Goal: Task Accomplishment & Management: Use online tool/utility

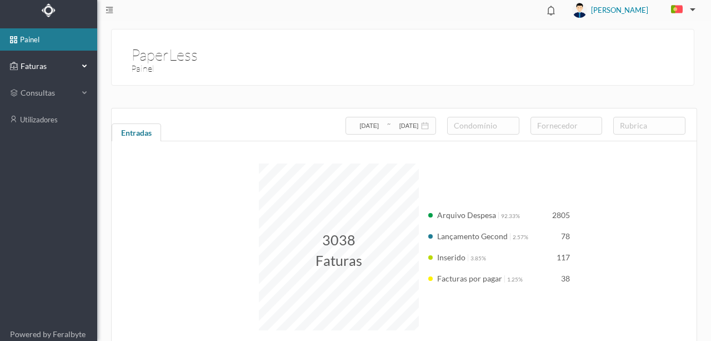
click at [36, 66] on span "Faturas" at bounding box center [48, 66] width 61 height 11
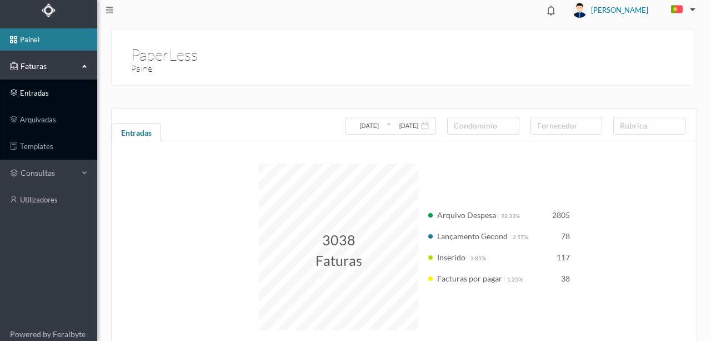
click at [34, 94] on link "entradas" at bounding box center [48, 93] width 97 height 22
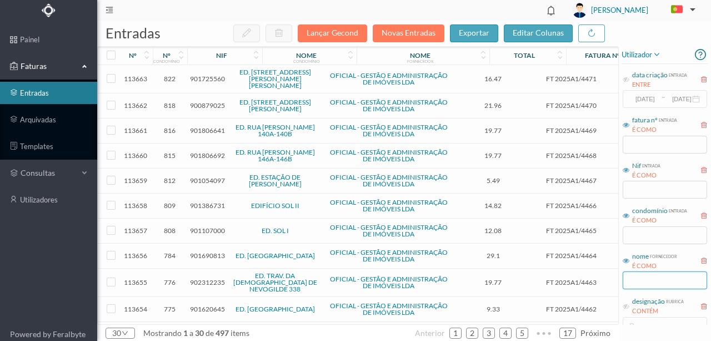
drag, startPoint x: 635, startPoint y: 281, endPoint x: 669, endPoint y: 276, distance: 34.3
click at [634, 281] on input "text" at bounding box center [665, 280] width 84 height 18
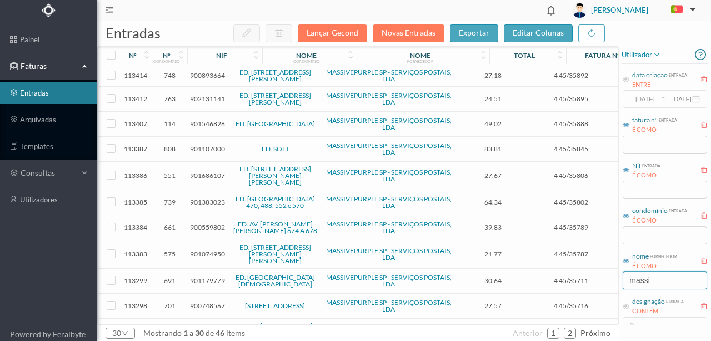
type input "massive"
click at [644, 234] on input "text" at bounding box center [665, 235] width 84 height 18
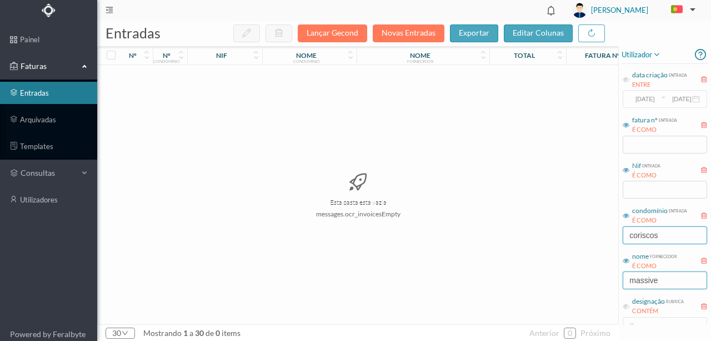
type input "coriscos"
click at [671, 284] on input "massive" at bounding box center [665, 280] width 84 height 18
drag, startPoint x: 673, startPoint y: 283, endPoint x: 556, endPoint y: 273, distance: 117.6
click at [550, 278] on div "entradas Lançar Gecond Novas Entradas exportar editar colunas nº nº condomínio …" at bounding box center [404, 181] width 614 height 320
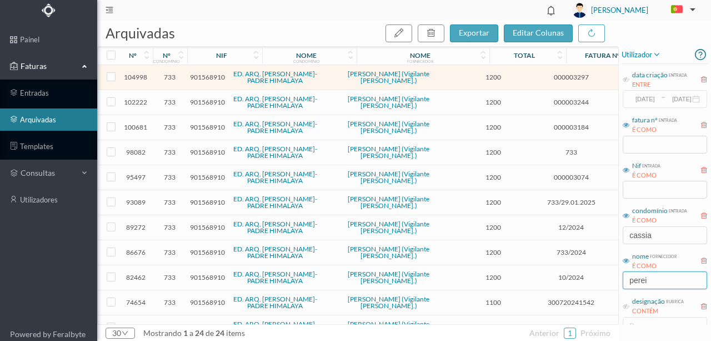
drag, startPoint x: 667, startPoint y: 282, endPoint x: 594, endPoint y: 282, distance: 72.2
click at [594, 282] on div "arquivadas exportar editar colunas nº nº condomínio nif nome condomínio nome fo…" at bounding box center [404, 181] width 614 height 320
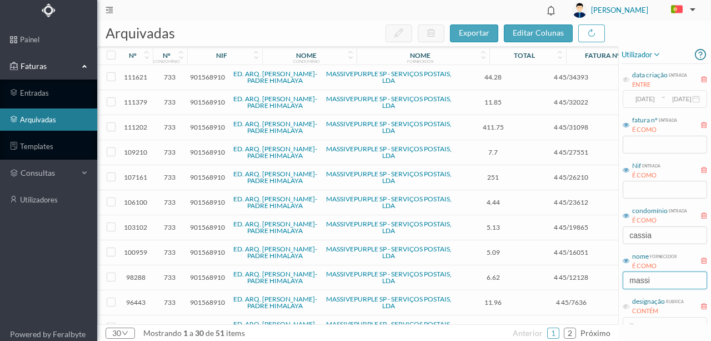
click at [671, 272] on input "massi" at bounding box center [665, 280] width 84 height 18
type input "massi"
click at [645, 232] on input "cassia" at bounding box center [665, 235] width 84 height 18
drag, startPoint x: 657, startPoint y: 236, endPoint x: 582, endPoint y: 236, distance: 74.4
click at [583, 237] on div "arquivadas exportar editar colunas nº nº condomínio nif nome condomínio nome fo…" at bounding box center [404, 181] width 614 height 320
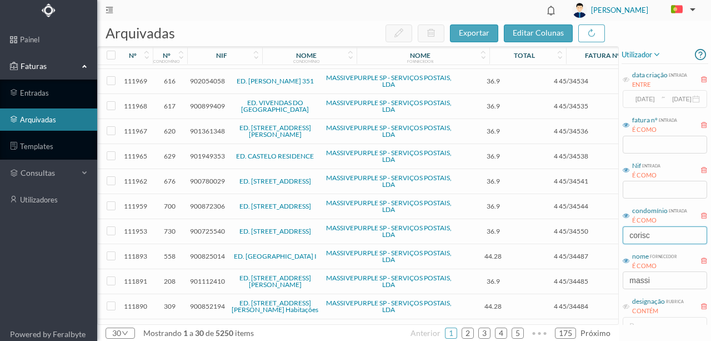
scroll to position [208, 0]
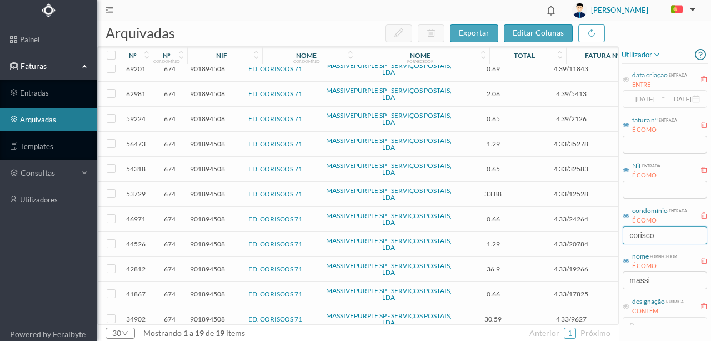
type input "corisco"
click at [209, 289] on span "901894508" at bounding box center [207, 293] width 35 height 8
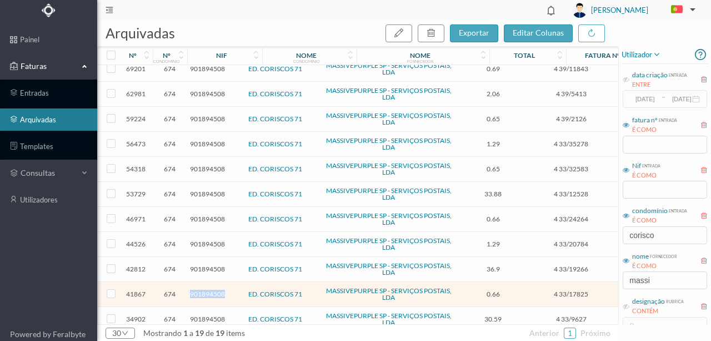
click at [209, 289] on span "901894508" at bounding box center [207, 293] width 35 height 8
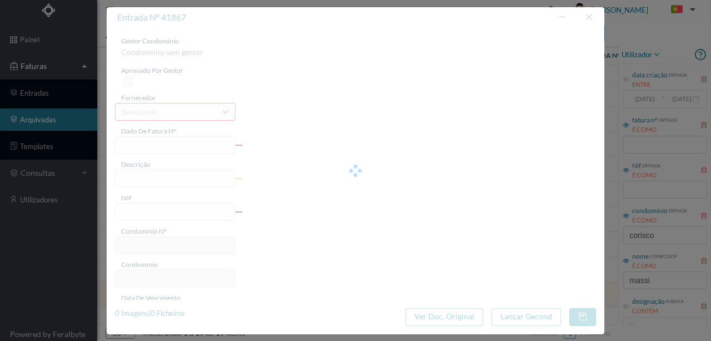
type input "4 33/17825"
type input "Serviço Envio Correio"
type input "901894508"
type input "2023-06-03"
type input "2023-06-30"
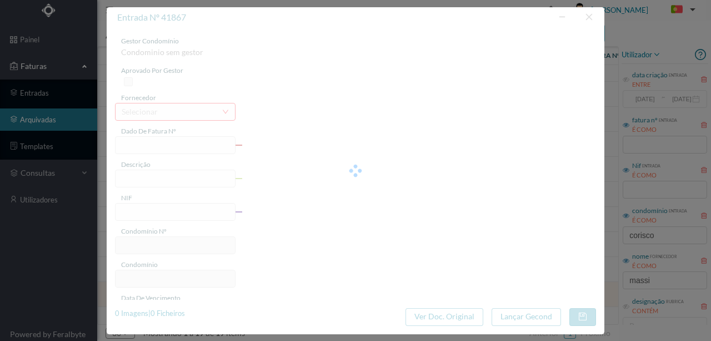
type input "2023-08-10"
type input "0.66"
type input "674"
type input "ED. CORISCOS 71"
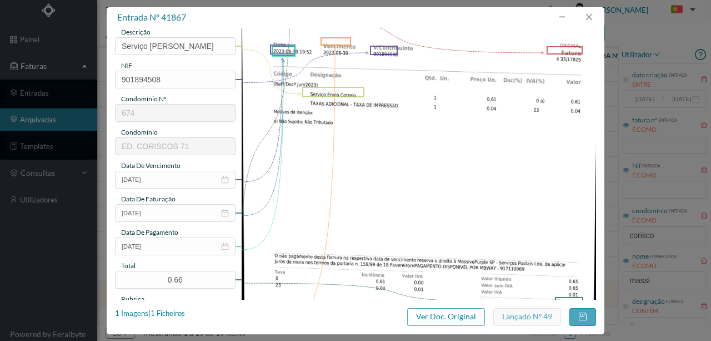
scroll to position [114, 0]
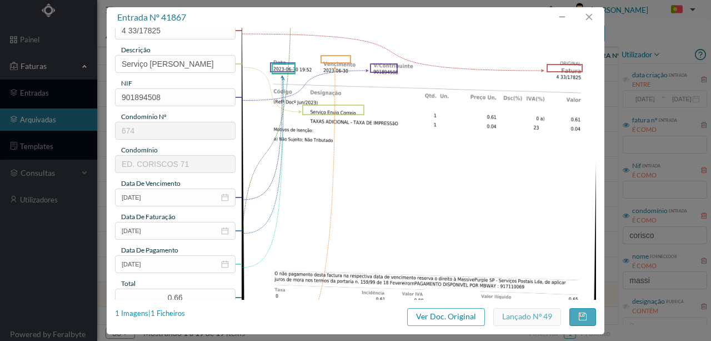
click at [176, 314] on div "1 Imagens | 1 Ficheiros" at bounding box center [150, 313] width 70 height 11
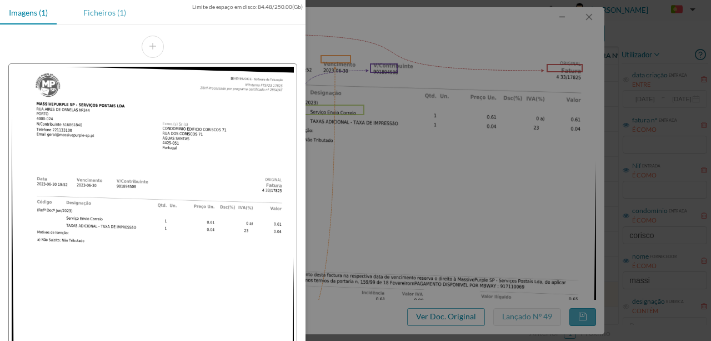
click at [105, 16] on div "Ficheiros (1)" at bounding box center [104, 12] width 61 height 25
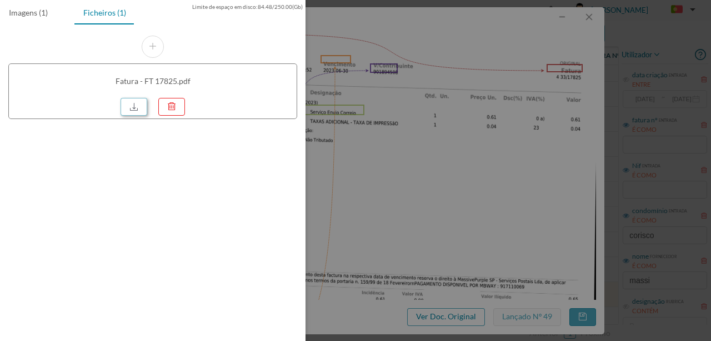
click at [130, 104] on link at bounding box center [134, 107] width 27 height 18
drag, startPoint x: 463, startPoint y: 147, endPoint x: 462, endPoint y: 132, distance: 15.1
click at [463, 147] on div at bounding box center [355, 170] width 711 height 341
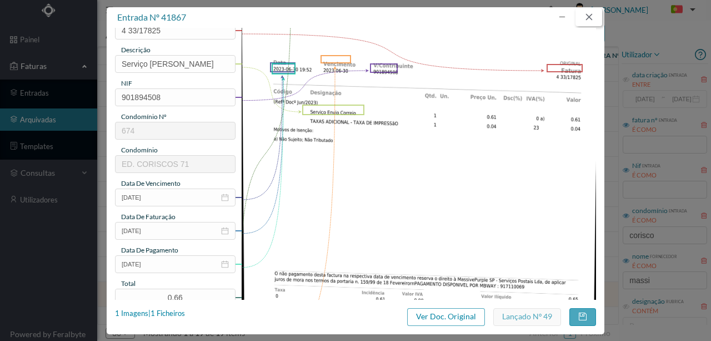
click at [593, 20] on button "button" at bounding box center [588, 17] width 27 height 18
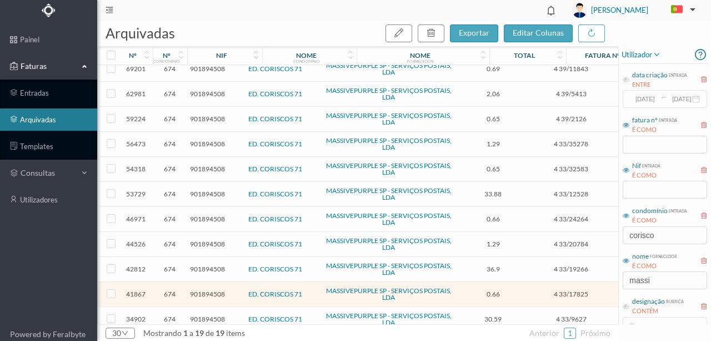
click at [213, 239] on span "901894508" at bounding box center [207, 243] width 35 height 8
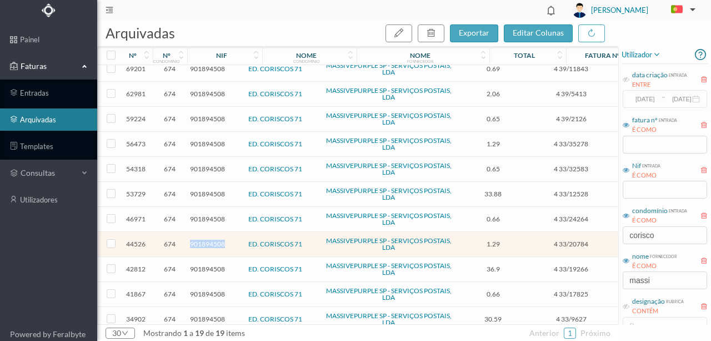
click at [213, 239] on span "901894508" at bounding box center [207, 243] width 35 height 8
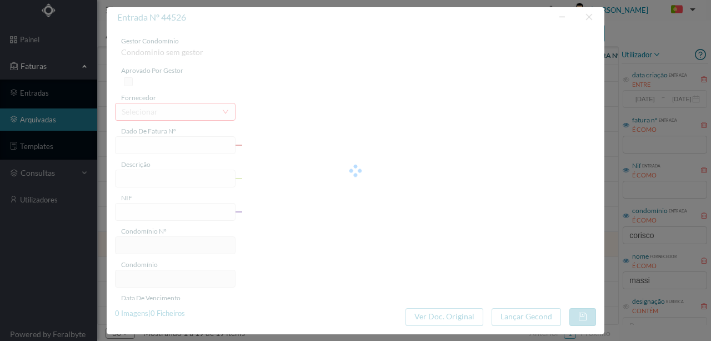
type input "4 33/20784"
type input "Serviço Envio Correio"
type input "901894508"
type input "2023-07-03"
type input "2023-07-31"
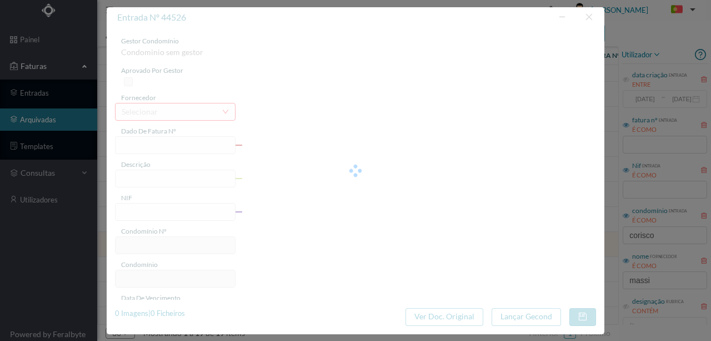
type input "2023-08-10"
type input "1.29"
type input "674"
type input "ED. CORISCOS 71"
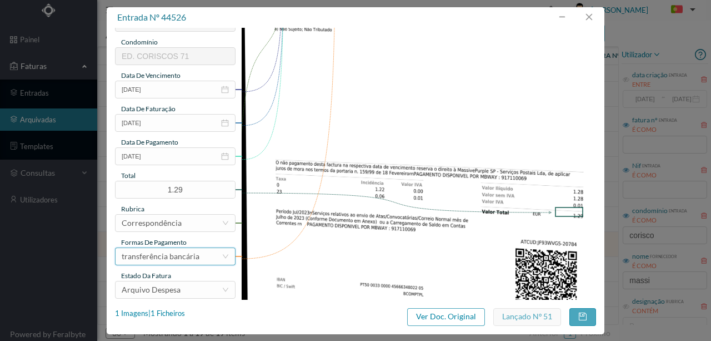
scroll to position [259, 0]
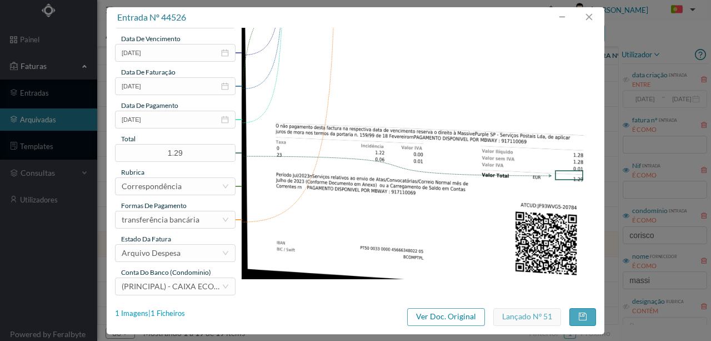
click at [169, 312] on div "1 Imagens | 1 Ficheiros" at bounding box center [150, 313] width 70 height 11
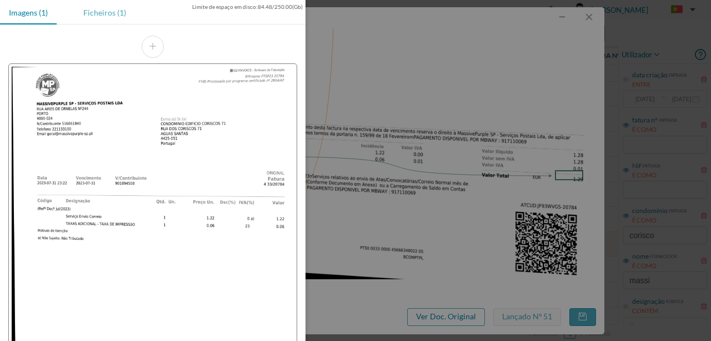
click at [106, 15] on div "Ficheiros (1)" at bounding box center [104, 12] width 61 height 25
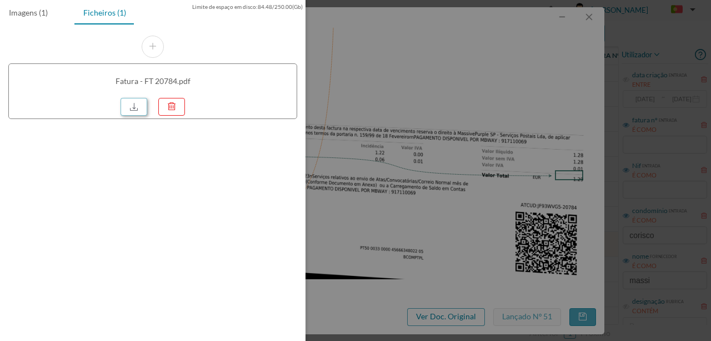
click at [138, 104] on link at bounding box center [134, 107] width 27 height 18
click at [431, 88] on div at bounding box center [355, 170] width 711 height 341
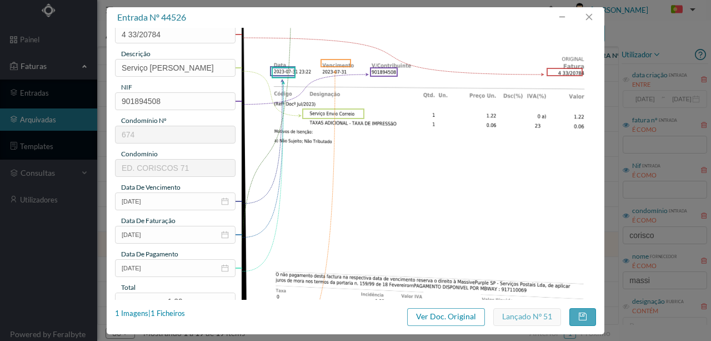
scroll to position [185, 0]
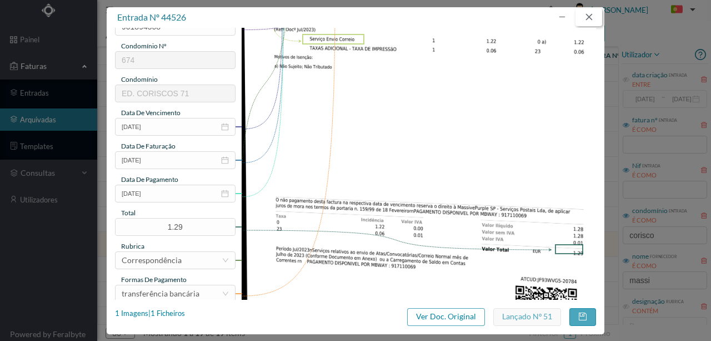
click at [591, 21] on button "button" at bounding box center [588, 17] width 27 height 18
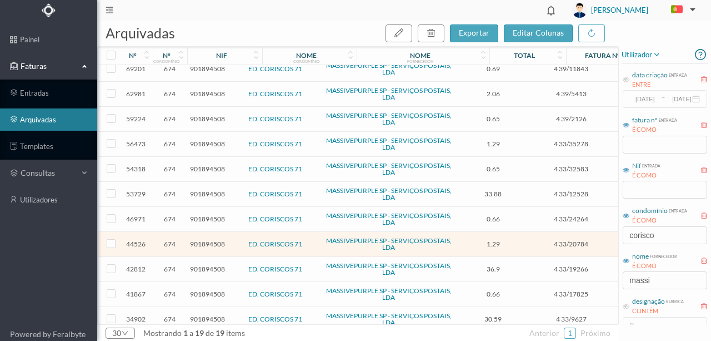
click at [203, 139] on span "901894508" at bounding box center [207, 143] width 35 height 8
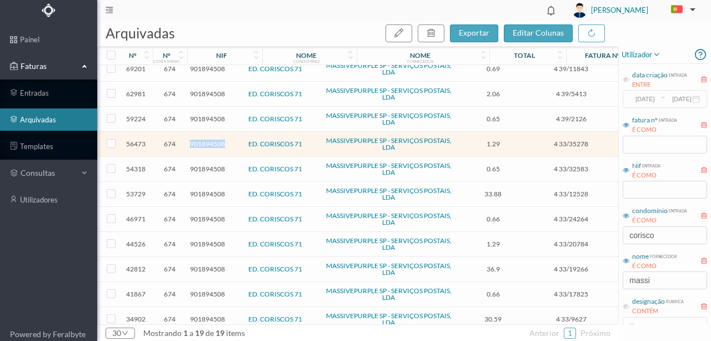
click at [203, 139] on span "901894508" at bounding box center [207, 143] width 35 height 8
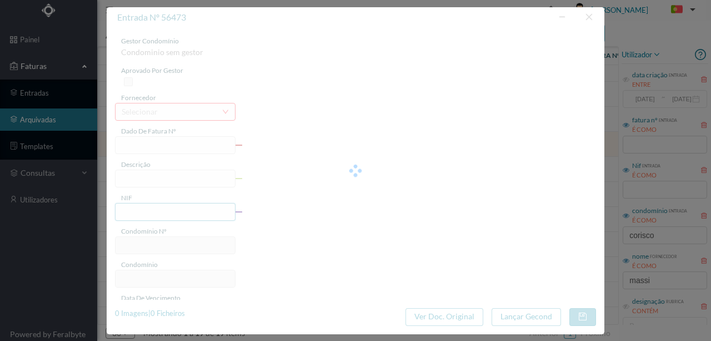
type input "4 33/35278"
type input "Serviço Envio Correio"
type input "901894508"
type input "2024-02-01"
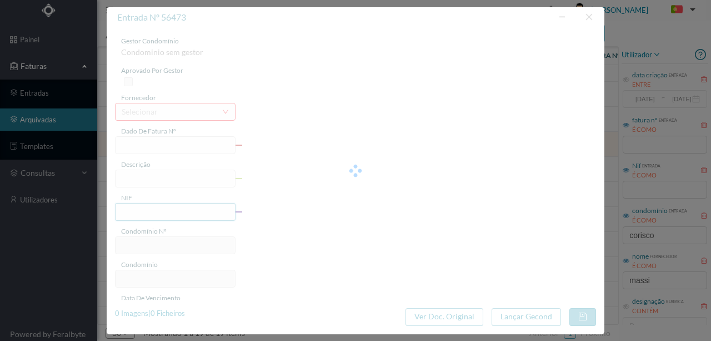
type input "2024-02-01"
type input "1.29"
type input "674"
type input "ED. CORISCOS 71"
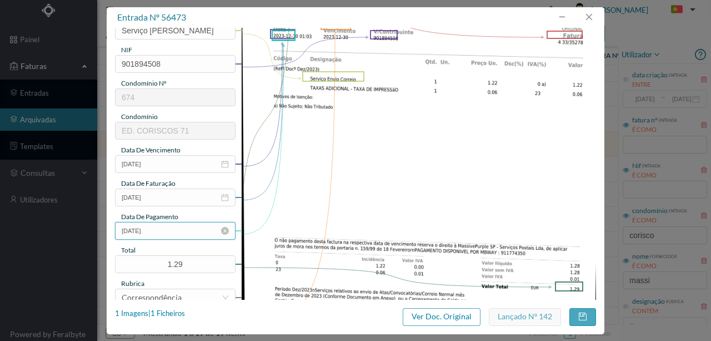
scroll to position [222, 0]
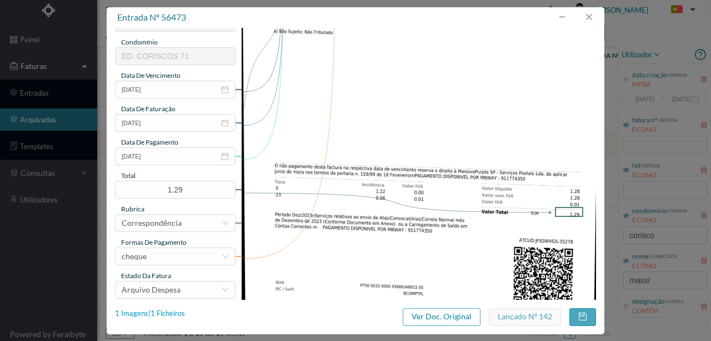
click at [175, 308] on div "1 Imagens | 1 Ficheiros" at bounding box center [150, 313] width 70 height 11
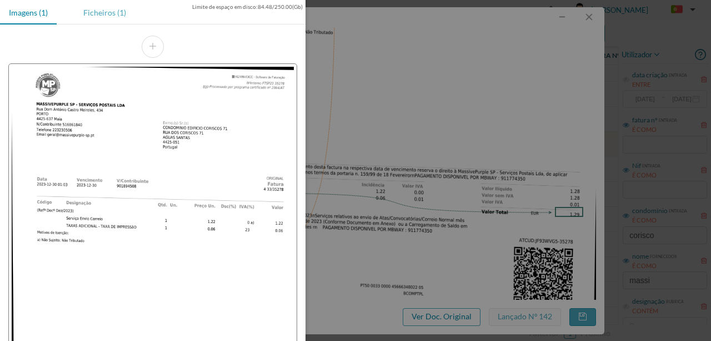
click at [102, 13] on div "Ficheiros (1)" at bounding box center [104, 12] width 61 height 25
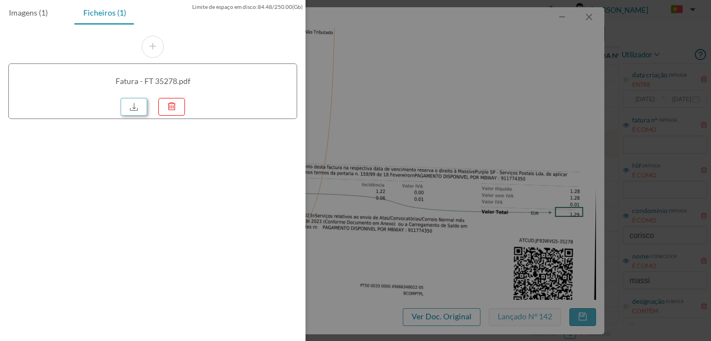
click at [132, 103] on link at bounding box center [134, 107] width 27 height 18
click at [377, 107] on div at bounding box center [355, 170] width 711 height 341
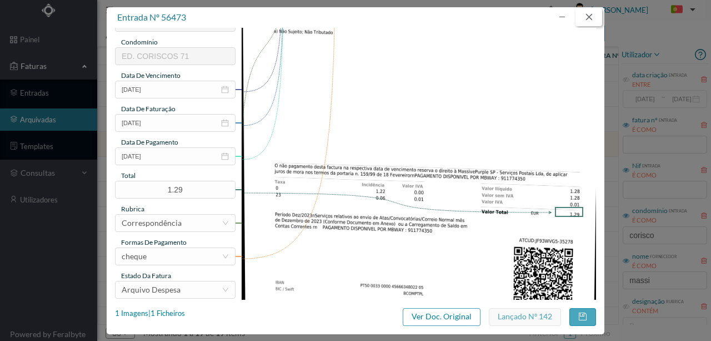
click at [593, 17] on button "button" at bounding box center [588, 17] width 27 height 18
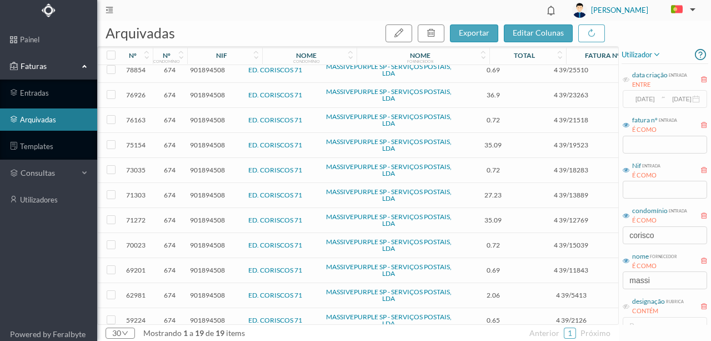
scroll to position [0, 0]
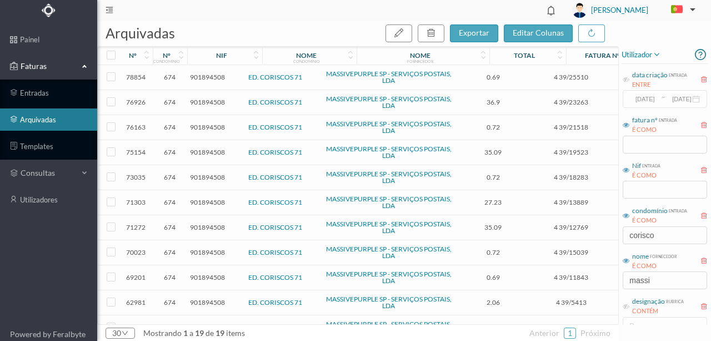
click at [206, 124] on span "901894508" at bounding box center [207, 127] width 35 height 8
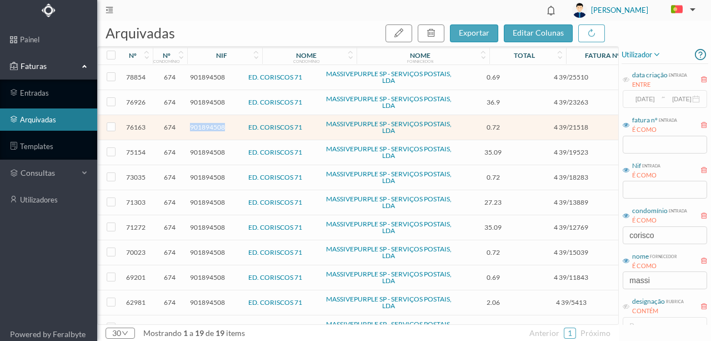
click at [206, 124] on span "901894508" at bounding box center [207, 127] width 35 height 8
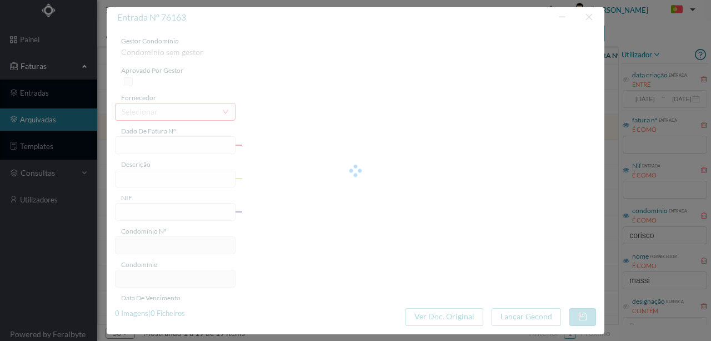
type input "4 39/21518"
type input "Serviço Envio Correio"
type input "901894508"
type input "2024-07-03"
type input "2024-07-31"
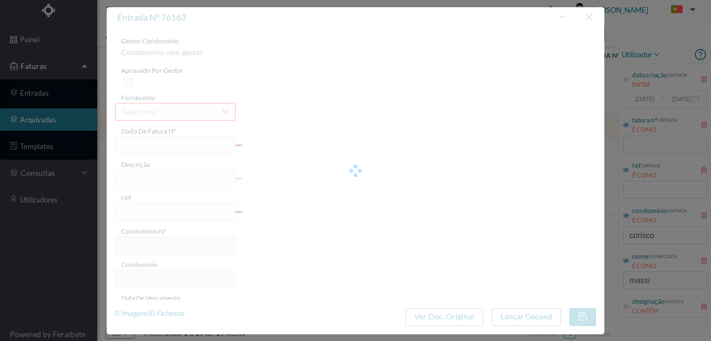
type input "2024-08-22"
type input "0.72"
type input "674"
type input "ED. CORISCOS 71"
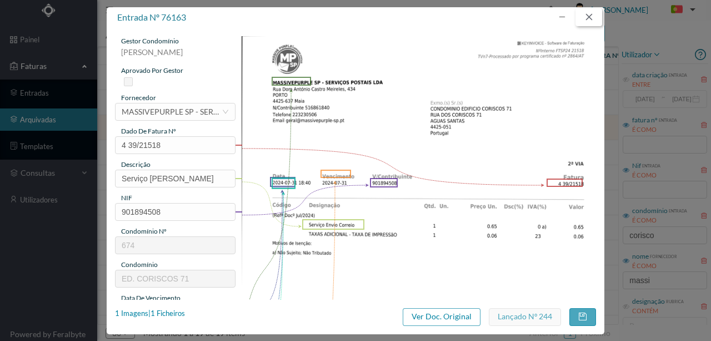
click at [590, 18] on button "button" at bounding box center [588, 17] width 27 height 18
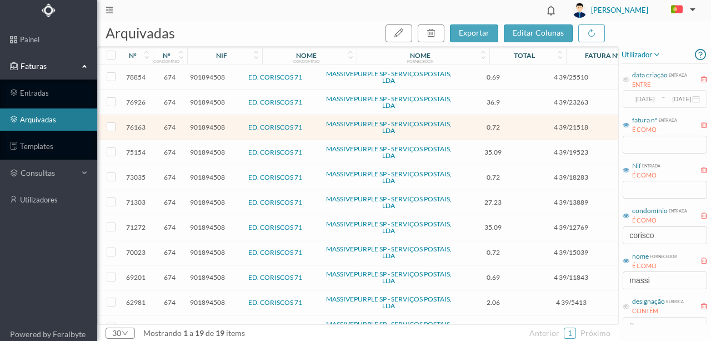
click at [207, 173] on span "901894508" at bounding box center [207, 177] width 35 height 8
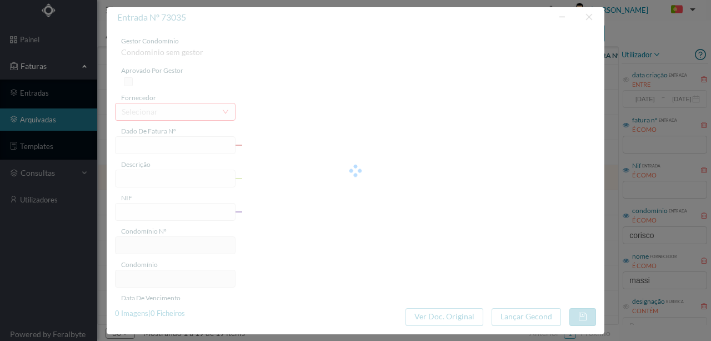
type input "4 39/18283"
type input "Serviço Envio Correio"
type input "901894508"
type input "2024-06-03"
type input "2024-06-30"
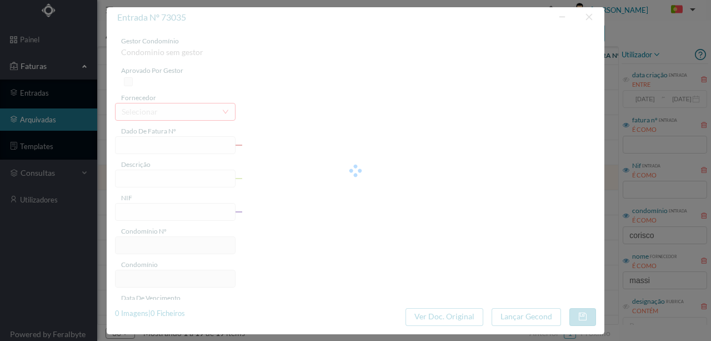
type input "2024-07-25"
type input "0.72"
type input "674"
type input "ED. CORISCOS 71"
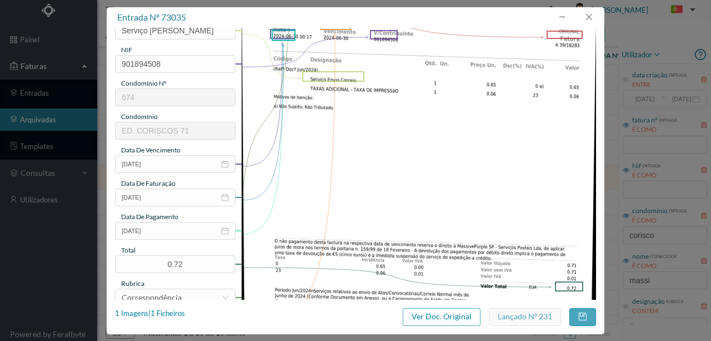
scroll to position [259, 0]
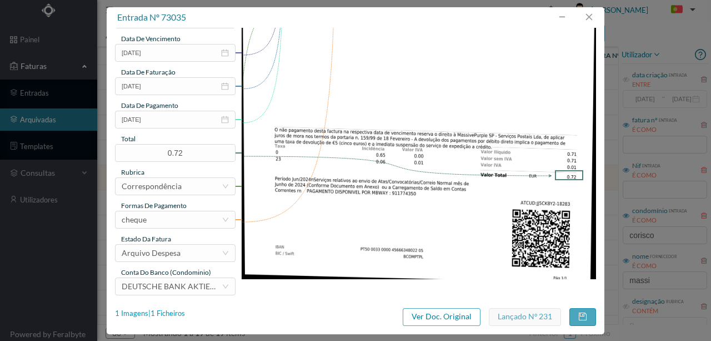
click at [174, 312] on div "1 Imagens | 1 Ficheiros" at bounding box center [150, 313] width 70 height 11
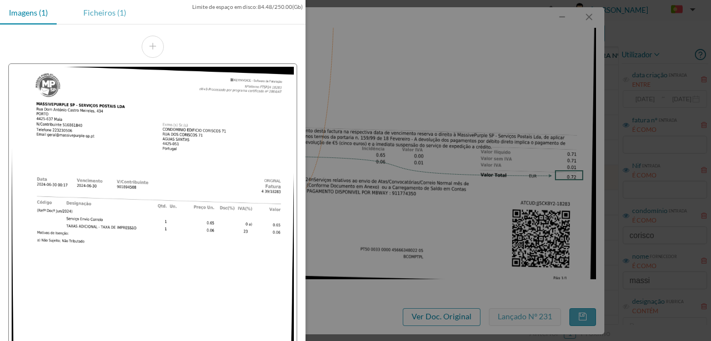
click at [100, 12] on div "Ficheiros (1)" at bounding box center [104, 12] width 61 height 25
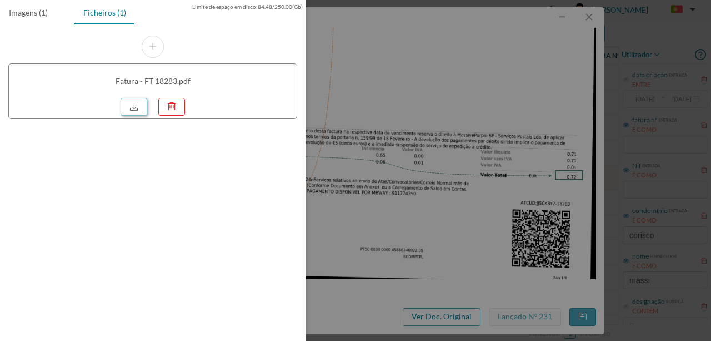
click at [138, 101] on link at bounding box center [134, 107] width 27 height 18
click at [404, 78] on div at bounding box center [355, 170] width 711 height 341
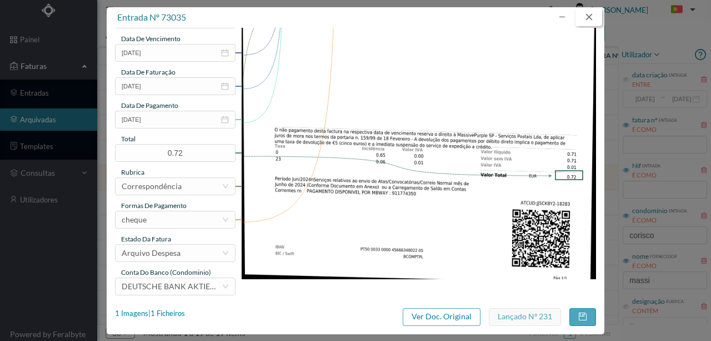
click at [589, 18] on button "button" at bounding box center [588, 17] width 27 height 18
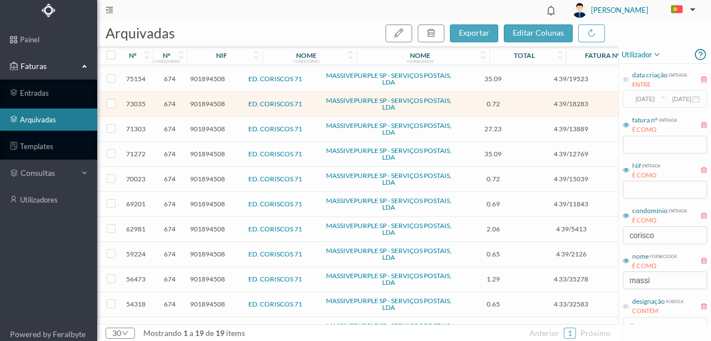
scroll to position [74, 0]
click at [207, 249] on span "901894508" at bounding box center [207, 253] width 35 height 8
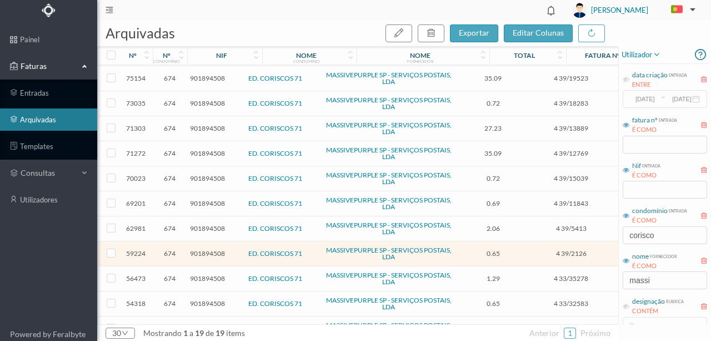
click at [198, 249] on span "901894508" at bounding box center [207, 253] width 35 height 8
click at [203, 249] on span "901894508" at bounding box center [207, 253] width 35 height 8
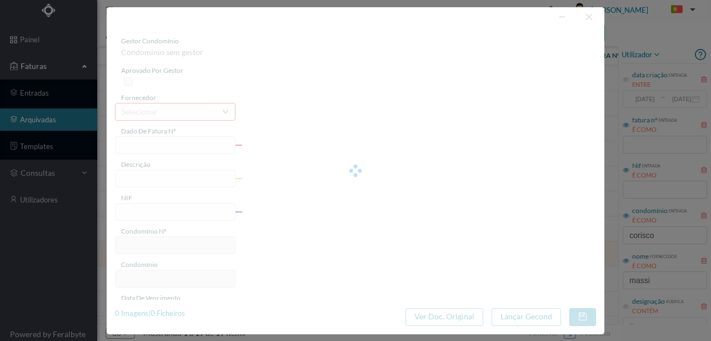
type input "4 39/2126"
type input "Serviço Envio Correio"
type input "901894508"
type input "2024-01-03"
type input "2024-01-31"
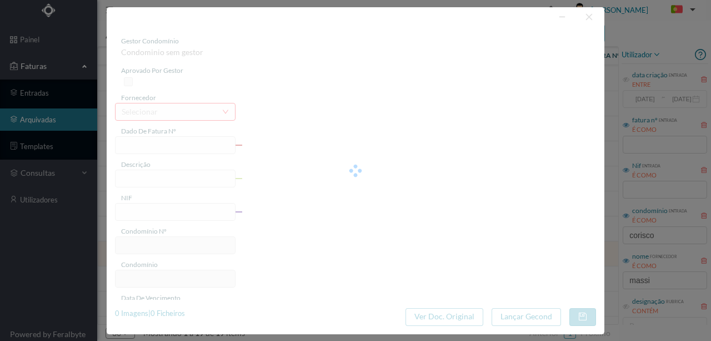
type input "2024-03-26"
type input "0.65"
type input "674"
type input "ED. CORISCOS 71"
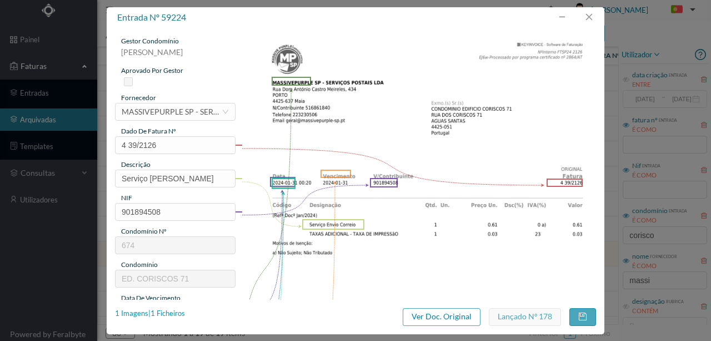
click at [179, 316] on div "1 Imagens | 1 Ficheiros" at bounding box center [150, 313] width 70 height 11
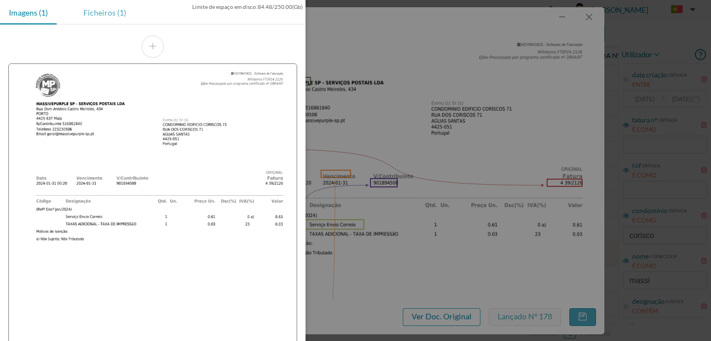
click at [101, 11] on div "Ficheiros (1)" at bounding box center [104, 12] width 61 height 25
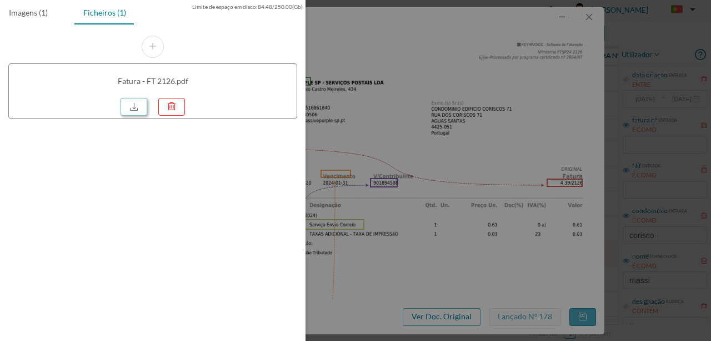
click at [136, 101] on link at bounding box center [134, 107] width 27 height 18
drag, startPoint x: 498, startPoint y: 193, endPoint x: 545, endPoint y: 108, distance: 97.2
click at [498, 192] on div at bounding box center [355, 170] width 711 height 341
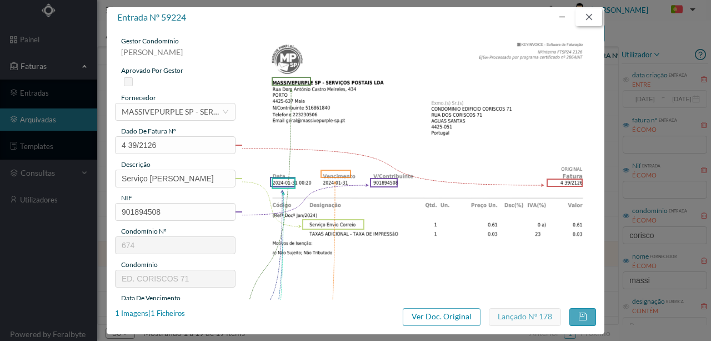
drag, startPoint x: 594, startPoint y: 17, endPoint x: 622, endPoint y: 119, distance: 105.9
click at [594, 17] on button "button" at bounding box center [588, 17] width 27 height 18
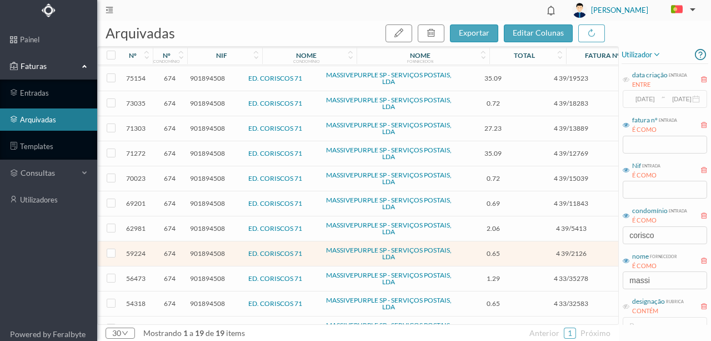
click at [201, 224] on span "901894508" at bounding box center [207, 228] width 35 height 8
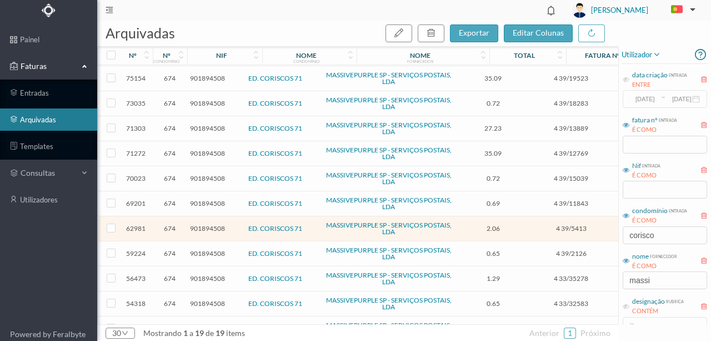
click at [196, 224] on span "901894508" at bounding box center [207, 228] width 35 height 8
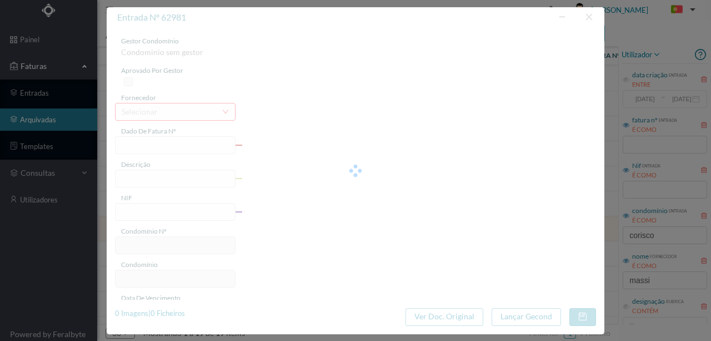
type input "4 39/5413"
type input "Serviço Envio Correio"
type input "901894508"
type input "2024-02-02"
type input "2024-02-29"
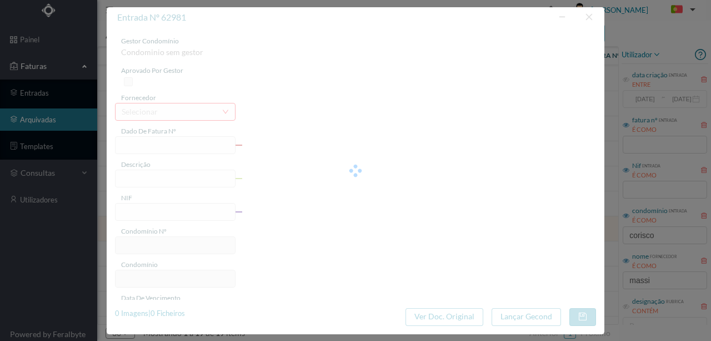
type input "2024-03-26"
type input "2.06"
type input "674"
type input "ED. CORISCOS 71"
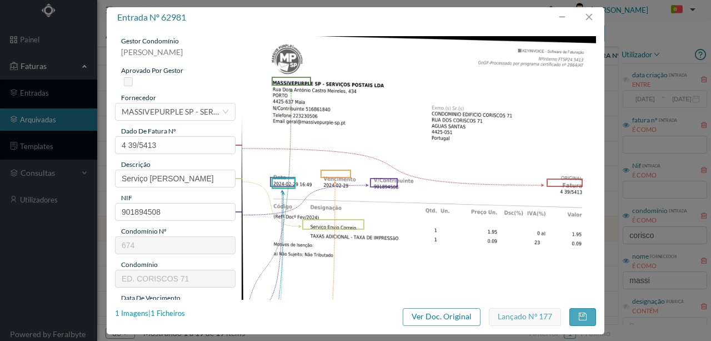
click at [168, 313] on div "1 Imagens | 1 Ficheiros" at bounding box center [150, 313] width 70 height 11
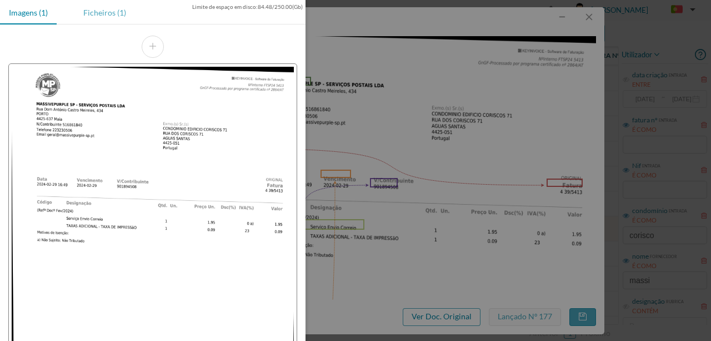
click at [97, 10] on div "Ficheiros (1)" at bounding box center [104, 12] width 61 height 25
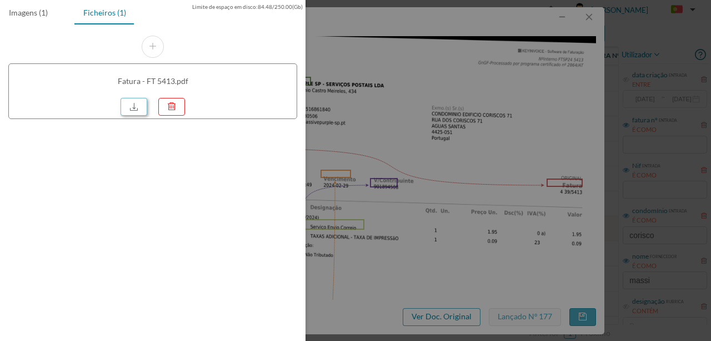
click at [131, 105] on link at bounding box center [134, 107] width 27 height 18
drag, startPoint x: 522, startPoint y: 77, endPoint x: 521, endPoint y: 68, distance: 9.0
click at [522, 77] on div at bounding box center [355, 170] width 711 height 341
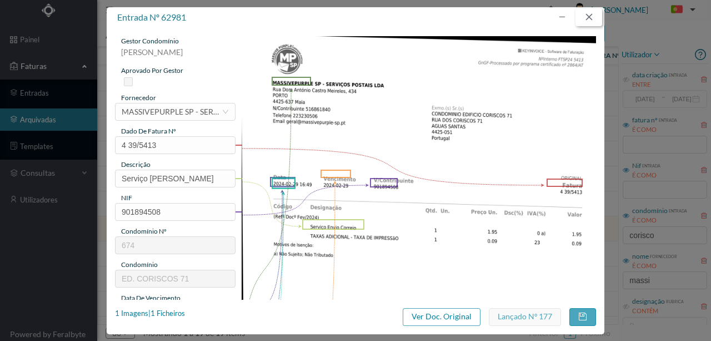
click at [590, 14] on button "button" at bounding box center [588, 17] width 27 height 18
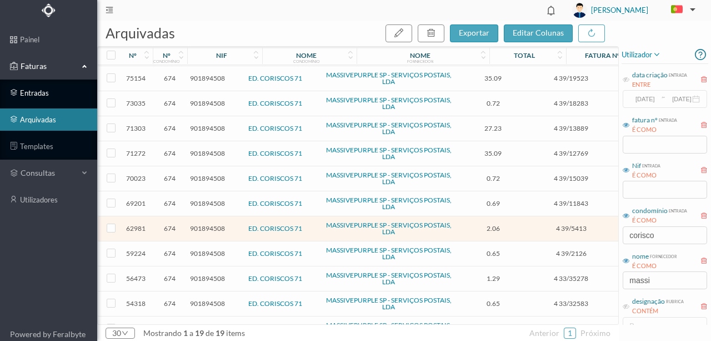
click at [29, 92] on link "entradas" at bounding box center [48, 93] width 97 height 22
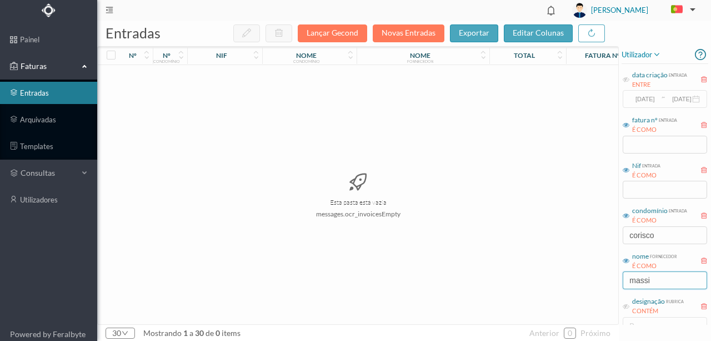
drag, startPoint x: 663, startPoint y: 281, endPoint x: 558, endPoint y: 280, distance: 105.0
click at [558, 280] on div "entradas Lançar Gecond Novas Entradas exportar editar colunas nº nº condomínio …" at bounding box center [404, 181] width 614 height 320
drag, startPoint x: 670, startPoint y: 239, endPoint x: 570, endPoint y: 228, distance: 100.5
click at [572, 231] on div "entradas Lançar Gecond Novas Entradas exportar editar colunas nº nº condomínio …" at bounding box center [404, 181] width 614 height 320
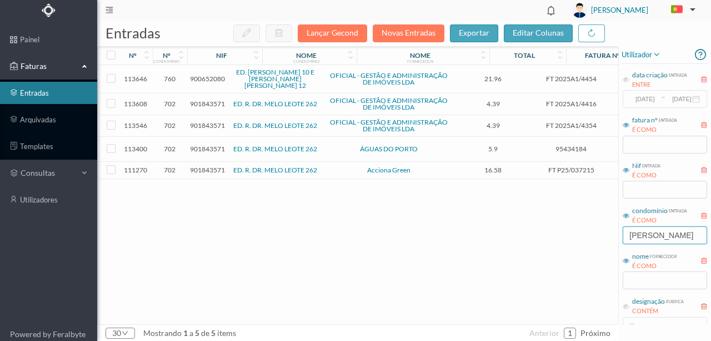
type input "MELO LEO"
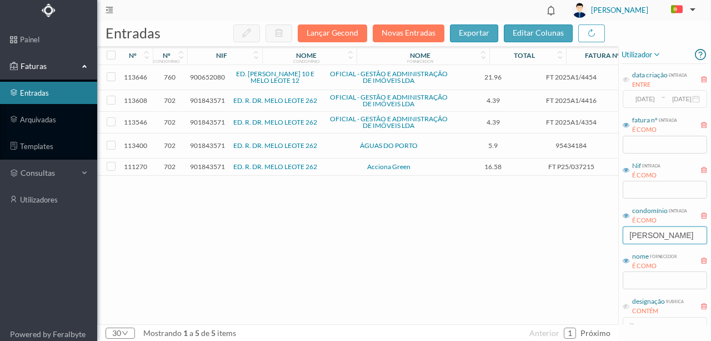
drag, startPoint x: 688, startPoint y: 233, endPoint x: 527, endPoint y: 234, distance: 160.5
click at [527, 234] on div "entradas Lançar Gecond Novas Entradas exportar editar colunas nº nº condomínio …" at bounding box center [404, 181] width 614 height 320
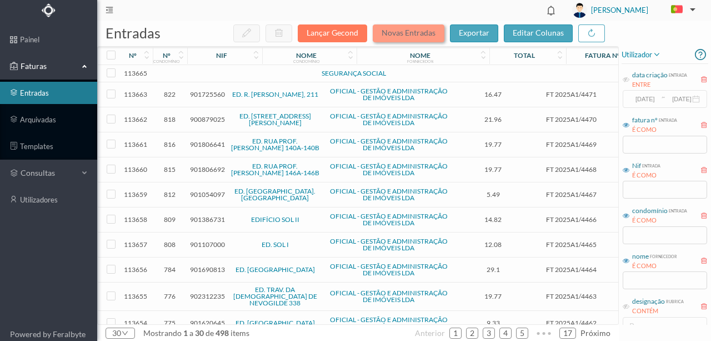
click at [400, 36] on button "Novas Entradas" at bounding box center [409, 33] width 72 height 18
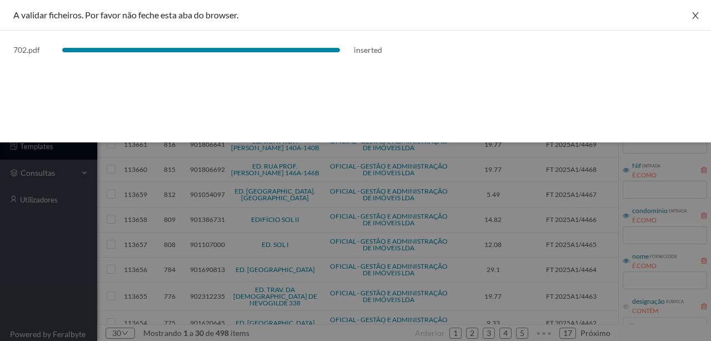
click at [694, 18] on icon "icon: close" at bounding box center [695, 15] width 9 height 9
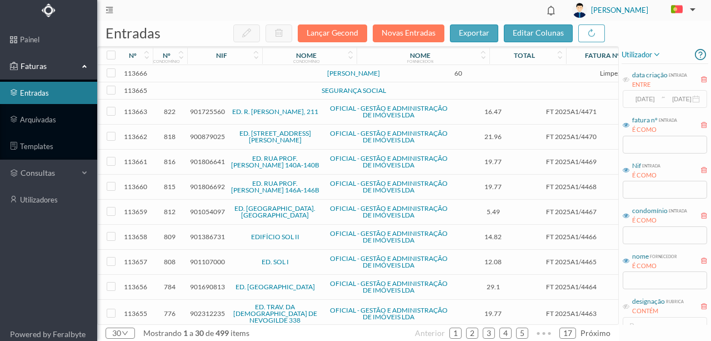
click at [189, 74] on td at bounding box center [190, 73] width 6 height 17
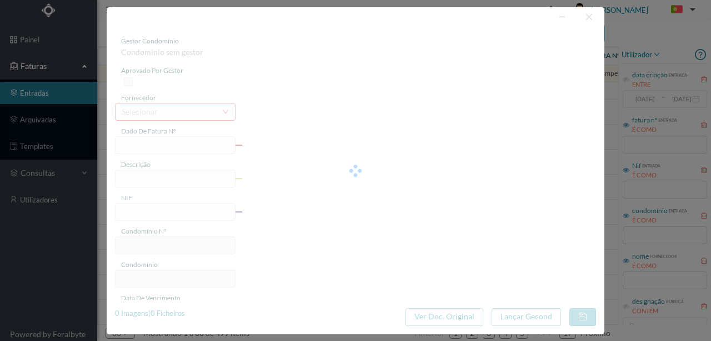
type input "LIMPEZA SETEMBRO"
type input "0"
type input "[DATE]"
type input "60.00"
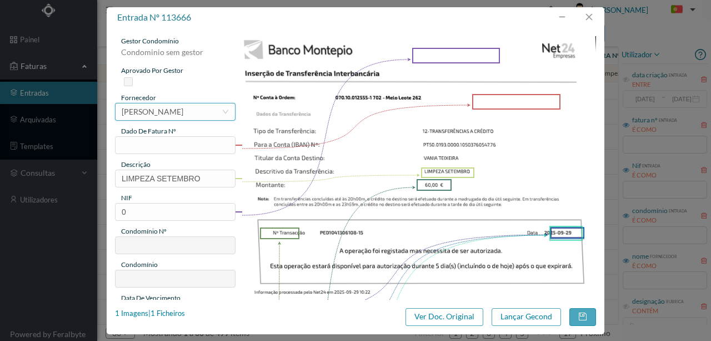
click at [164, 112] on div "MARIA DO CARMO BRAGA DA SILVA CARDOSO" at bounding box center [153, 111] width 62 height 17
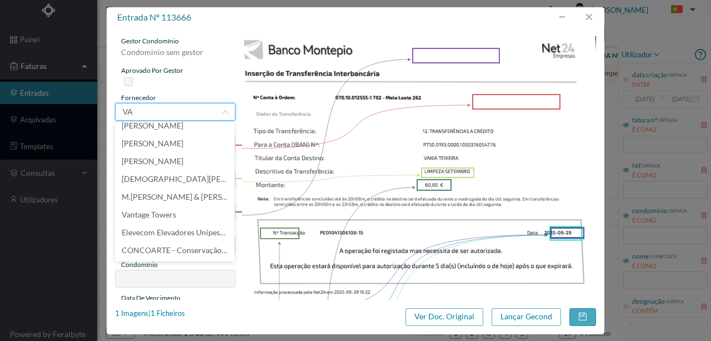
scroll to position [2, 0]
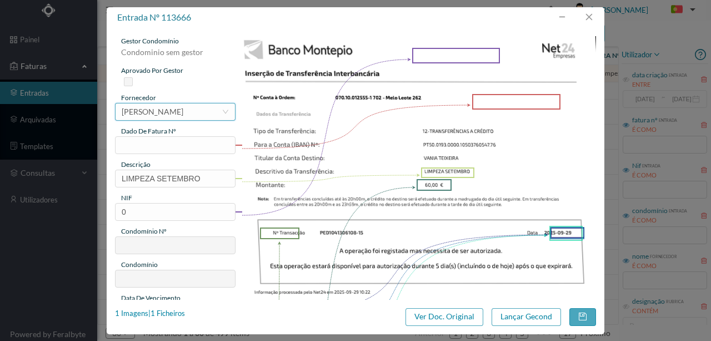
click at [156, 110] on div "MARIA DO CARMO BRAGA DA SILVA CARDOSO" at bounding box center [153, 111] width 62 height 17
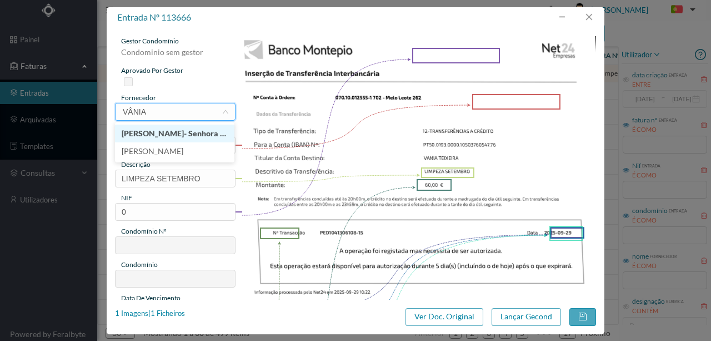
type input "VÂNIA"
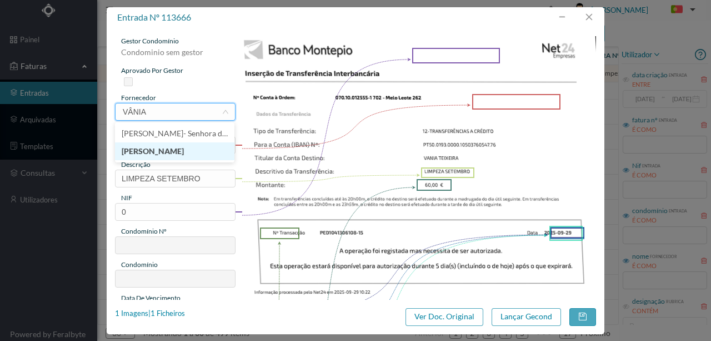
click at [176, 151] on li "[PERSON_NAME] [PERSON_NAME]" at bounding box center [174, 151] width 119 height 18
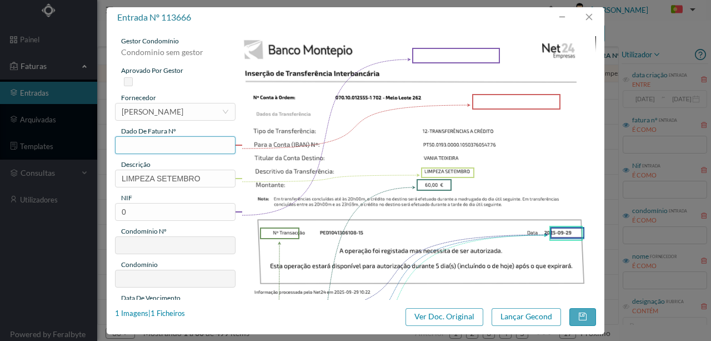
click at [135, 144] on input "text" at bounding box center [175, 145] width 121 height 18
type input "702.09.09.2025"
drag, startPoint x: 147, startPoint y: 211, endPoint x: 112, endPoint y: 217, distance: 35.0
click at [112, 217] on div "gestor condomínio Condominio sem gestor aprovado por gestor fornecedor selecion…" at bounding box center [356, 164] width 498 height 272
type input "901843571"
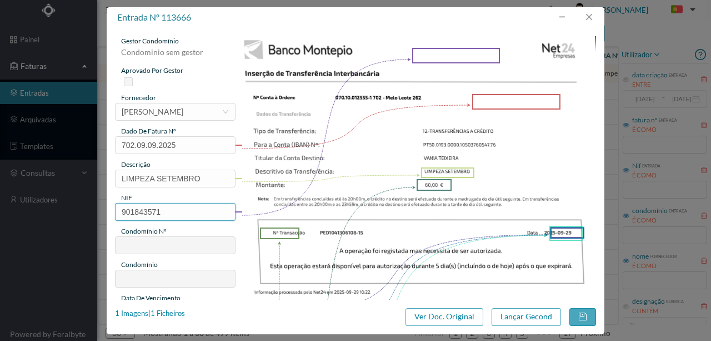
type input "702"
type input "ED. R. DR. MELO LEOTE 262"
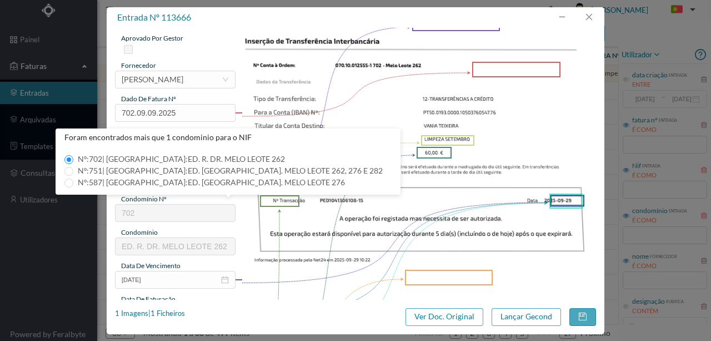
scroll to position [74, 0]
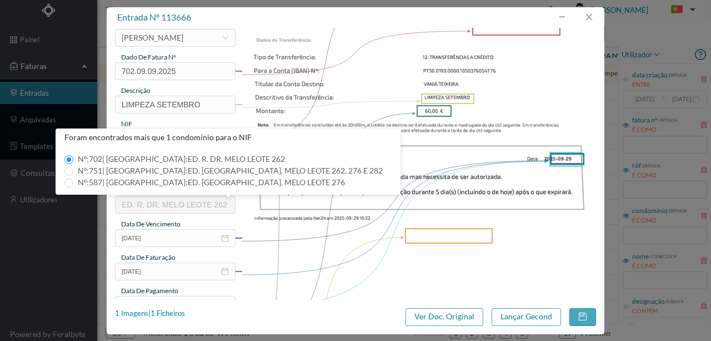
type input "901843571"
click at [301, 218] on img at bounding box center [419, 213] width 355 height 502
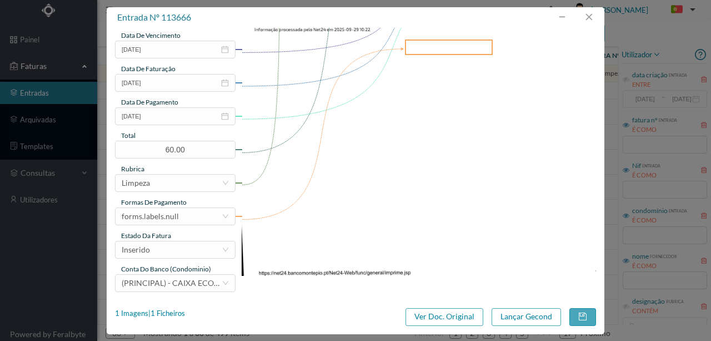
scroll to position [263, 0]
click at [166, 218] on div "forms.labels.null" at bounding box center [150, 215] width 57 height 17
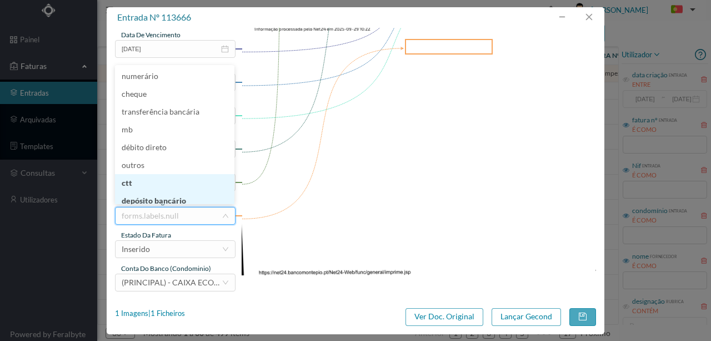
scroll to position [4, 0]
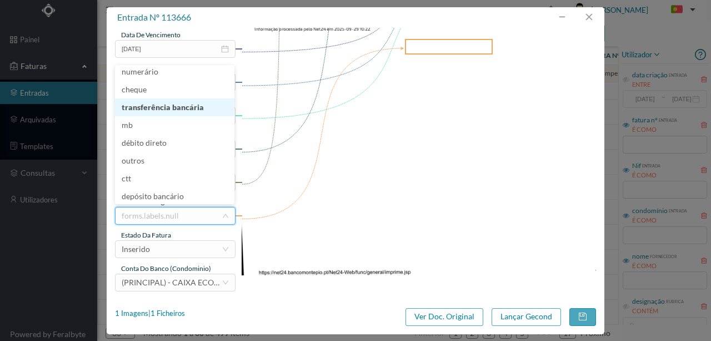
click at [154, 109] on li "transferência bancária" at bounding box center [174, 107] width 119 height 18
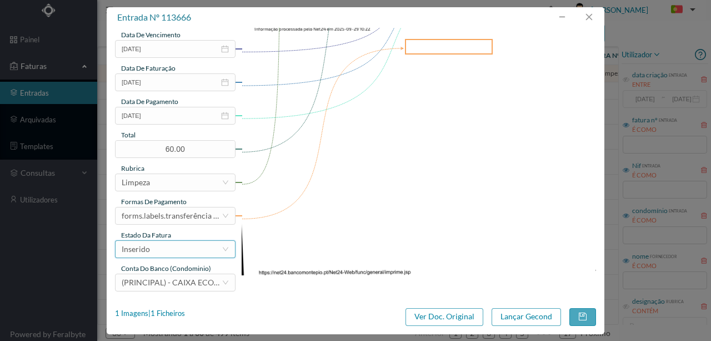
click at [161, 253] on div "Inserido" at bounding box center [172, 249] width 100 height 17
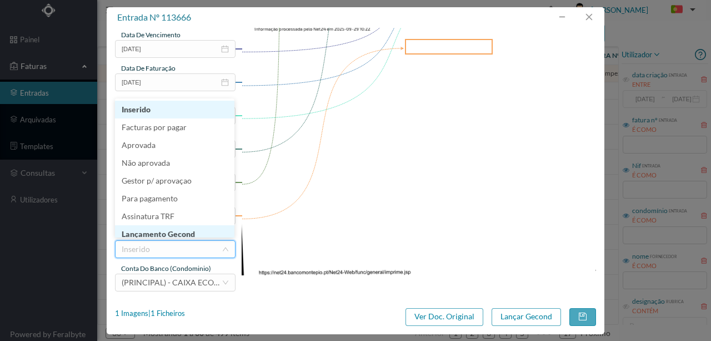
scroll to position [6, 0]
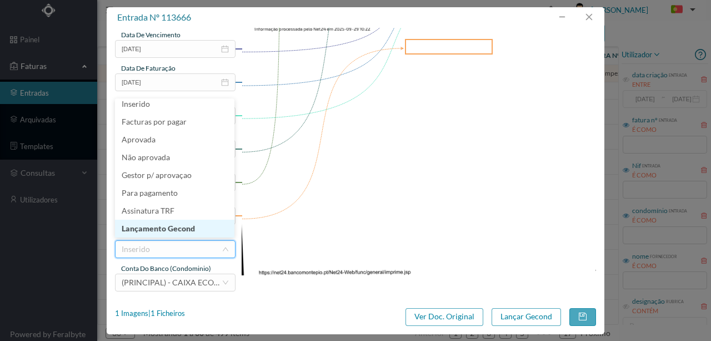
click at [175, 229] on li "Lançamento Gecond" at bounding box center [174, 228] width 119 height 18
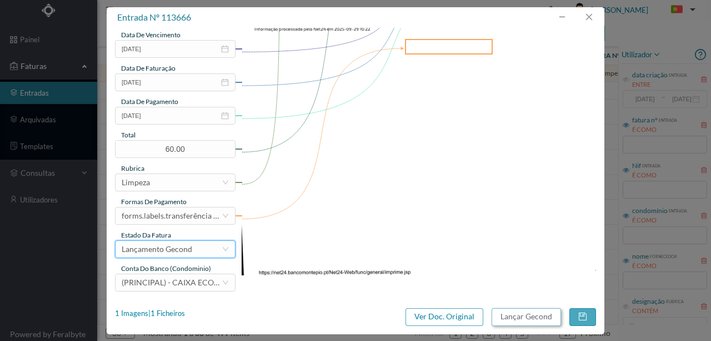
click at [523, 316] on button "Lançar Gecond" at bounding box center [526, 317] width 69 height 18
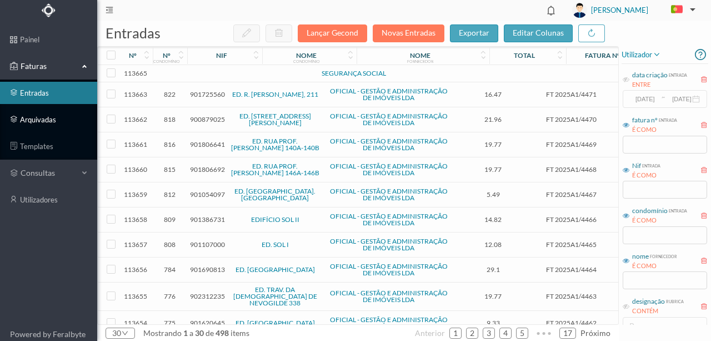
click at [41, 117] on link "arquivadas" at bounding box center [48, 119] width 97 height 22
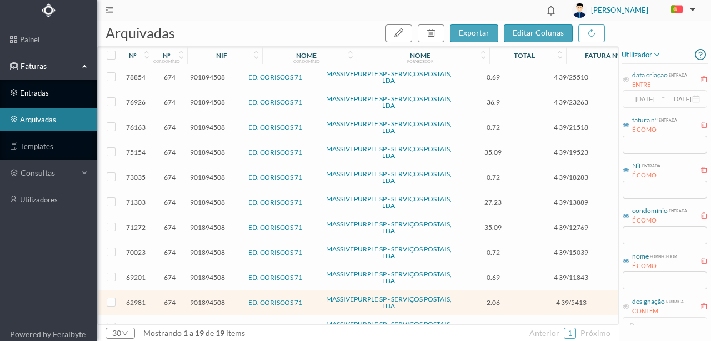
click at [44, 93] on link "entradas" at bounding box center [48, 93] width 97 height 22
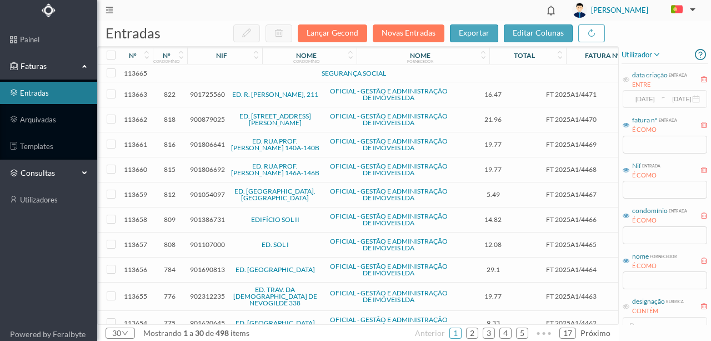
click at [33, 172] on span "consultas" at bounding box center [49, 172] width 56 height 11
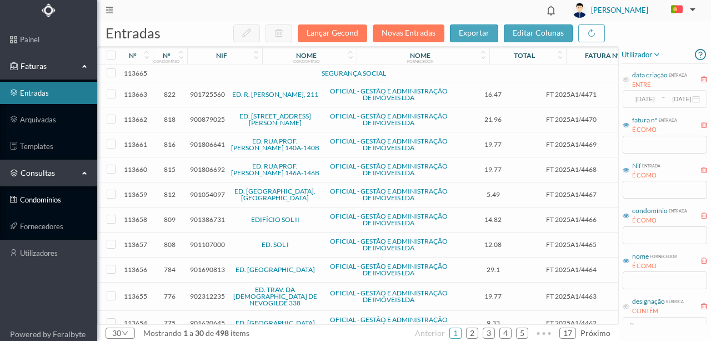
click at [41, 199] on link "condomínios" at bounding box center [48, 199] width 97 height 22
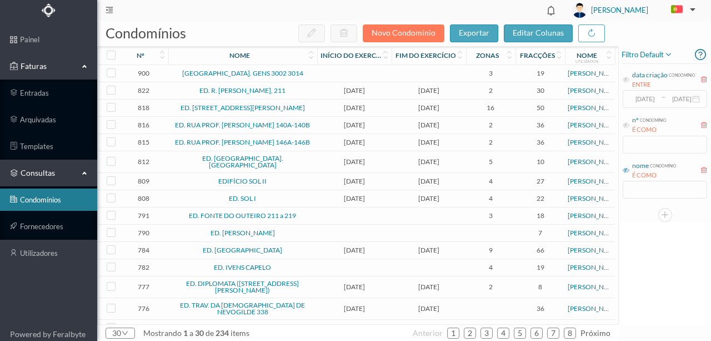
click at [627, 170] on icon at bounding box center [626, 170] width 7 height 7
click at [640, 191] on input "text" at bounding box center [665, 190] width 84 height 18
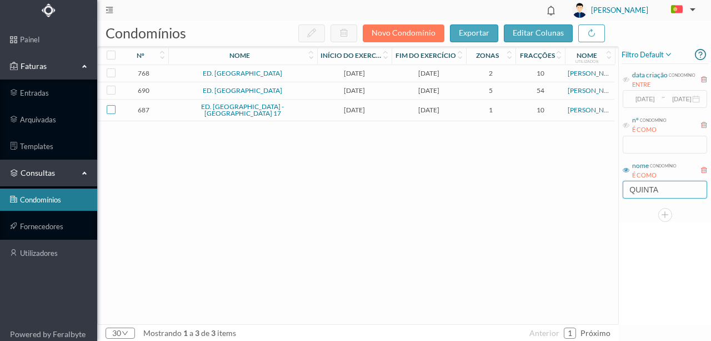
type input "QUINTA"
click at [109, 109] on input "checkbox" at bounding box center [111, 109] width 9 height 9
checkbox input "true"
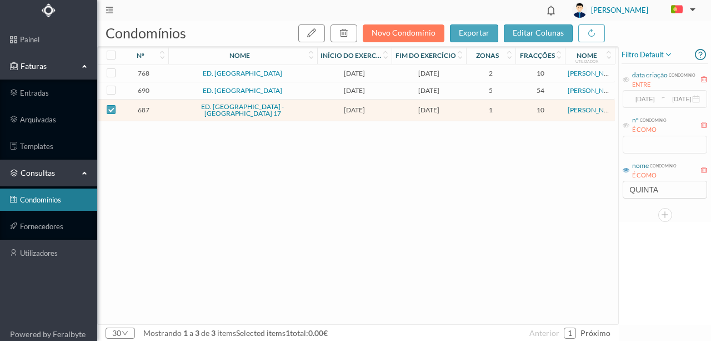
click at [212, 109] on link "ED. QUINTA SECA - TEIXEIRA PASCOAES 17" at bounding box center [242, 109] width 83 height 15
checkbox input "false"
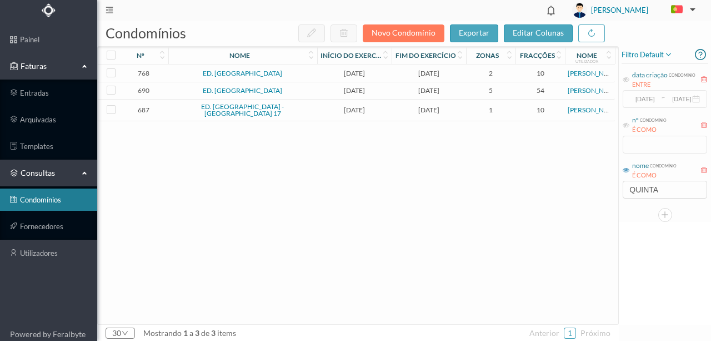
click at [205, 109] on link "ED. QUINTA SECA - TEIXEIRA PASCOAES 17" at bounding box center [242, 109] width 83 height 15
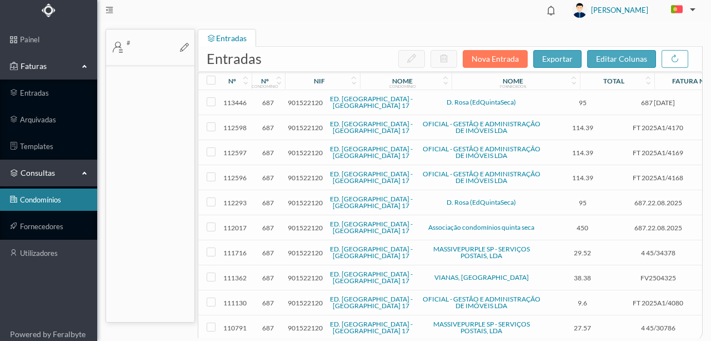
click at [205, 109] on td at bounding box center [208, 102] width 20 height 25
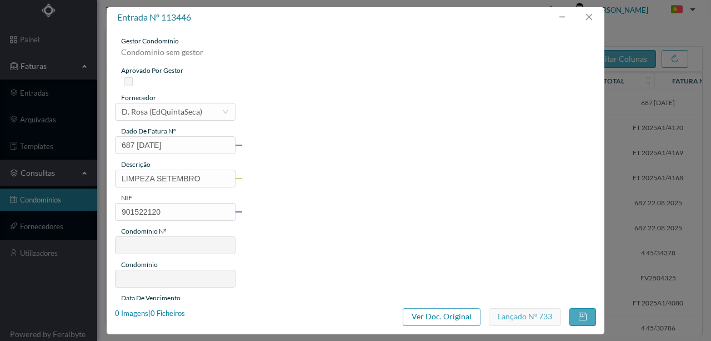
type input "687 29.02.2025"
type input "LIMPEZA SETEMBRO"
type input "901522120"
type input "2025-09-29"
type input "95.00"
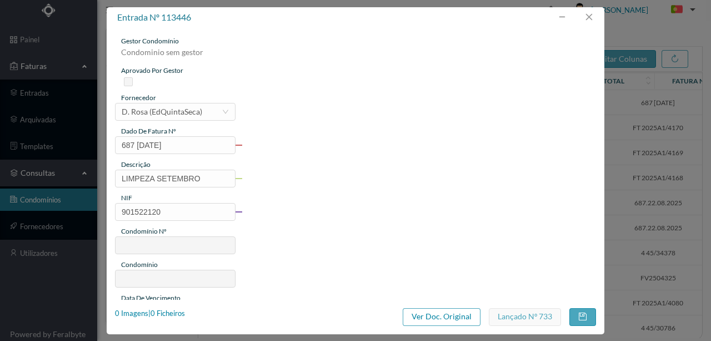
type input "687"
type input "ED. QUINTA SECA - TEIXEIRA PASCOAES 17"
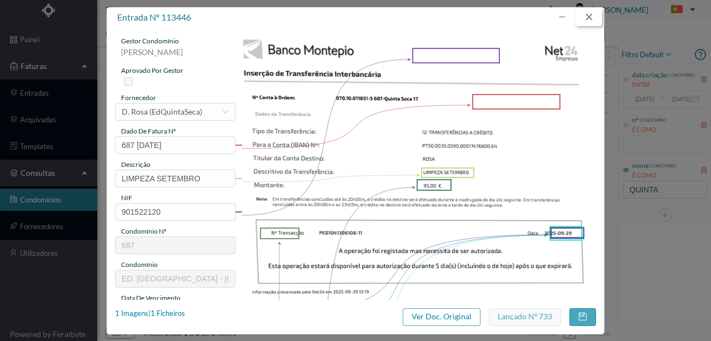
click at [587, 16] on button "button" at bounding box center [588, 17] width 27 height 18
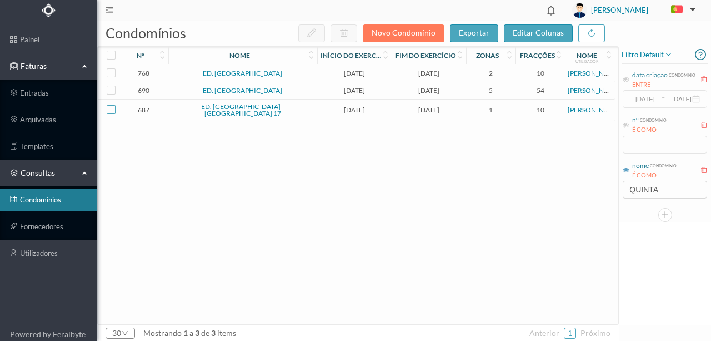
click at [111, 112] on input "checkbox" at bounding box center [111, 109] width 9 height 9
checkbox input "true"
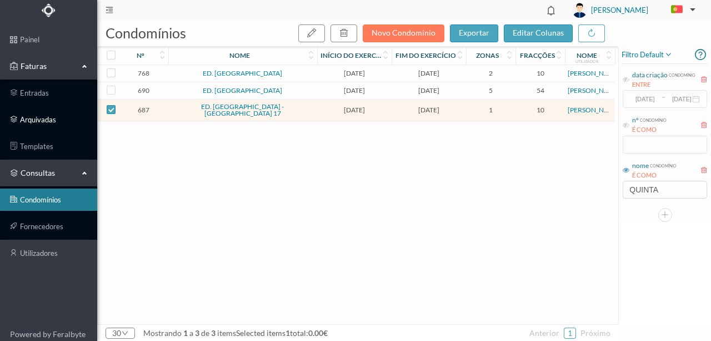
click at [41, 119] on link "arquivadas" at bounding box center [48, 119] width 97 height 22
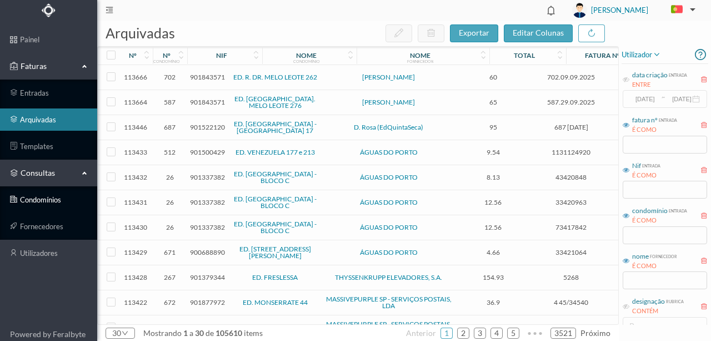
click at [26, 199] on link "condomínios" at bounding box center [48, 199] width 97 height 22
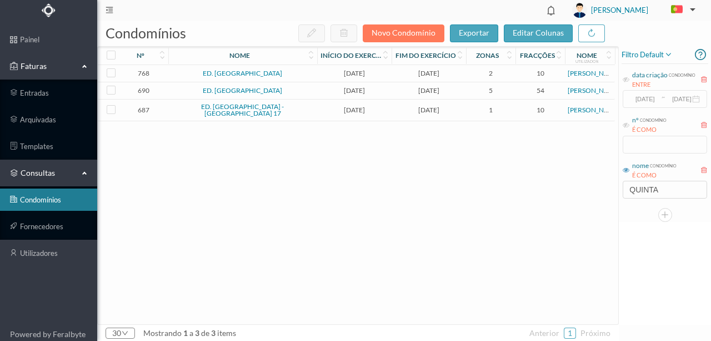
click at [201, 109] on link "ED. QUINTA SECA - TEIXEIRA PASCOAES 17" at bounding box center [242, 109] width 83 height 15
click at [110, 111] on input "checkbox" at bounding box center [111, 109] width 9 height 9
checkbox input "true"
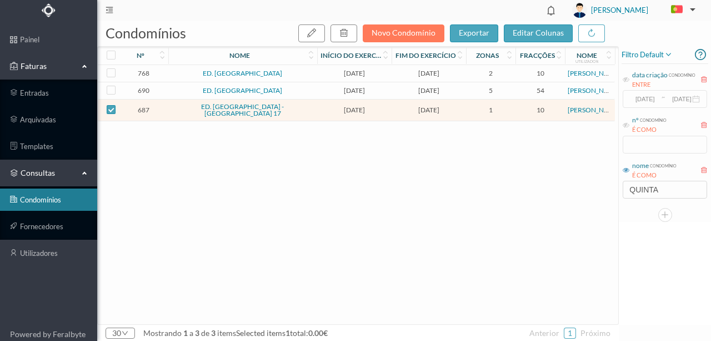
click at [242, 111] on link "ED. QUINTA SECA - TEIXEIRA PASCOAES 17" at bounding box center [242, 109] width 83 height 15
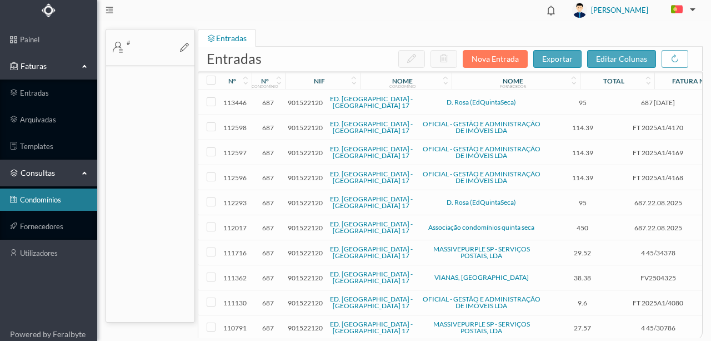
click at [242, 111] on td "113446" at bounding box center [235, 102] width 33 height 25
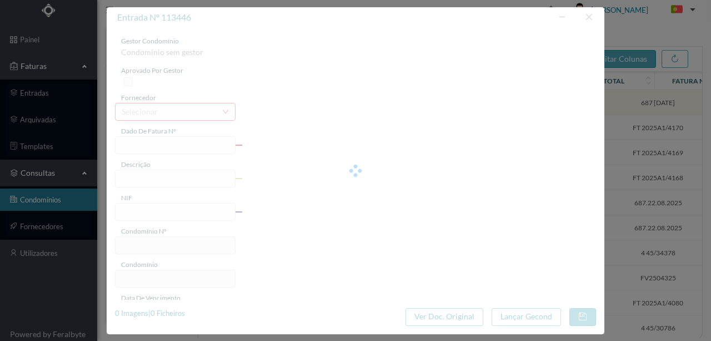
type input "687 29.02.2025"
type input "LIMPEZA SETEMBRO"
type input "901522120"
type input "2025-09-29"
type input "95.00"
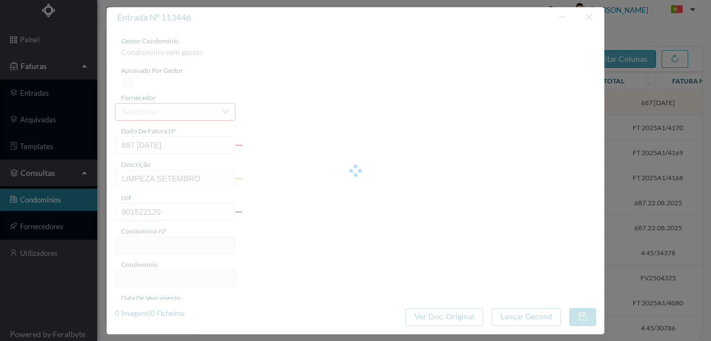
type input "687"
type input "ED. QUINTA SECA - TEIXEIRA PASCOAES 17"
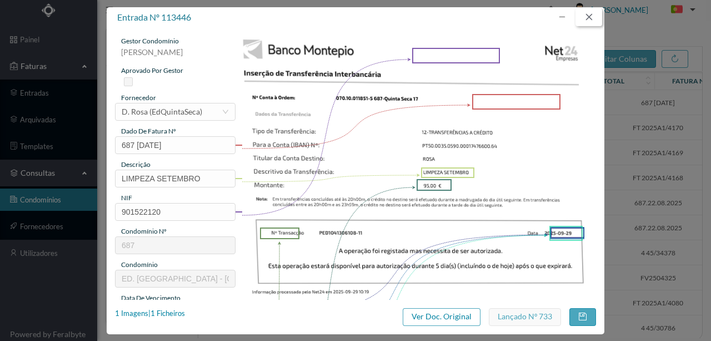
click at [588, 15] on button "button" at bounding box center [588, 17] width 27 height 18
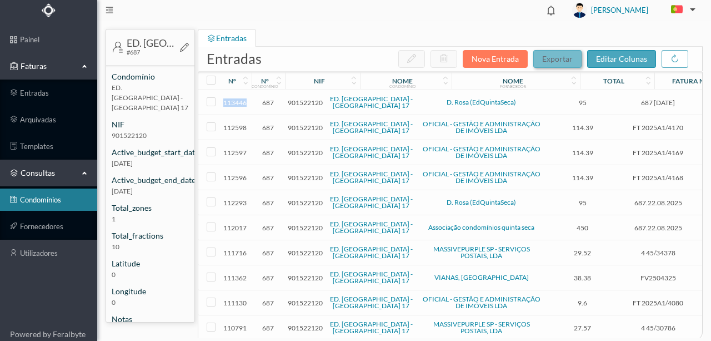
click at [556, 54] on span "exportar" at bounding box center [557, 58] width 31 height 9
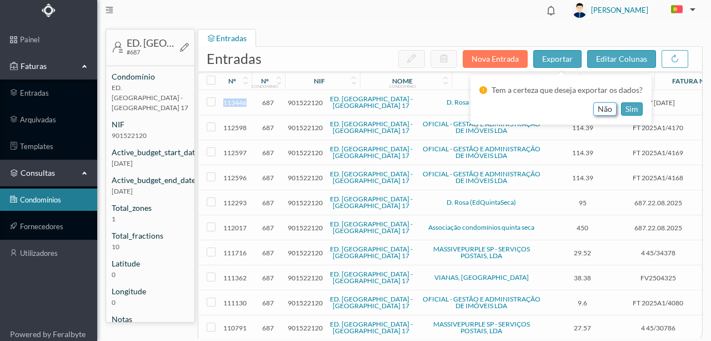
click at [604, 109] on button "não" at bounding box center [604, 108] width 23 height 13
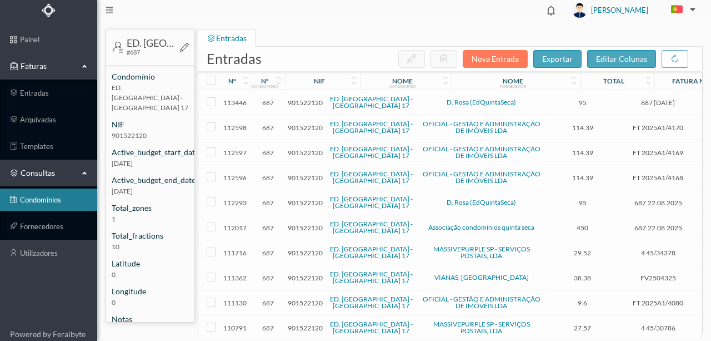
click at [42, 167] on span "consultas" at bounding box center [49, 172] width 56 height 11
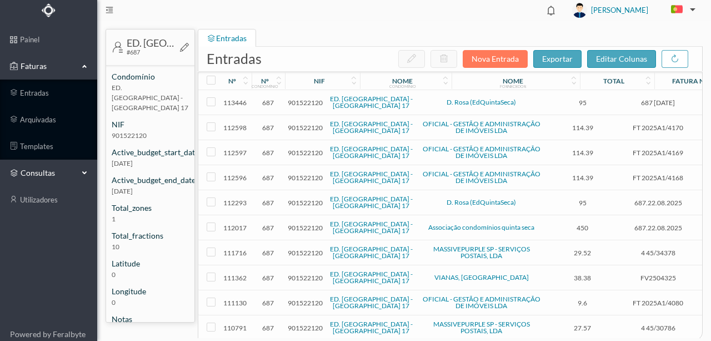
click at [44, 172] on span "consultas" at bounding box center [49, 172] width 56 height 11
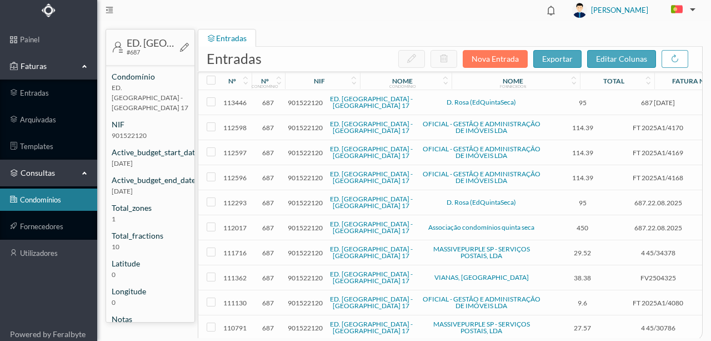
click at [33, 196] on link "condomínios" at bounding box center [48, 199] width 97 height 22
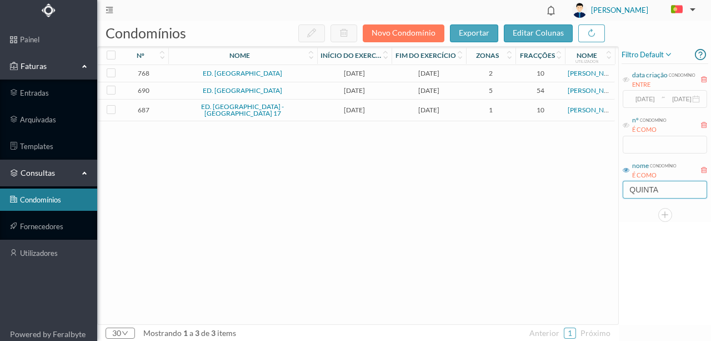
drag, startPoint x: 673, startPoint y: 191, endPoint x: 559, endPoint y: 199, distance: 114.7
click at [562, 199] on div "condomínios novo condomínio exportar editar colunas nº nome Início do exercício…" at bounding box center [404, 181] width 614 height 320
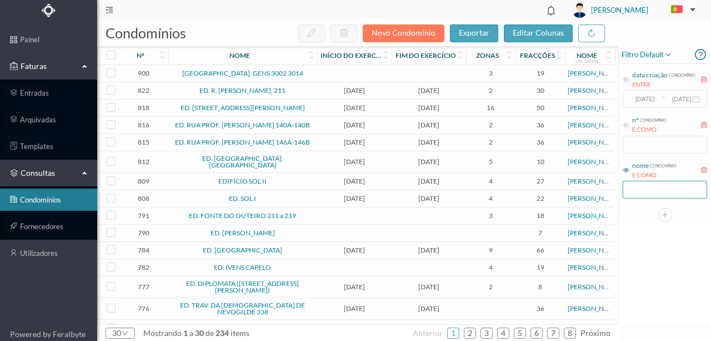
click at [639, 186] on input "text" at bounding box center [665, 190] width 84 height 18
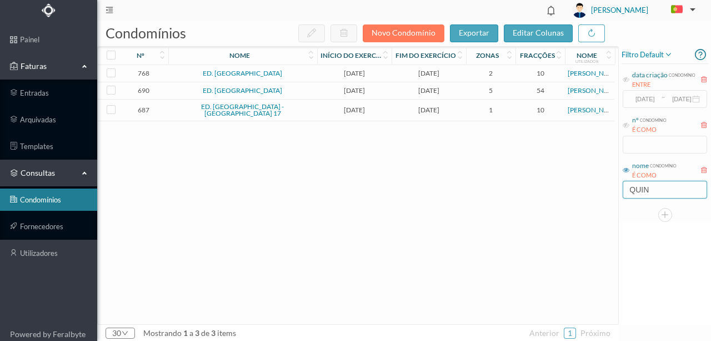
type input "QUIN"
click at [226, 156] on div "768 ED. QUINTA DO CASTANHEIRO 2025-01-01 2025-12-31 2 10 Beatriz Pinheiro 690 E…" at bounding box center [356, 194] width 517 height 259
click at [233, 109] on link "ED. QUINTA SECA - TEIXEIRA PASCOAES 17" at bounding box center [242, 109] width 83 height 15
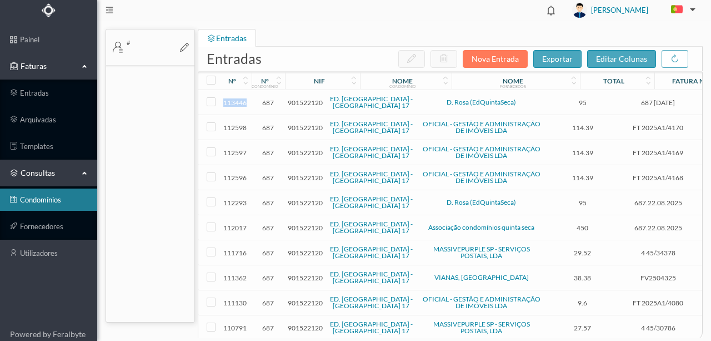
click at [233, 109] on td "113446" at bounding box center [235, 102] width 33 height 25
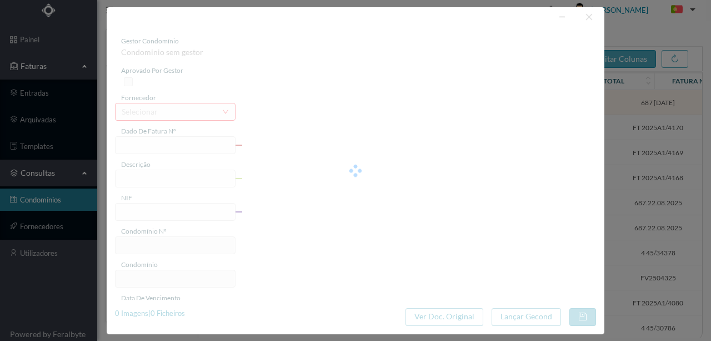
type input "687 29.02.2025"
type input "LIMPEZA SETEMBRO"
type input "901522120"
type input "2025-09-29"
type input "95.00"
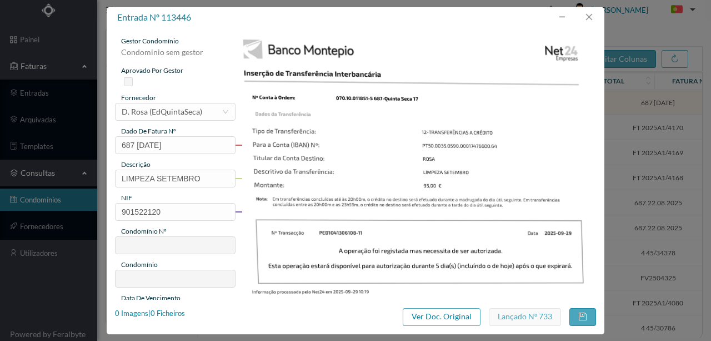
type input "687"
type input "ED. QUINTA SECA - TEIXEIRA PASCOAES 17"
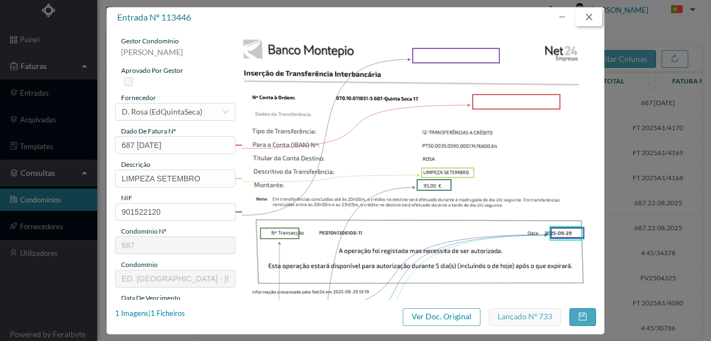
click at [593, 23] on button "button" at bounding box center [588, 17] width 27 height 18
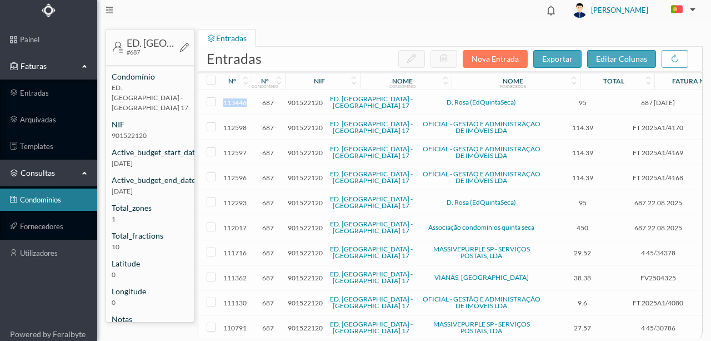
click at [28, 197] on link "condomínios" at bounding box center [48, 199] width 97 height 22
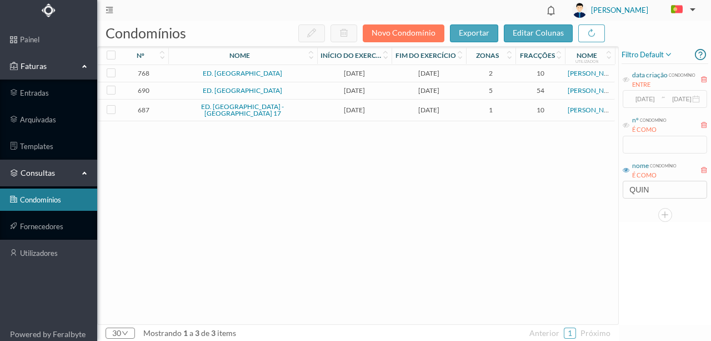
click at [232, 113] on link "ED. QUINTA SECA - TEIXEIRA PASCOAES 17" at bounding box center [242, 109] width 83 height 15
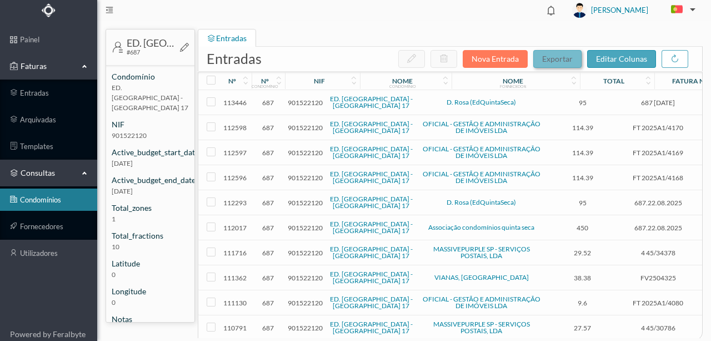
click at [555, 59] on span "exportar" at bounding box center [557, 58] width 31 height 9
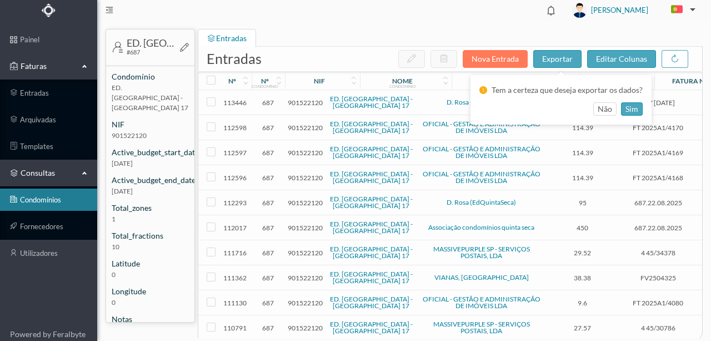
click at [379, 12] on header "[PERSON_NAME]" at bounding box center [404, 10] width 614 height 21
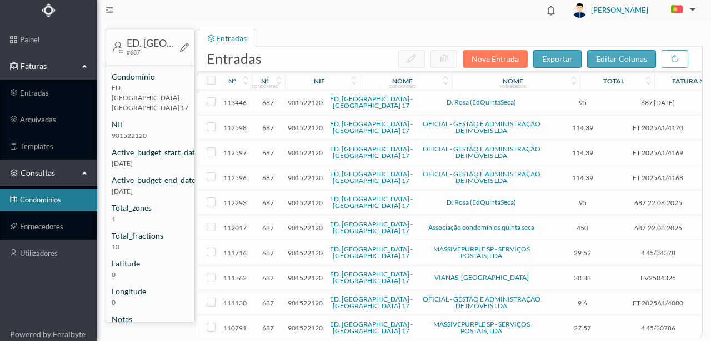
click at [43, 199] on link "condomínios" at bounding box center [48, 199] width 97 height 22
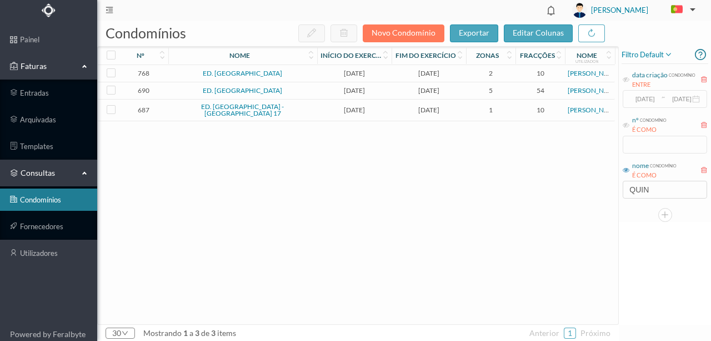
click at [351, 112] on span "2025-07-01" at bounding box center [354, 110] width 69 height 8
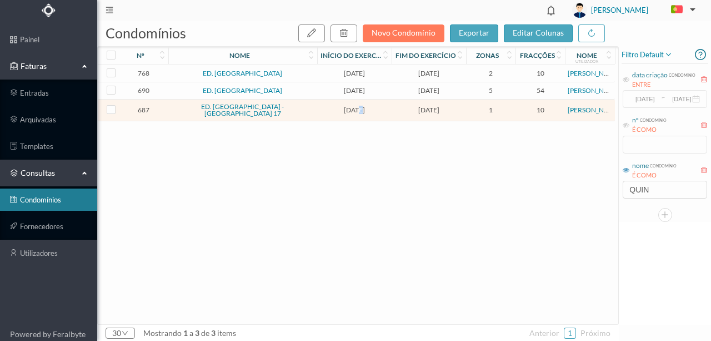
click at [351, 112] on span "2025-07-01" at bounding box center [354, 110] width 69 height 8
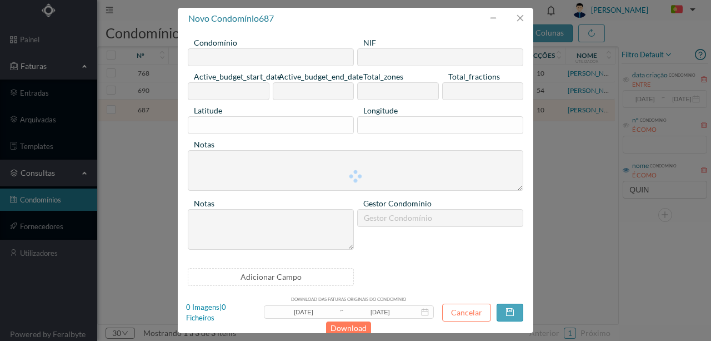
type input "ED. QUINTA SECA - TEIXEIRA PASCOAES 17"
type input "901522120"
type input "2025-07-01"
type input "2026-06-30"
type input "1"
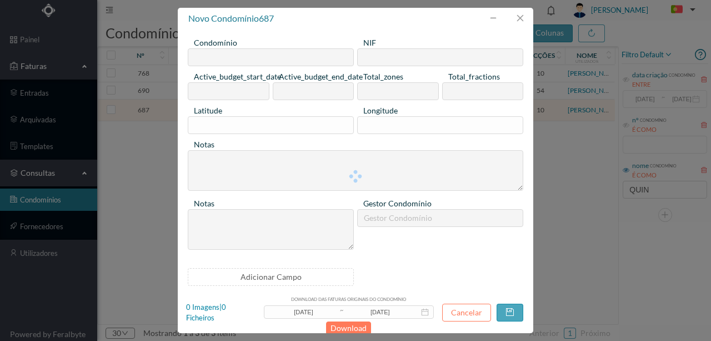
type input "10"
type input "0"
type textarea "Marco encerrou a conta Novo Banco a 24/09/2021 e transferiu para a conta Montep…"
type textarea "Não tem seguro"
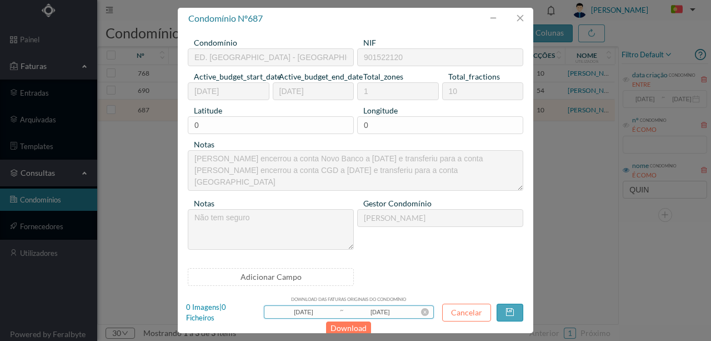
click at [302, 311] on input "2025-09-29" at bounding box center [303, 312] width 71 height 12
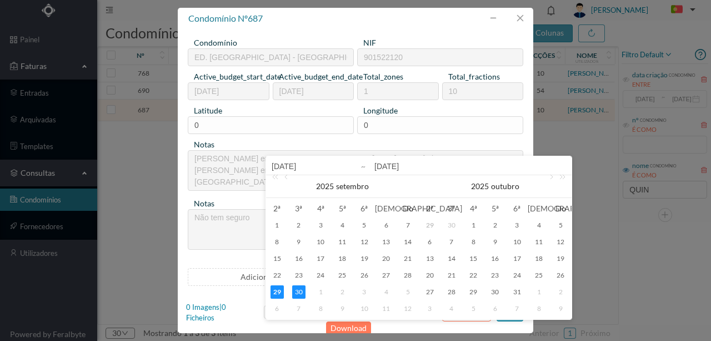
click at [288, 164] on input "2025-09-29" at bounding box center [343, 165] width 142 height 13
type input "202-09-29"
type input "2021-09-29"
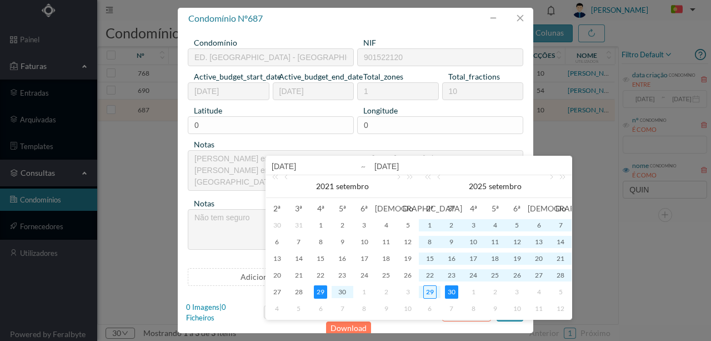
click at [307, 165] on input "2021-09-29" at bounding box center [343, 165] width 142 height 13
click at [311, 165] on input "2021-09-29" at bounding box center [343, 165] width 142 height 13
type input "2021-09-0"
type input "2021-09-01"
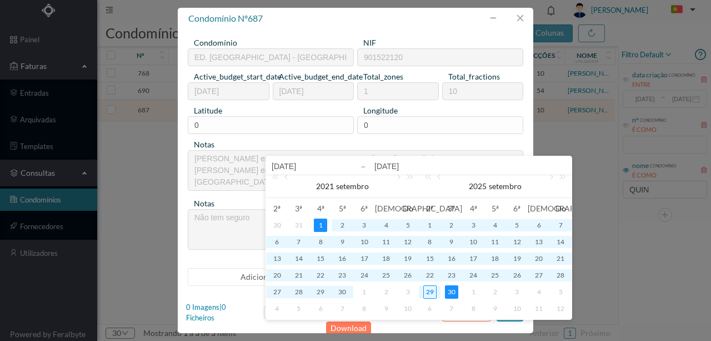
type input "2021-0-01"
type input "2021-01-01"
click at [390, 166] on input "2025-09-30" at bounding box center [470, 165] width 192 height 13
type input "202-09-30"
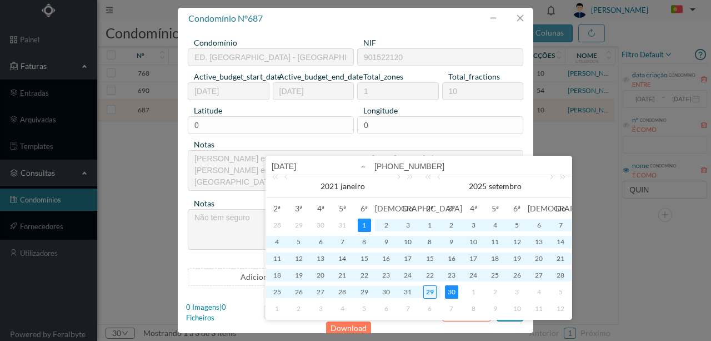
type input "2021-09-30"
click at [414, 163] on input "2021-09-30" at bounding box center [470, 165] width 192 height 13
click at [401, 165] on input "2021-09-31" at bounding box center [470, 165] width 192 height 13
type input "2021-1-31"
type input "2021-12-31"
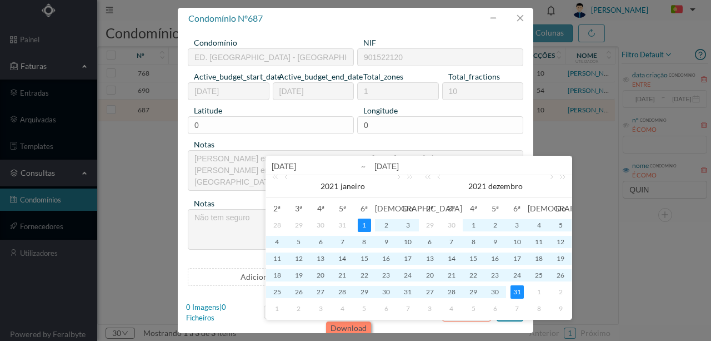
type input "2021-12-31"
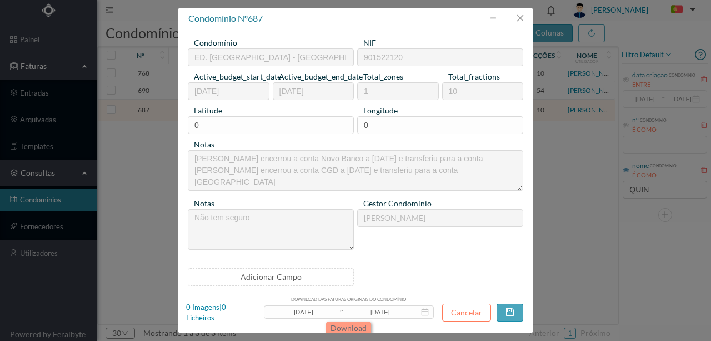
click at [353, 328] on button "Download" at bounding box center [348, 327] width 45 height 13
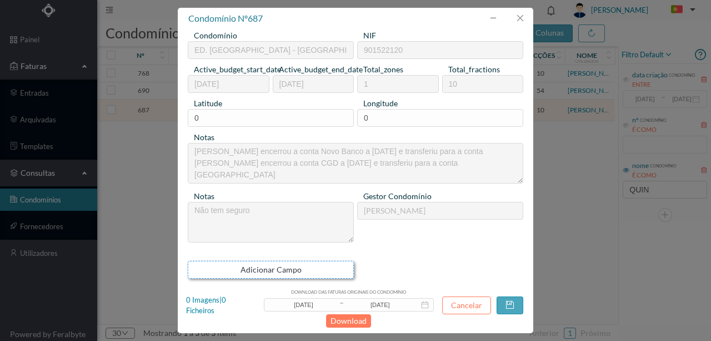
scroll to position [9, 0]
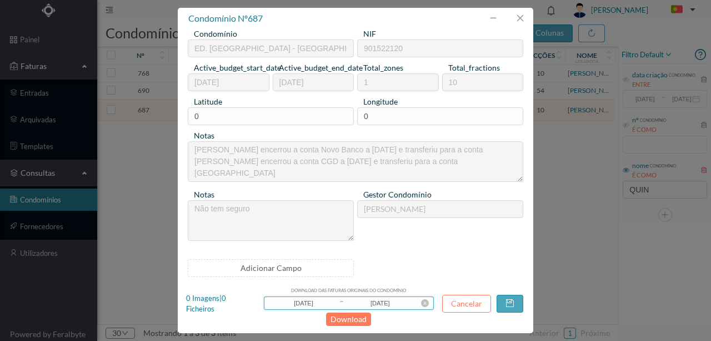
click at [302, 302] on input "2021-01-01" at bounding box center [303, 303] width 71 height 12
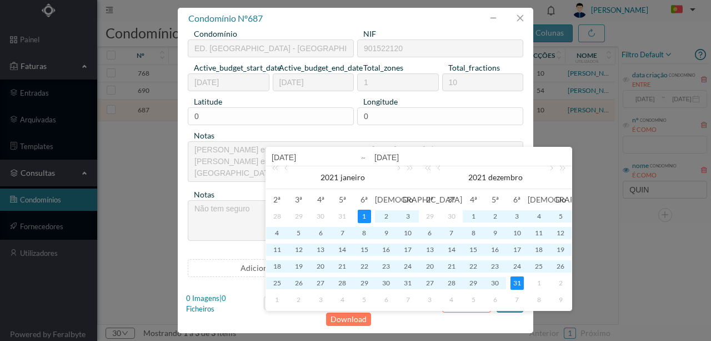
click at [288, 157] on input "2021-01-01" at bounding box center [343, 157] width 142 height 13
type input "202-01-01"
type input "2022-01-01"
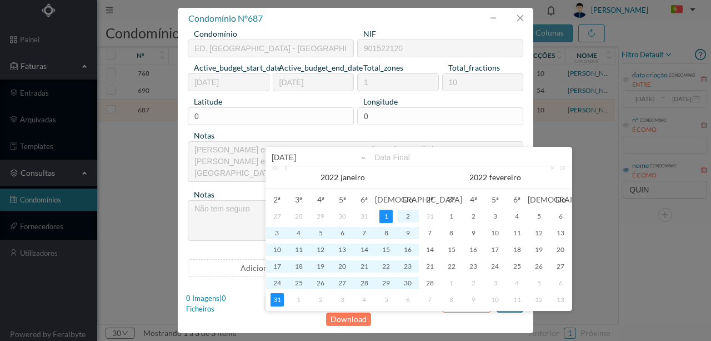
type input "2022-01-01"
click at [416, 160] on input at bounding box center [470, 157] width 192 height 13
type input "2022-12-3"
type input "2022-12-31"
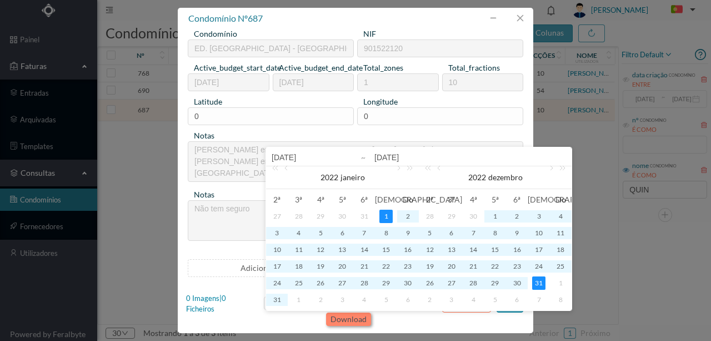
type input "2022-12-31"
click at [353, 319] on button "Download" at bounding box center [348, 318] width 45 height 13
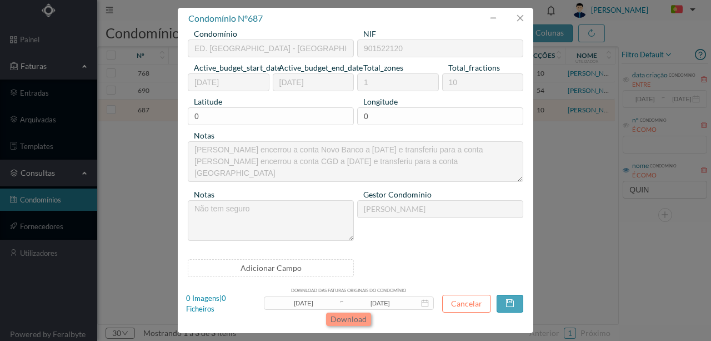
click at [341, 318] on button "Download" at bounding box center [348, 318] width 45 height 13
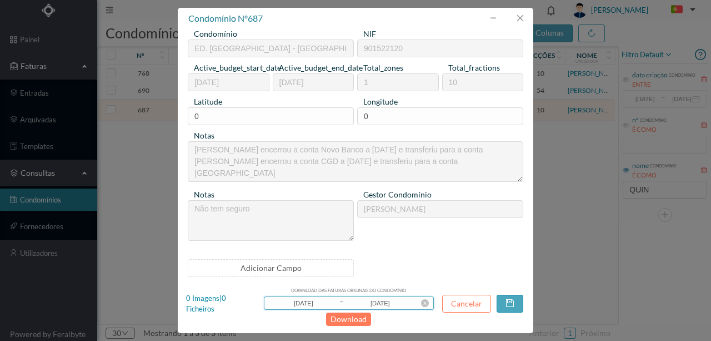
click at [321, 303] on input "2022-01-01" at bounding box center [303, 303] width 71 height 12
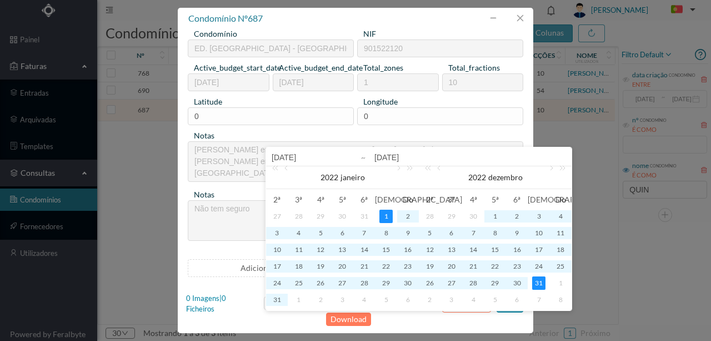
click at [288, 156] on input "2022-01-01" at bounding box center [343, 157] width 142 height 13
type input "202-01-01"
type input "2023-01-01"
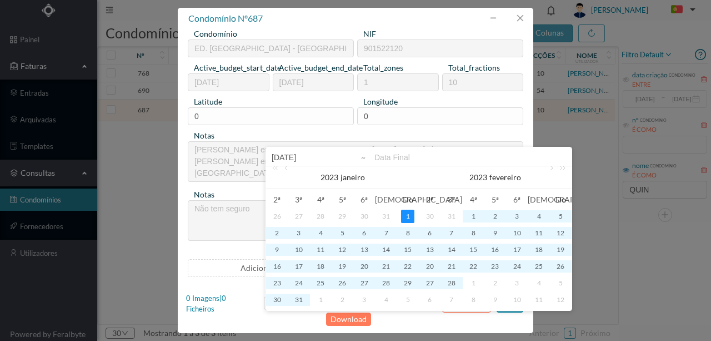
click at [408, 158] on input at bounding box center [470, 157] width 192 height 13
type input "2023-12-3"
type input "2023-12-31"
click at [352, 318] on button "Download" at bounding box center [348, 318] width 45 height 13
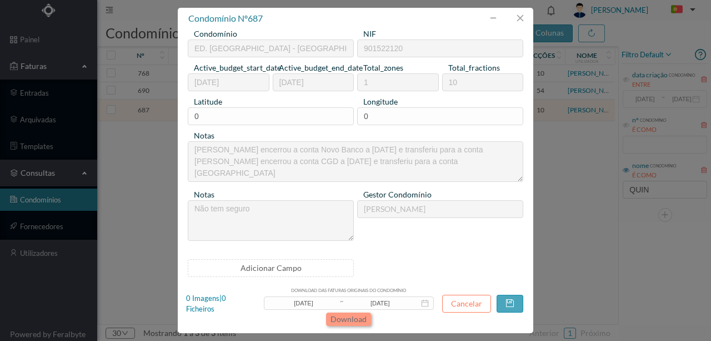
click at [350, 319] on button "Download" at bounding box center [348, 318] width 45 height 13
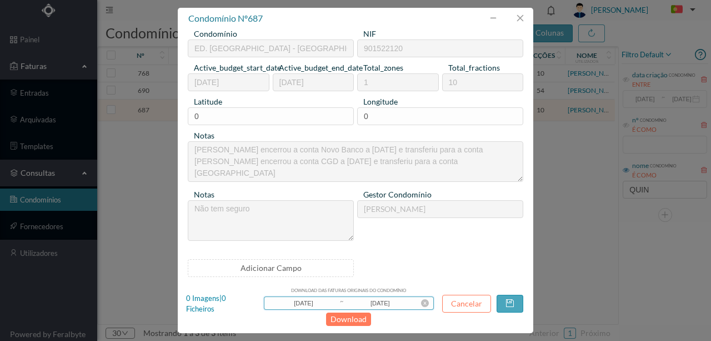
click at [287, 306] on input "2023-01-01" at bounding box center [303, 303] width 71 height 12
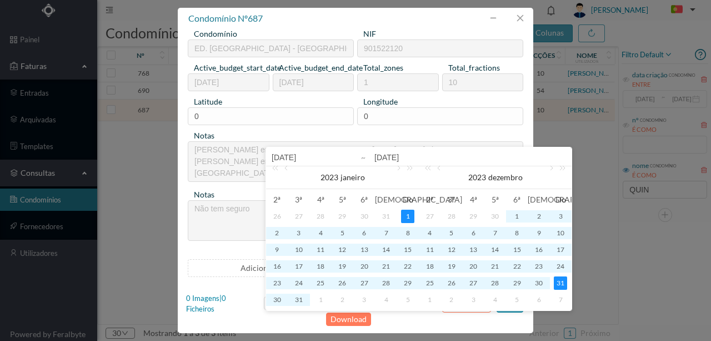
click at [288, 157] on input "2023-01-01" at bounding box center [343, 157] width 142 height 13
type input "202-01-01"
type input "2024-01-01"
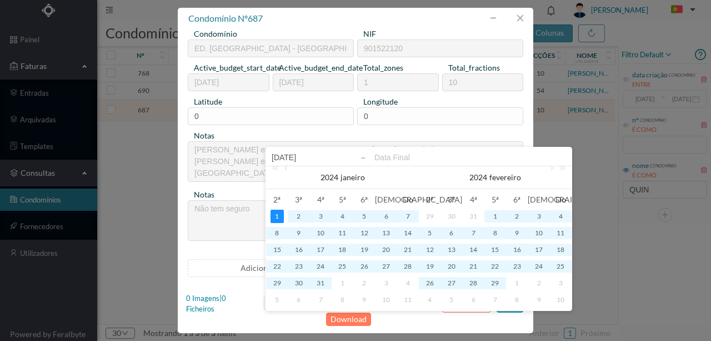
type input "2024-01-01"
click at [395, 157] on input at bounding box center [470, 157] width 192 height 13
type input "2024-12-3"
type input "2024-12-31"
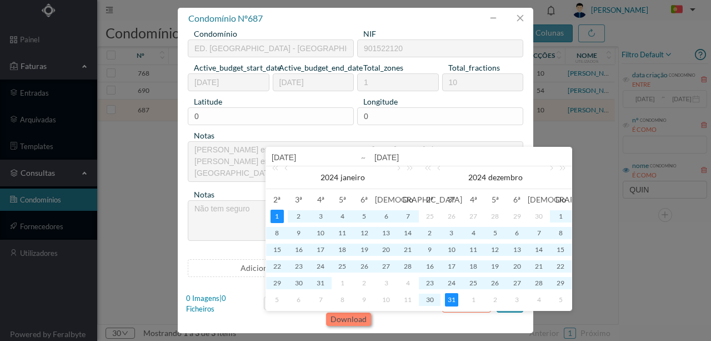
type input "2024-12-31"
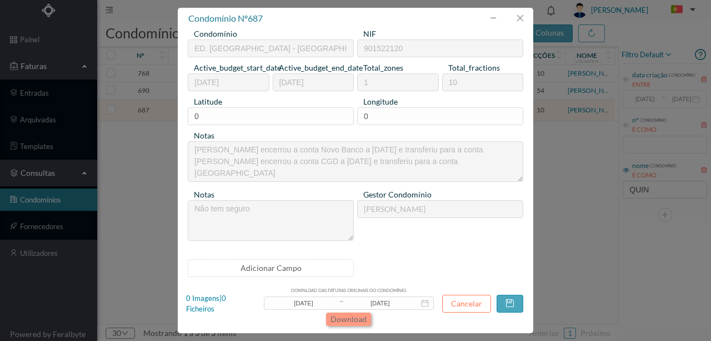
click at [353, 316] on button "Download" at bounding box center [348, 318] width 45 height 13
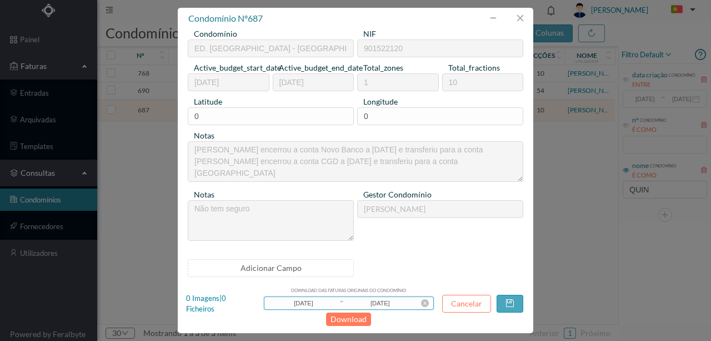
click at [306, 302] on input "2024-01-01" at bounding box center [303, 303] width 71 height 12
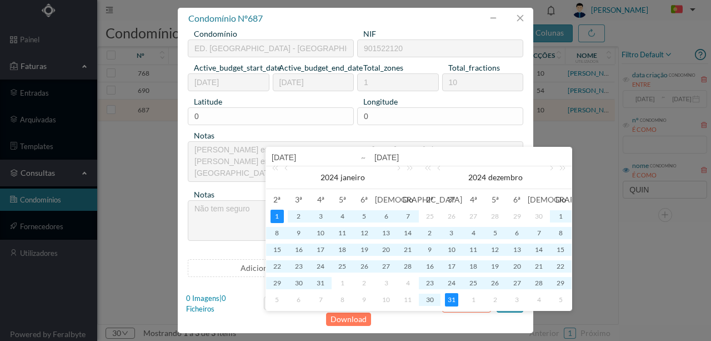
click at [287, 156] on input "2024-01-01" at bounding box center [343, 157] width 142 height 13
type input "202-01-01"
type input "2025-01-01"
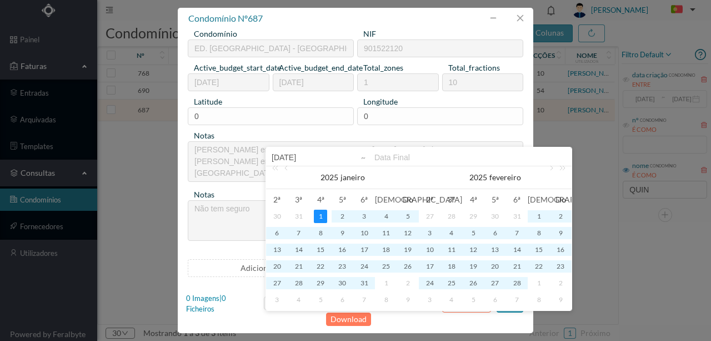
type input "2025-01-01"
click at [393, 156] on input at bounding box center [470, 157] width 192 height 13
type input "2025-12-3"
type input "2025-12-31"
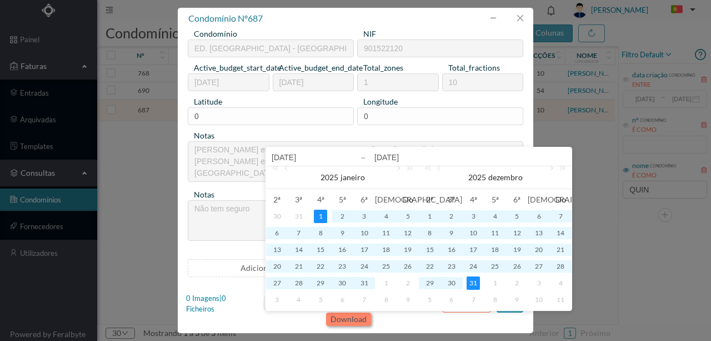
type input "2025-12-31"
click at [351, 319] on button "Download" at bounding box center [348, 318] width 45 height 13
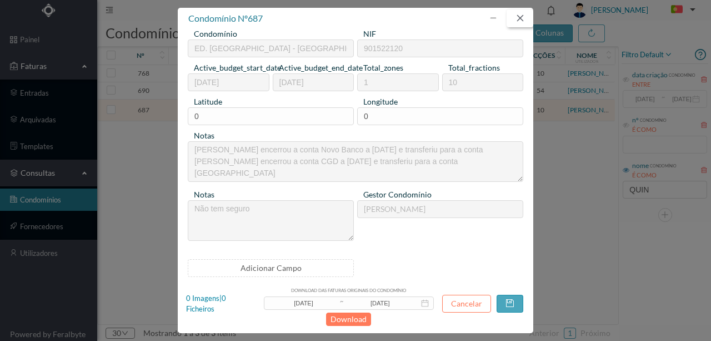
click at [521, 18] on button "button" at bounding box center [520, 18] width 27 height 18
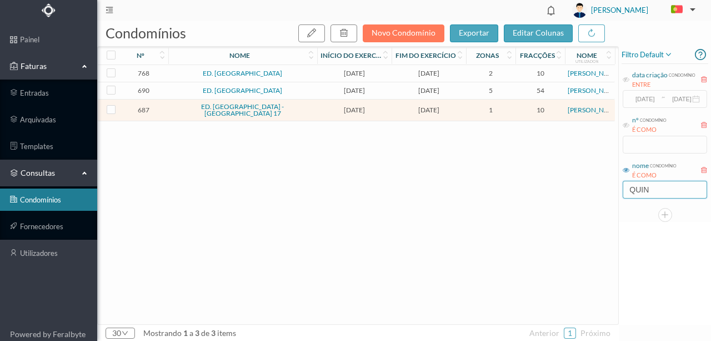
drag, startPoint x: 654, startPoint y: 191, endPoint x: 550, endPoint y: 187, distance: 104.5
click at [560, 194] on div "condomínios novo condomínio exportar editar colunas nº nome Início do exercício…" at bounding box center [404, 181] width 614 height 320
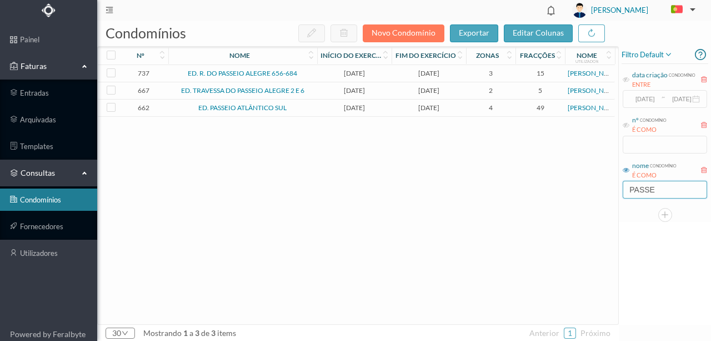
type input "PASSE"
click at [357, 112] on span "2025-01-01" at bounding box center [354, 107] width 69 height 8
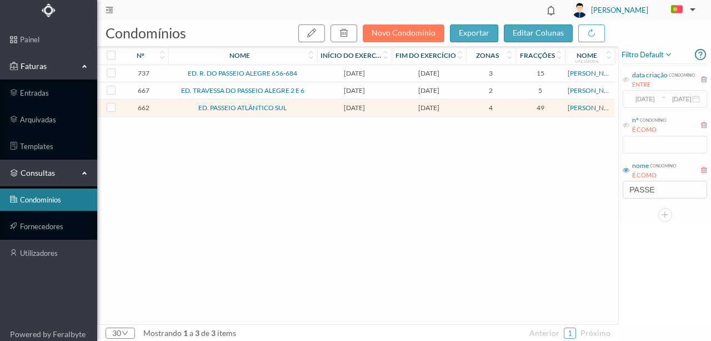
click at [357, 112] on span "2025-01-01" at bounding box center [354, 107] width 69 height 8
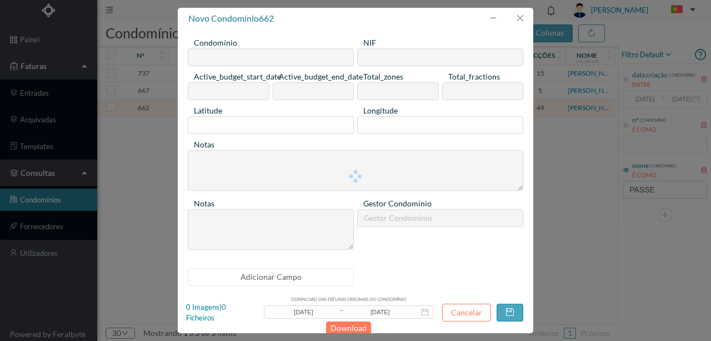
type input "ED. PASSEIO ATLÂNTICO SUL"
type input "901572403"
type input "2025-01-01"
type input "2025-12-31"
type input "4"
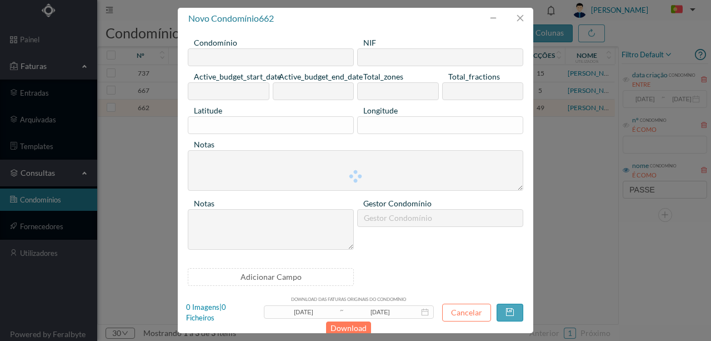
type input "49"
type input "0"
type textarea "Tem partes comuns + Frações : A, C, D, L, Q, S, T, W, X, Y, Z, AA, AD, AE, AG, …"
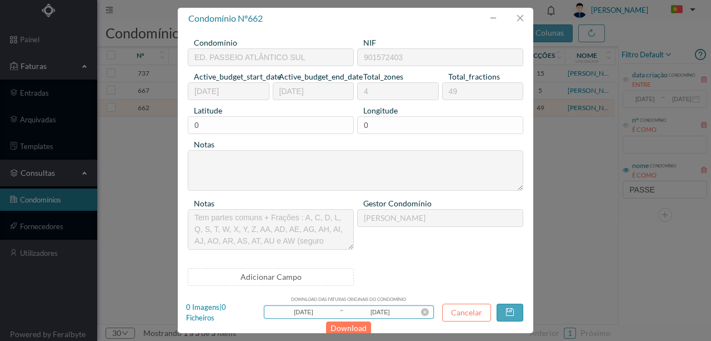
click at [323, 310] on input "2025-09-29" at bounding box center [303, 312] width 71 height 12
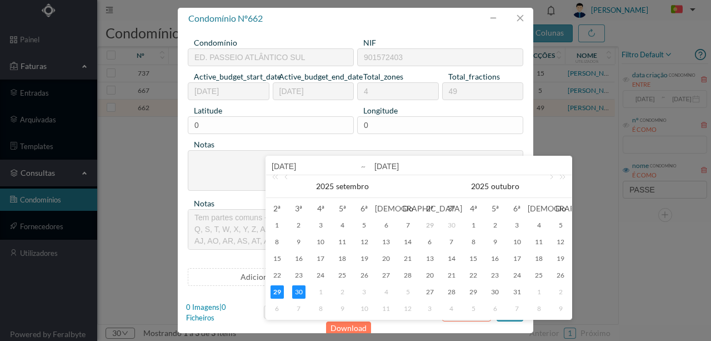
click at [289, 166] on input "2025-09-29" at bounding box center [343, 165] width 142 height 13
type input "202-09-29"
type input "2021-09-29"
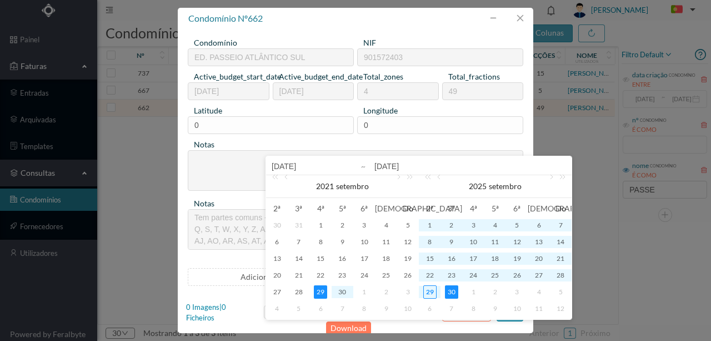
click at [299, 165] on input "2021-09-29" at bounding box center [343, 165] width 142 height 13
type input "2021-0-29"
type input "2021-01-29"
click at [312, 168] on input "2021-01-29" at bounding box center [343, 165] width 142 height 13
type input "2021-01-0"
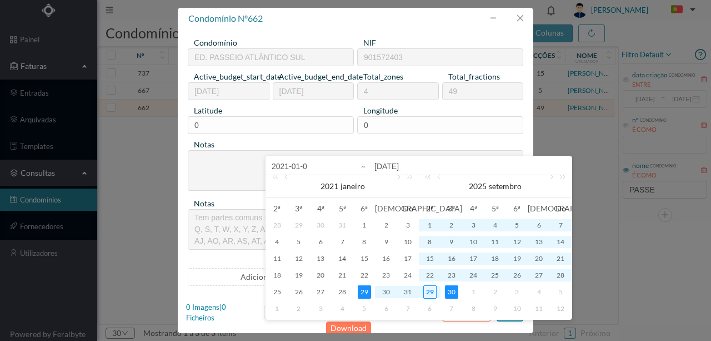
type input "2021-01-01"
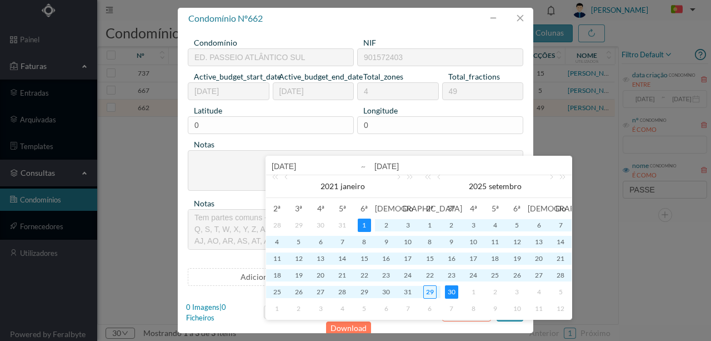
type input "2021-01-01"
click at [389, 167] on input "2025-09-30" at bounding box center [470, 165] width 192 height 13
click at [390, 165] on input "2025-09-30" at bounding box center [470, 165] width 192 height 13
type input "202-09-30"
type input "2021-09-30"
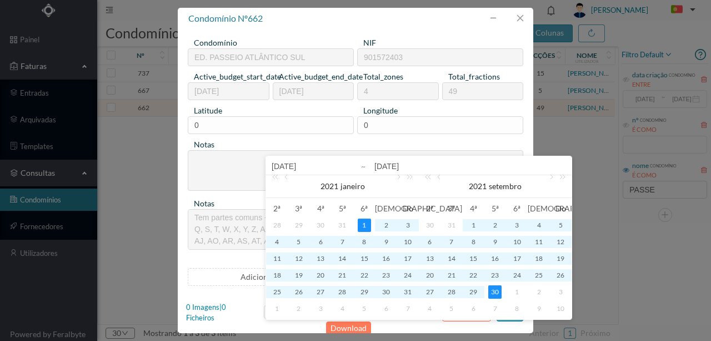
click at [402, 163] on input "2021-09-30" at bounding box center [470, 165] width 192 height 13
type input "2021-1-30"
type input "2021-12-30"
click at [414, 167] on input "2021-12-30" at bounding box center [470, 165] width 192 height 13
type input "2021-12-3"
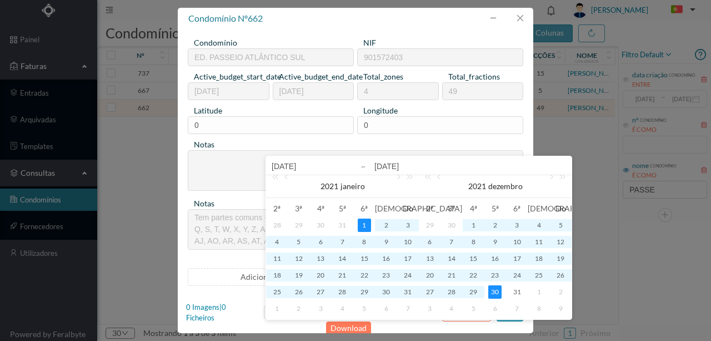
type input "2021-12-31"
click at [354, 327] on button "Download" at bounding box center [348, 327] width 45 height 13
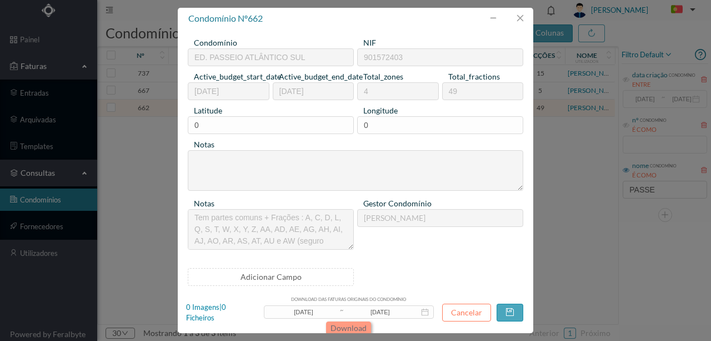
click at [359, 324] on button "Download" at bounding box center [348, 327] width 45 height 13
click at [311, 311] on input "2021-01-01" at bounding box center [303, 312] width 71 height 12
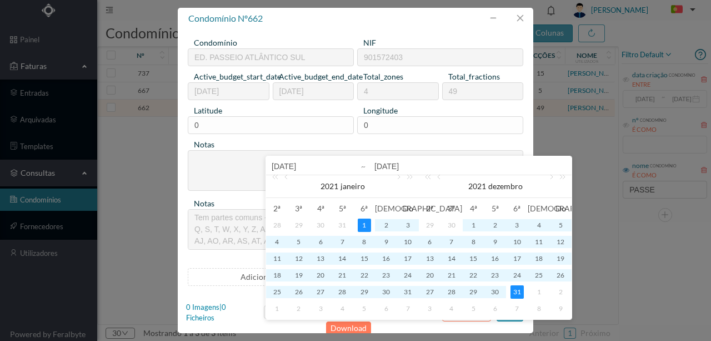
click at [288, 167] on input "2021-01-01" at bounding box center [343, 165] width 142 height 13
type input "202-01-01"
type input "2022-01-01"
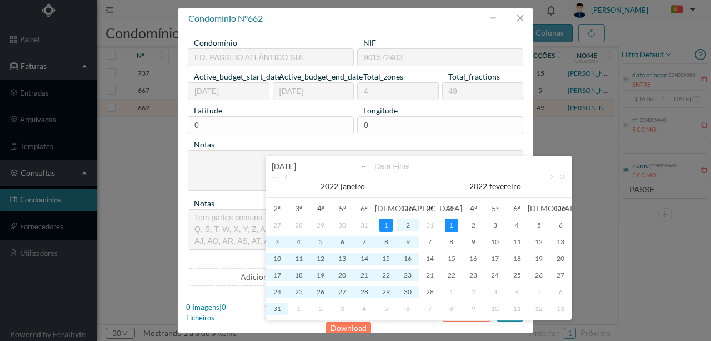
type input "2022-01-01"
click at [384, 166] on input at bounding box center [470, 165] width 192 height 13
type input "2022-12-3"
type input "2022-12-31"
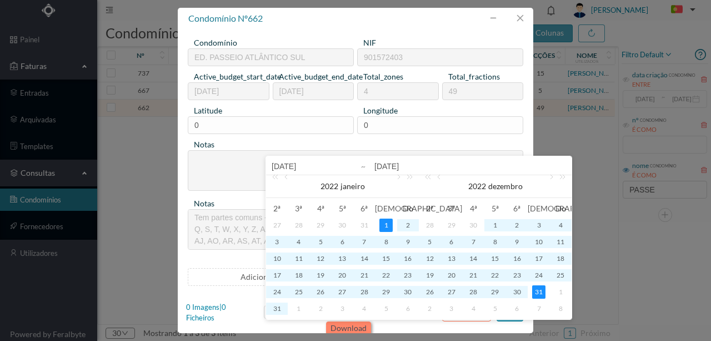
type input "2022-12-31"
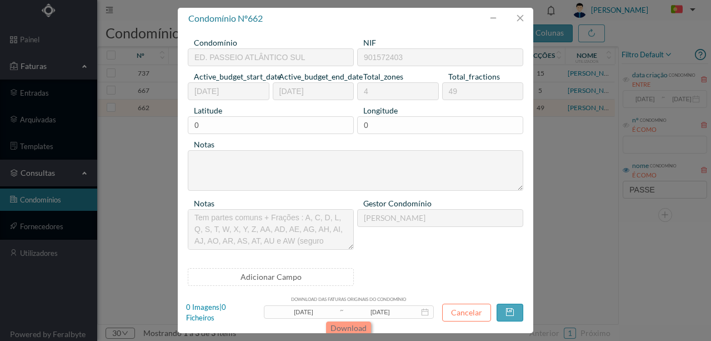
click at [349, 326] on button "Download" at bounding box center [348, 327] width 45 height 13
click at [346, 326] on button "Download" at bounding box center [348, 327] width 45 height 13
click at [343, 328] on button "Download" at bounding box center [348, 327] width 45 height 13
click at [311, 306] on input "2022-01-01" at bounding box center [303, 312] width 71 height 12
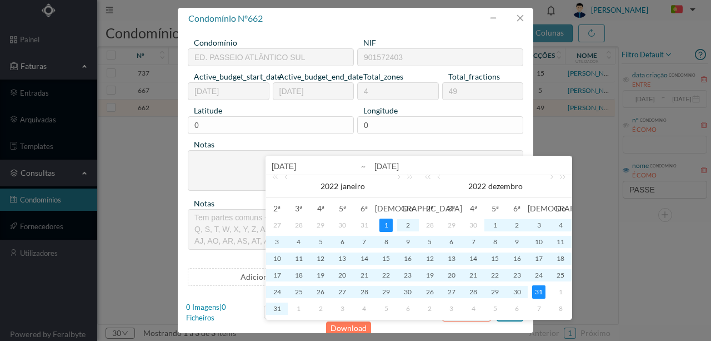
click at [287, 167] on input "2022-01-01" at bounding box center [343, 165] width 142 height 13
type input "202-01-01"
type input "2023-01-01"
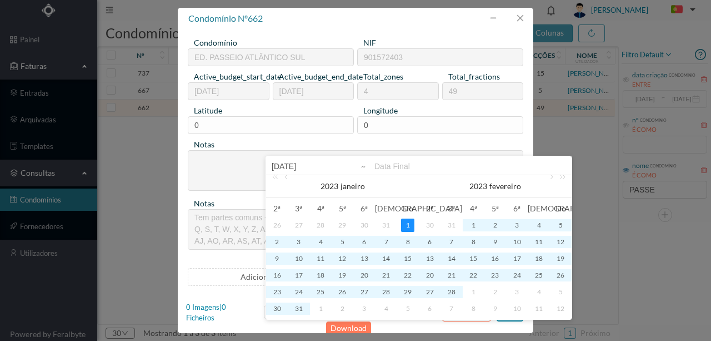
click at [384, 166] on input at bounding box center [470, 165] width 192 height 13
type input "2023-12-3"
type input "2023-12-31"
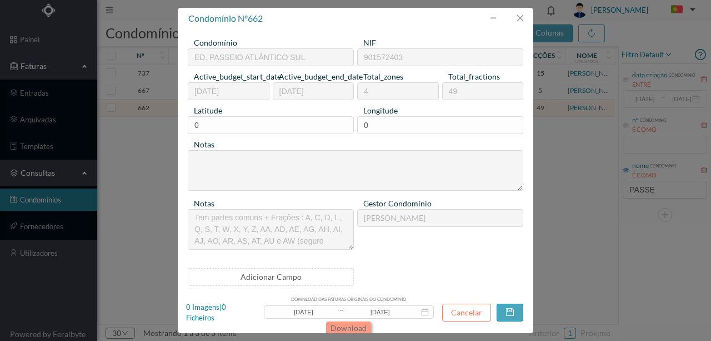
click at [353, 323] on button "Download" at bounding box center [348, 327] width 45 height 13
click at [307, 312] on input "2023-01-01" at bounding box center [303, 312] width 71 height 12
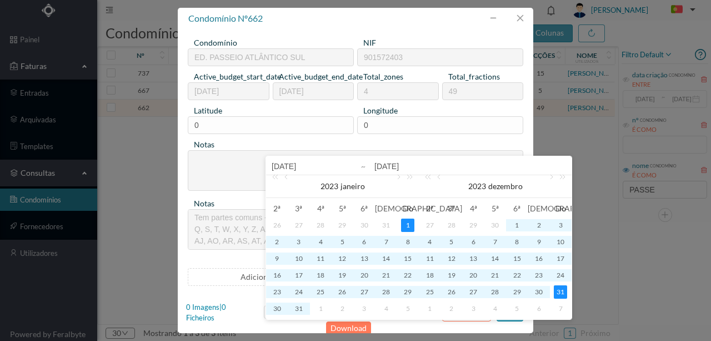
click at [287, 166] on input "2023-01-01" at bounding box center [343, 165] width 142 height 13
type input "202-01-01"
type input "2024-01-01"
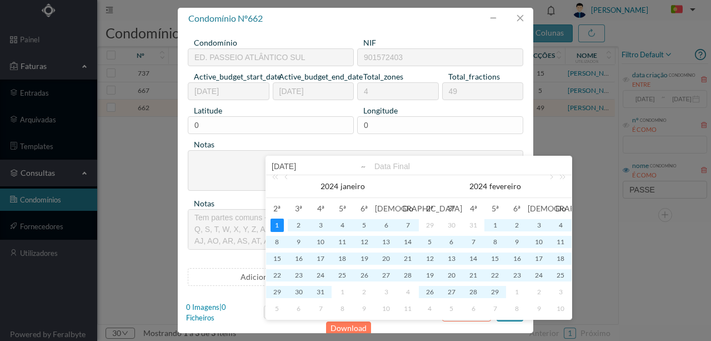
type input "2024-01-01"
click at [384, 165] on input at bounding box center [470, 165] width 192 height 13
type input "2024-12-3"
type input "2024-12-31"
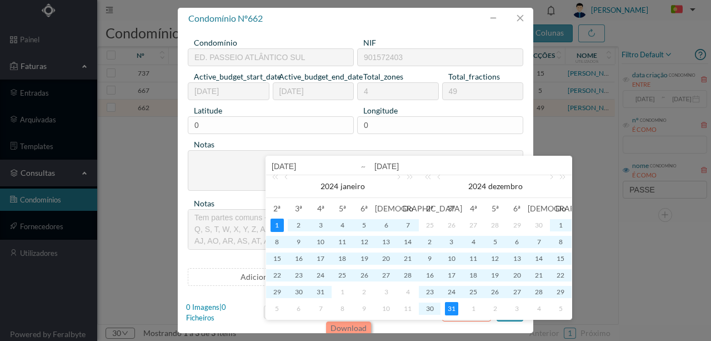
click at [346, 326] on button "Download" at bounding box center [348, 327] width 45 height 13
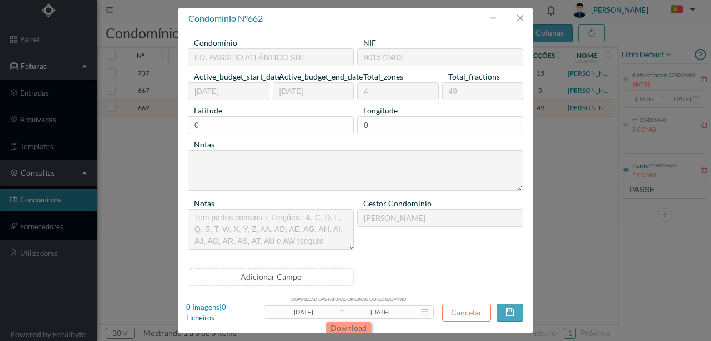
click at [351, 327] on button "Download" at bounding box center [348, 327] width 45 height 13
click at [341, 326] on button "Download" at bounding box center [348, 327] width 45 height 13
click at [350, 324] on button "Download" at bounding box center [348, 327] width 45 height 13
click at [313, 309] on input "2024-01-01" at bounding box center [303, 312] width 71 height 12
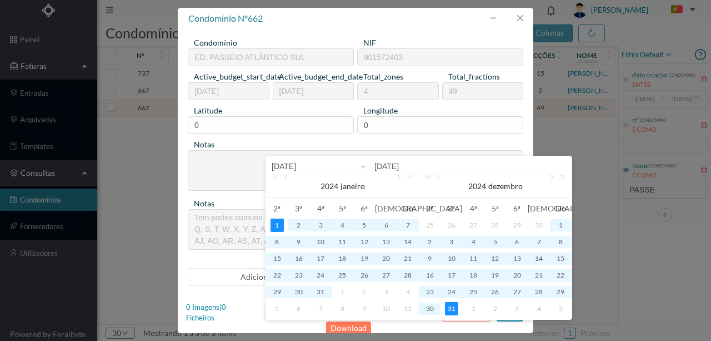
click at [289, 167] on input "2024-01-01" at bounding box center [343, 165] width 142 height 13
type input "202-01-01"
type input "2025-01-01"
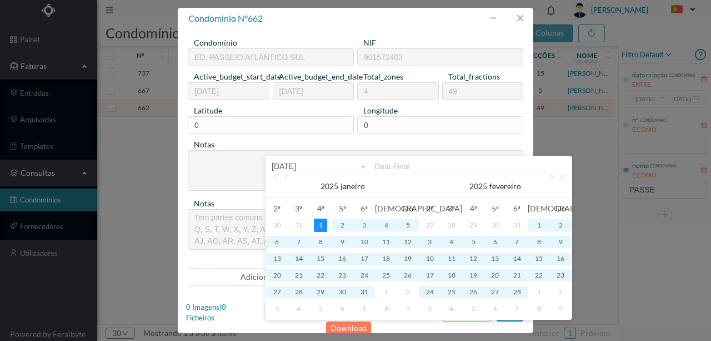
type input "2025-01-01"
click at [385, 164] on input at bounding box center [470, 165] width 192 height 13
type input "2025-12-3"
type input "2025-12-31"
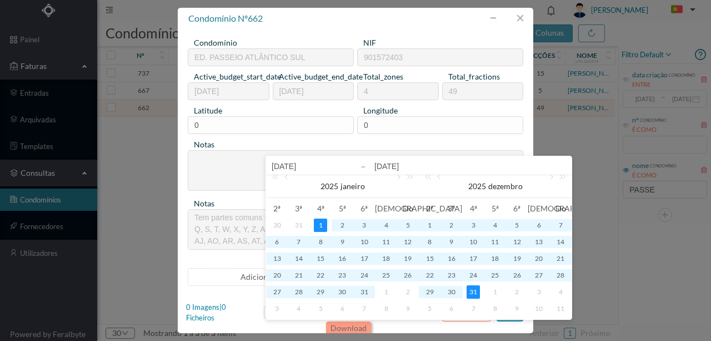
click at [353, 327] on button "Download" at bounding box center [348, 327] width 45 height 13
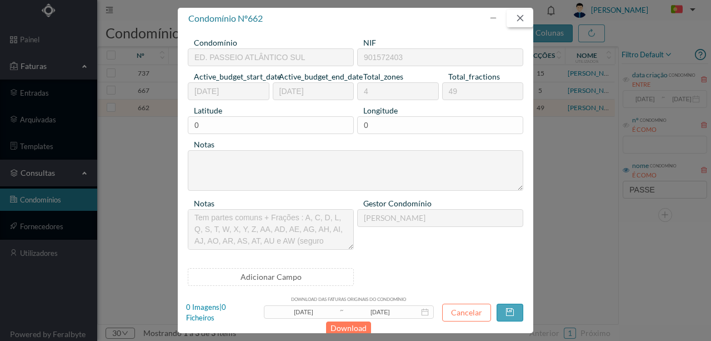
click at [523, 19] on button "button" at bounding box center [520, 18] width 27 height 18
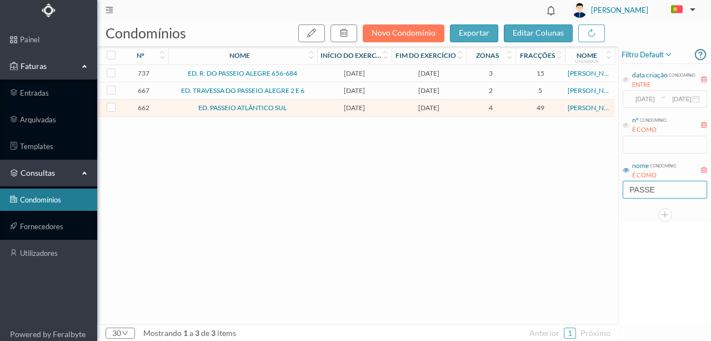
drag, startPoint x: 666, startPoint y: 191, endPoint x: 565, endPoint y: 202, distance: 101.2
click at [565, 202] on div "condomínios novo condomínio exportar editar colunas nº nome Início do exercício…" at bounding box center [404, 181] width 614 height 320
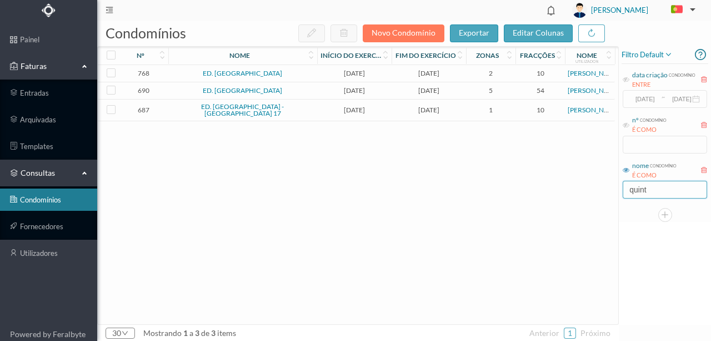
type input "quint"
click at [34, 94] on link "entradas" at bounding box center [48, 93] width 97 height 22
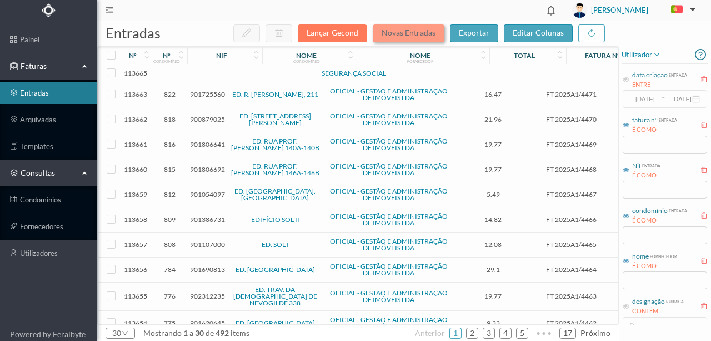
click at [420, 29] on button "Novas Entradas" at bounding box center [409, 33] width 72 height 18
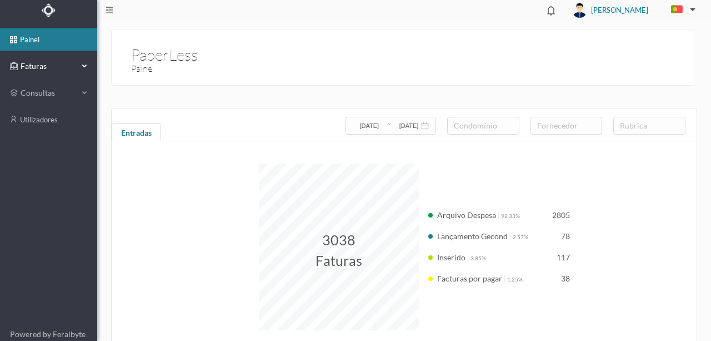
click at [41, 65] on span "Faturas" at bounding box center [48, 66] width 61 height 11
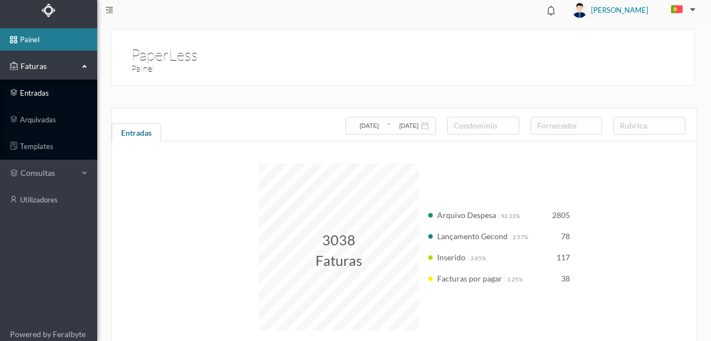
click at [37, 93] on link "entradas" at bounding box center [48, 93] width 97 height 22
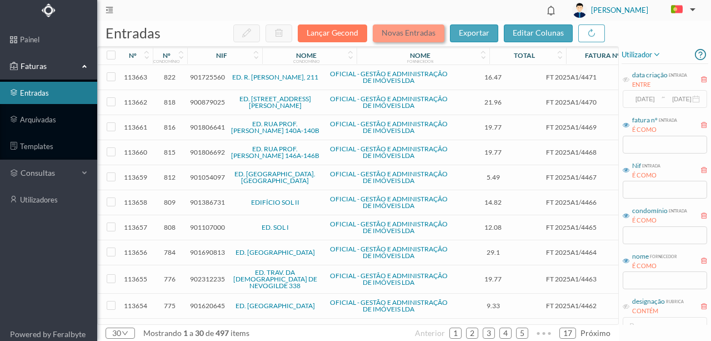
click at [423, 31] on button "Novas Entradas" at bounding box center [409, 33] width 72 height 18
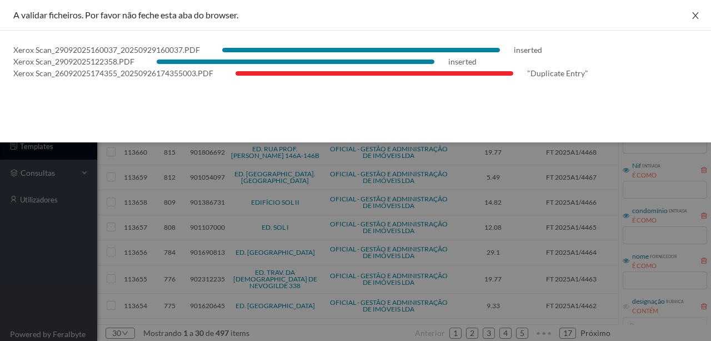
click at [700, 19] on button "Close" at bounding box center [695, 15] width 31 height 31
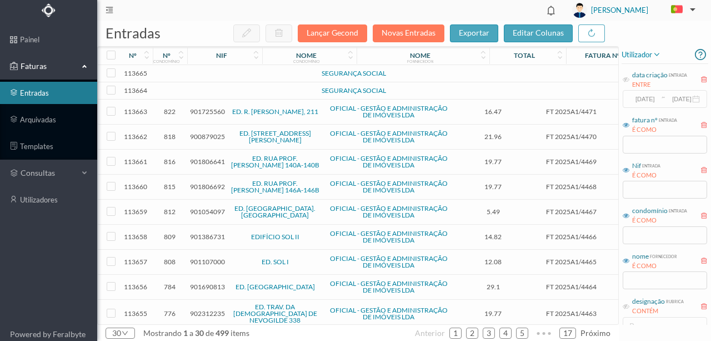
click at [229, 74] on td at bounding box center [240, 73] width 95 height 17
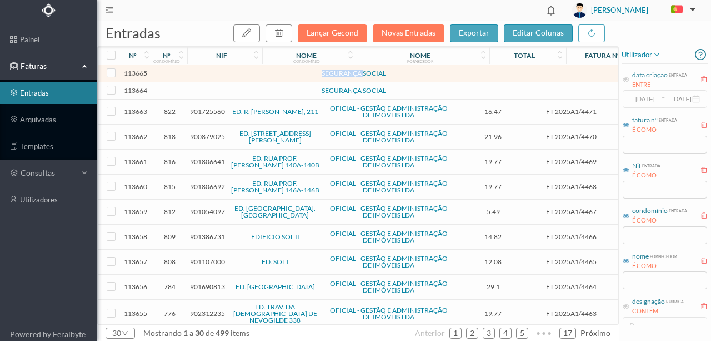
click at [229, 74] on td at bounding box center [240, 73] width 95 height 17
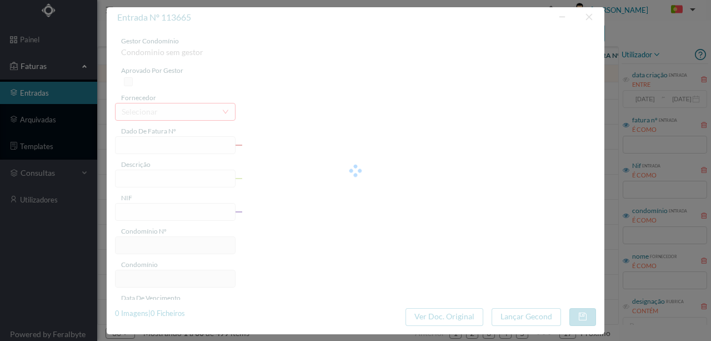
type input "0"
type input "Invalid date"
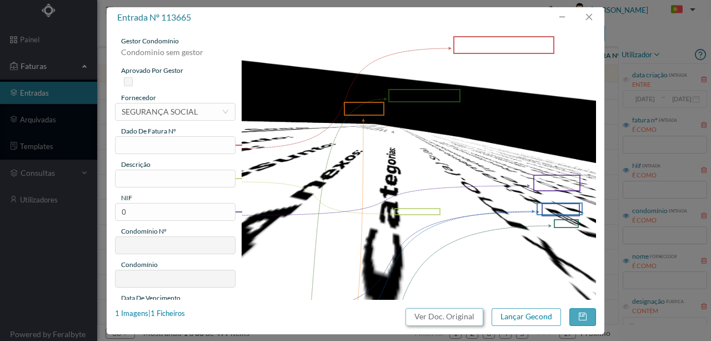
click at [434, 321] on button "Ver Doc. Original" at bounding box center [444, 317] width 78 height 18
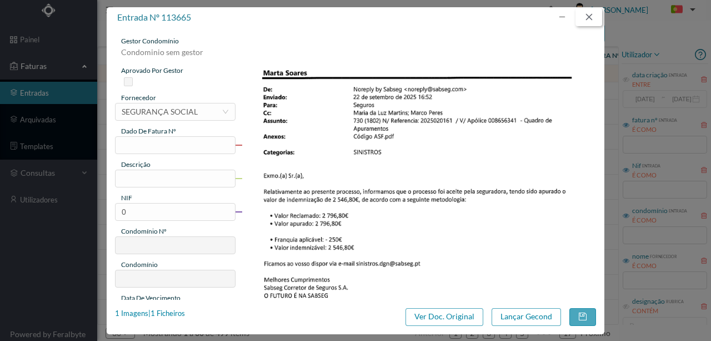
click at [595, 16] on button "button" at bounding box center [588, 17] width 27 height 18
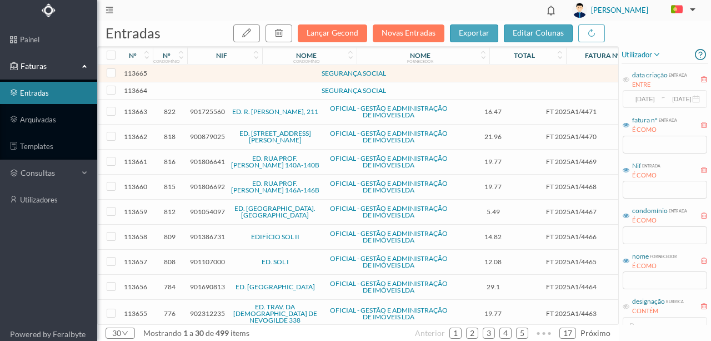
click at [204, 92] on td at bounding box center [240, 90] width 95 height 17
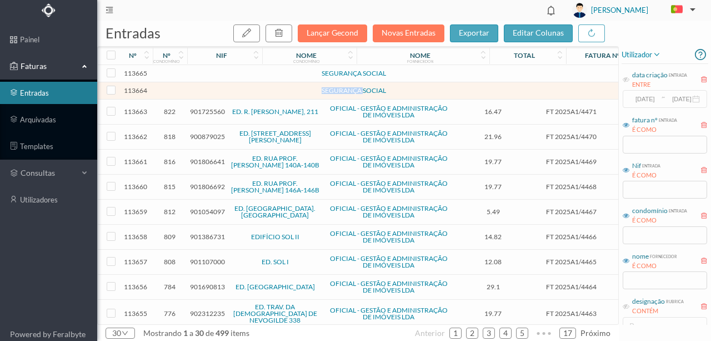
click at [204, 92] on td at bounding box center [240, 90] width 95 height 17
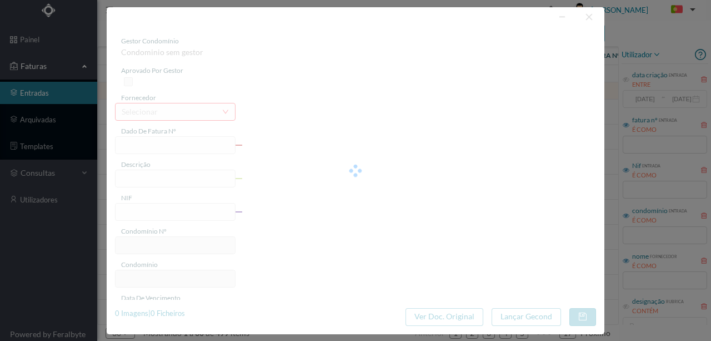
type input "0"
type input "Invalid date"
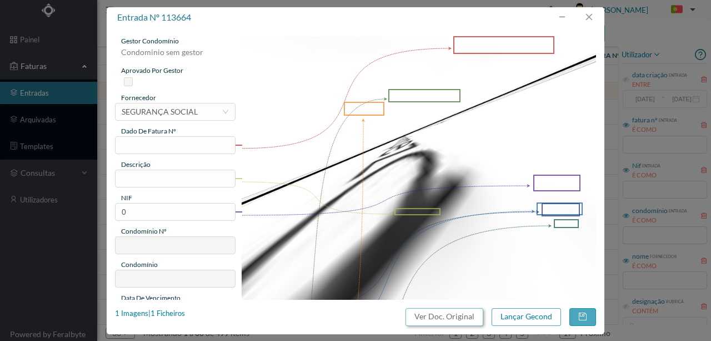
click at [451, 317] on button "Ver Doc. Original" at bounding box center [444, 317] width 78 height 18
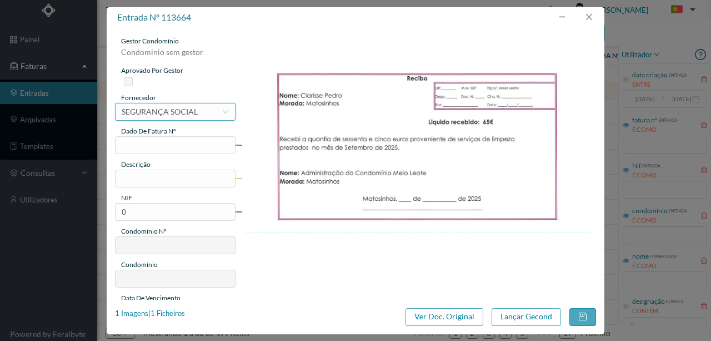
click at [159, 116] on div "SEGURANÇA SOCIAL" at bounding box center [160, 111] width 76 height 17
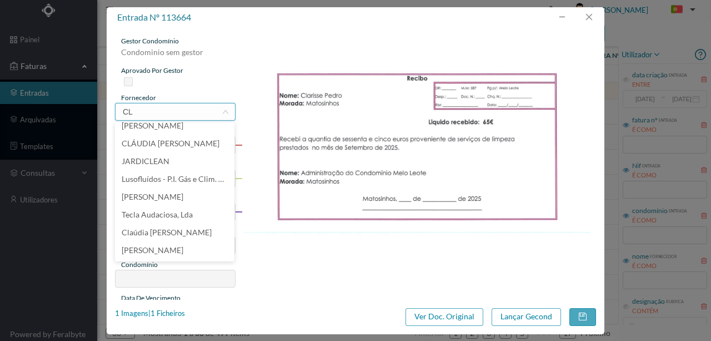
scroll to position [2, 0]
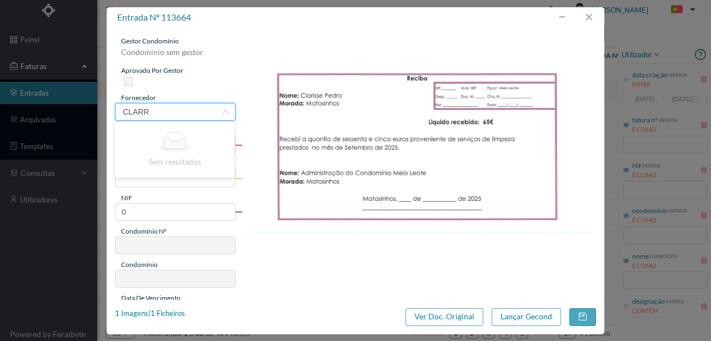
type input "CLAR"
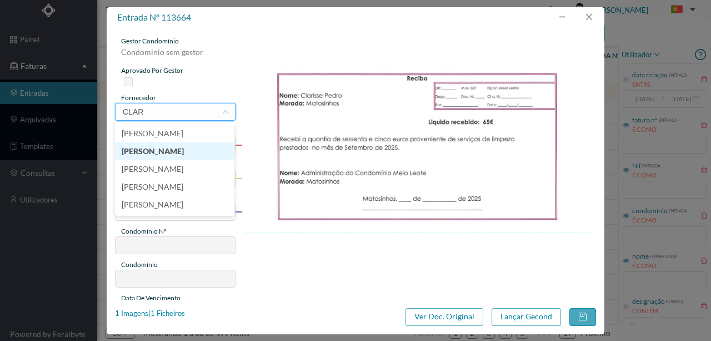
click at [209, 152] on li "[PERSON_NAME] [PERSON_NAME] [PERSON_NAME]" at bounding box center [174, 151] width 119 height 18
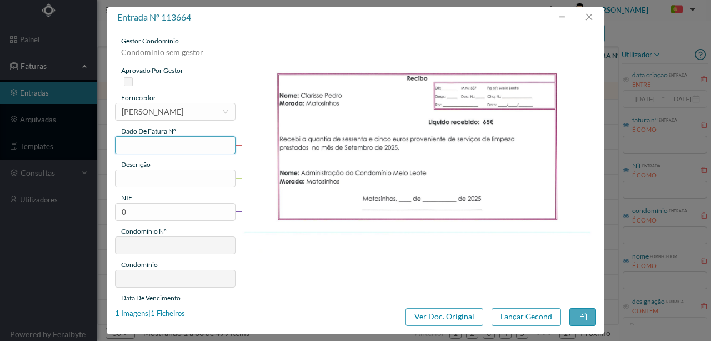
click at [129, 143] on input "text" at bounding box center [175, 145] width 121 height 18
type input "587"
click at [146, 179] on input "text" at bounding box center [175, 178] width 121 height 18
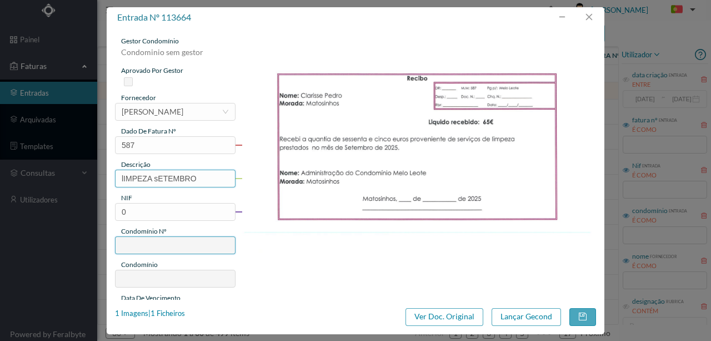
type input "LIMPEZA SETEMBRO 2025"
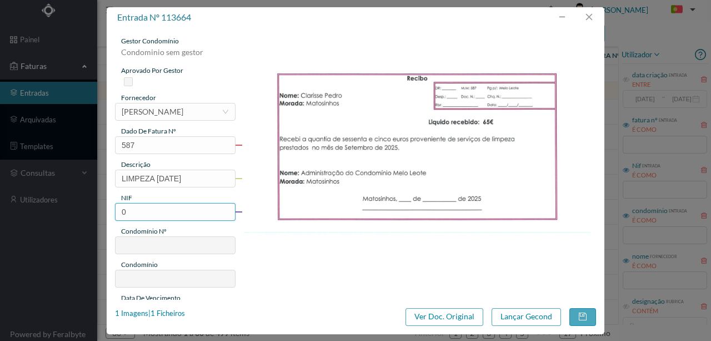
drag, startPoint x: 136, startPoint y: 210, endPoint x: 57, endPoint y: 201, distance: 79.4
click at [58, 203] on div "entrada nº 113664 gestor condomínio Condominio sem gestor aprovado por gestor f…" at bounding box center [355, 170] width 711 height 341
click at [161, 214] on input "0" at bounding box center [175, 212] width 121 height 18
drag, startPoint x: 161, startPoint y: 214, endPoint x: 79, endPoint y: 210, distance: 81.2
click at [83, 212] on div "entrada nº 113664 gestor condomínio Condominio sem gestor aprovado por gestor f…" at bounding box center [355, 170] width 711 height 341
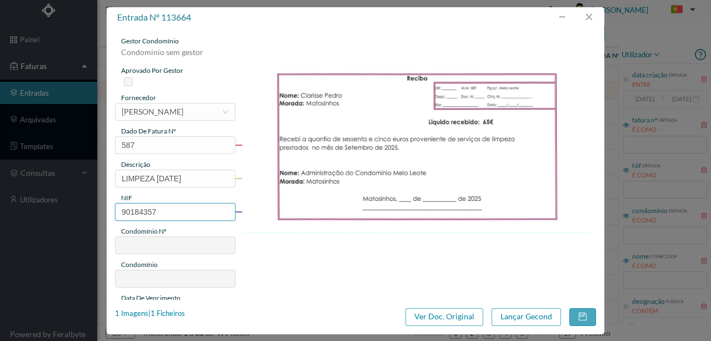
type input "901843571"
type input "702"
type input "ED. R. DR. MELO LEOTE 262"
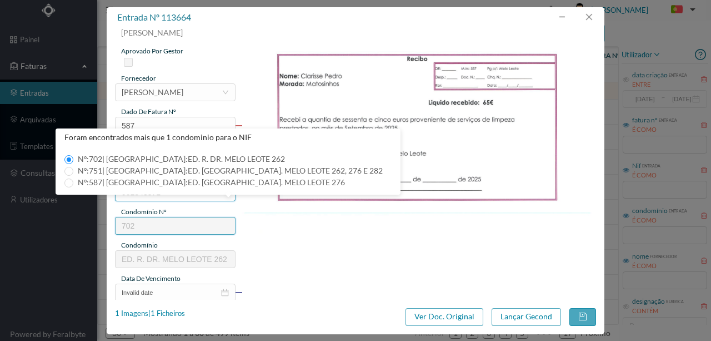
scroll to position [37, 0]
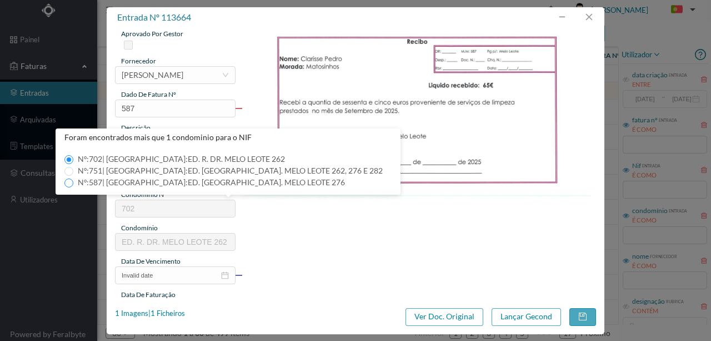
type input "901843571"
click at [67, 184] on input "Nº: 587 | Nome: ED. RUA DR. MELO LEOTE 276" at bounding box center [68, 182] width 9 height 9
type input "587"
type input "ED. [GEOGRAPHIC_DATA][PERSON_NAME] [PERSON_NAME] 276"
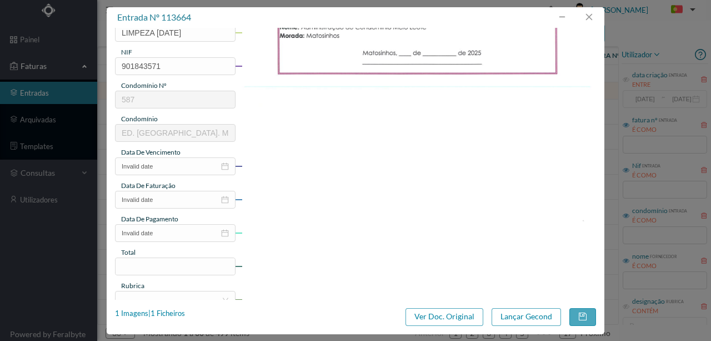
scroll to position [148, 0]
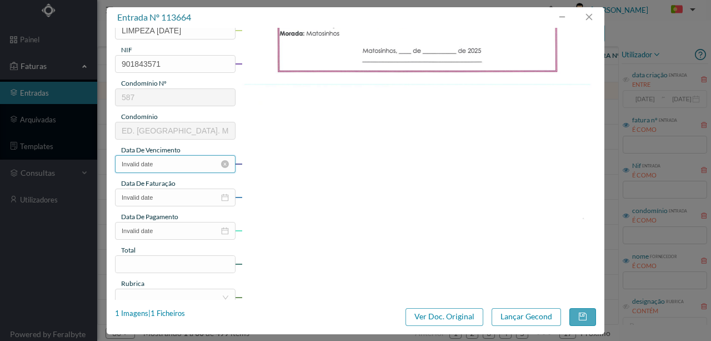
click at [170, 166] on input "Invalid date" at bounding box center [175, 164] width 121 height 18
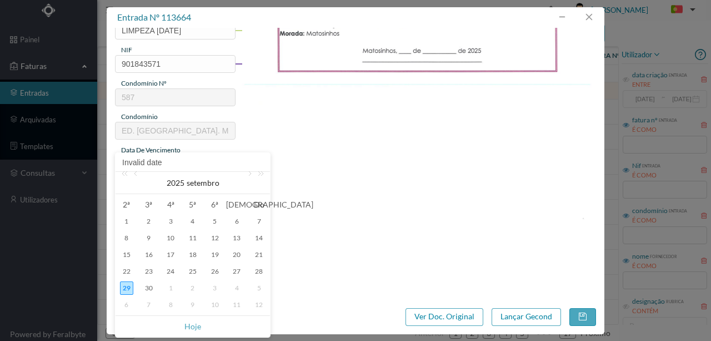
click at [128, 289] on div "29" at bounding box center [126, 287] width 13 height 13
type input "[DATE]"
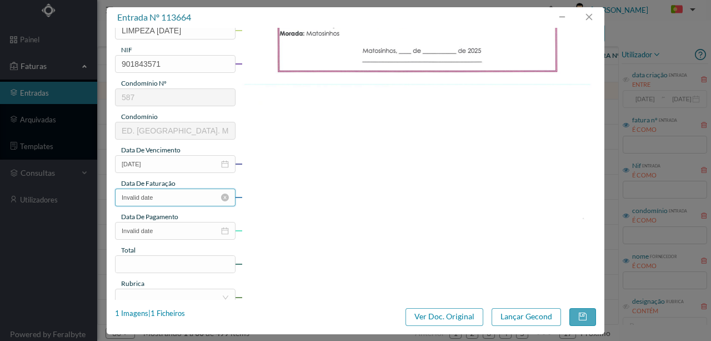
click at [149, 197] on input "Invalid date" at bounding box center [175, 197] width 121 height 18
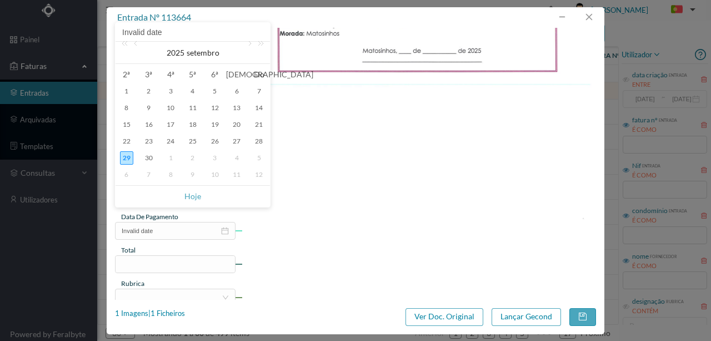
click at [132, 156] on div "29" at bounding box center [126, 157] width 13 height 13
type input "[DATE]"
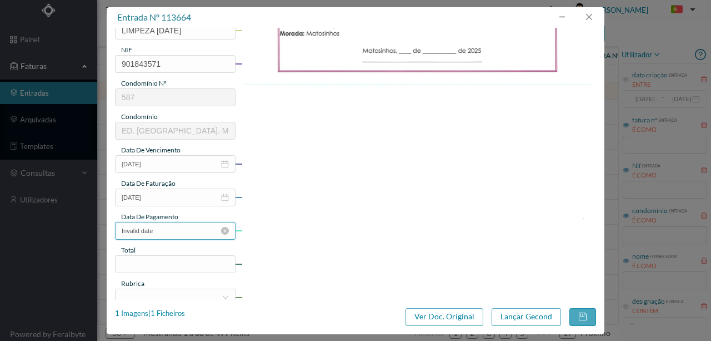
click at [158, 231] on input "Invalid date" at bounding box center [175, 231] width 121 height 18
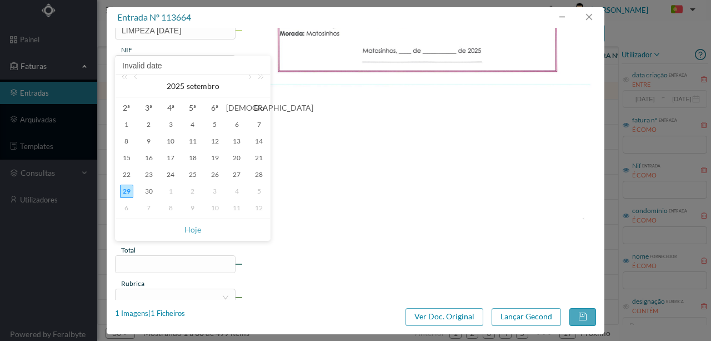
drag, startPoint x: 129, startPoint y: 192, endPoint x: 144, endPoint y: 283, distance: 92.3
click at [129, 192] on div "29" at bounding box center [126, 190] width 13 height 13
type input "[DATE]"
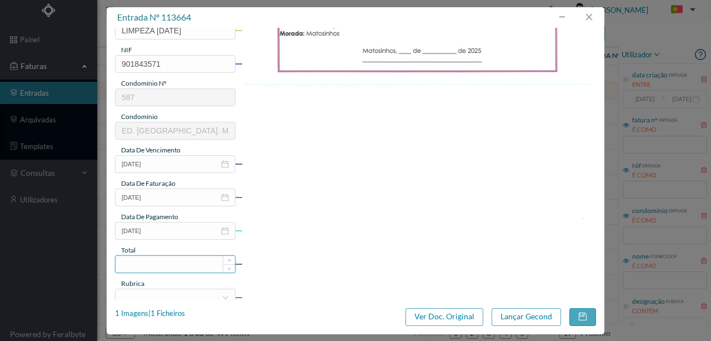
click at [134, 263] on input at bounding box center [175, 264] width 119 height 17
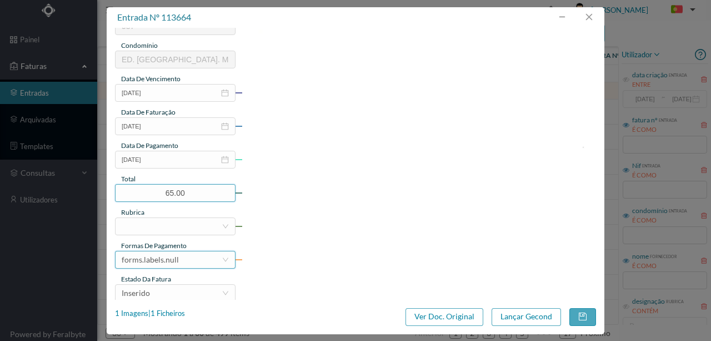
scroll to position [222, 0]
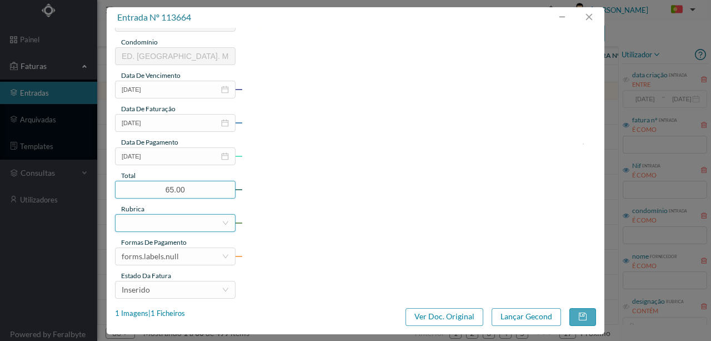
type input "65.00"
click at [128, 228] on div at bounding box center [172, 222] width 100 height 17
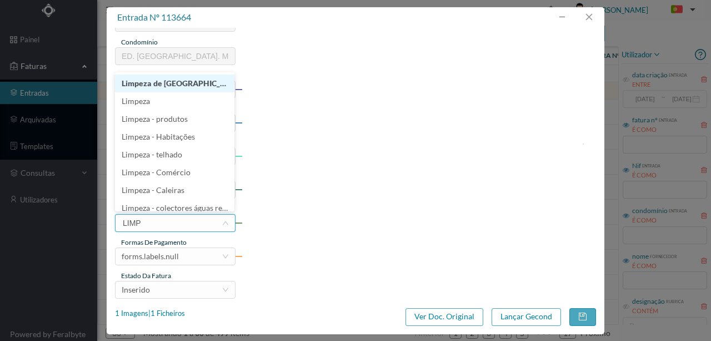
type input "LIMPE"
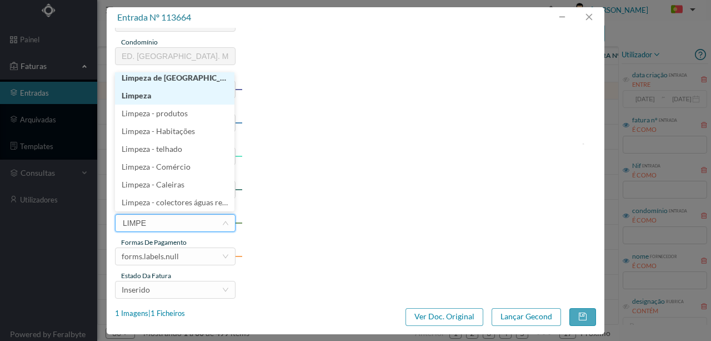
scroll to position [2, 0]
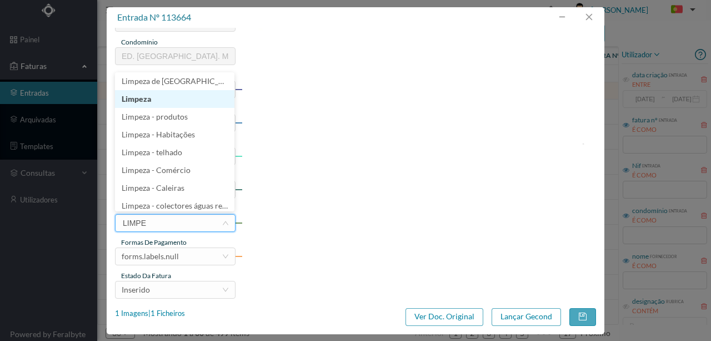
click at [133, 98] on li "Limpeza" at bounding box center [174, 99] width 119 height 18
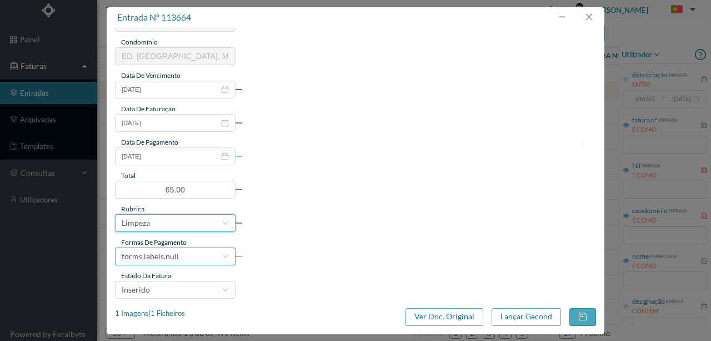
click at [182, 258] on div "forms.labels.null" at bounding box center [172, 256] width 100 height 17
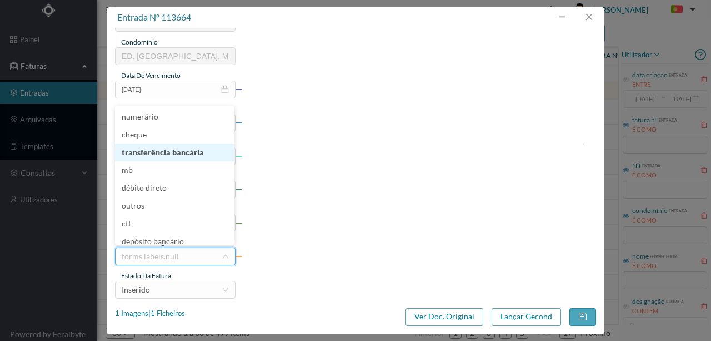
click at [156, 152] on li "transferência bancária" at bounding box center [174, 152] width 119 height 18
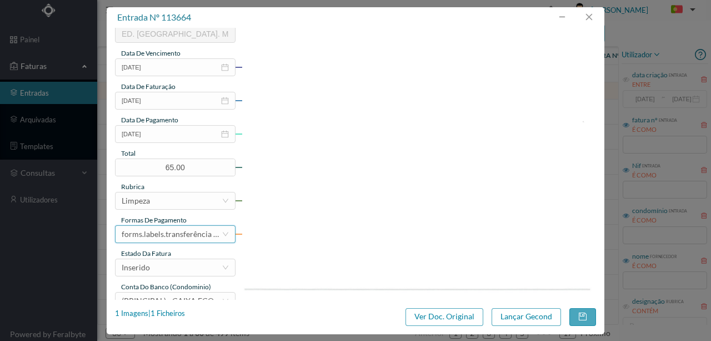
scroll to position [263, 0]
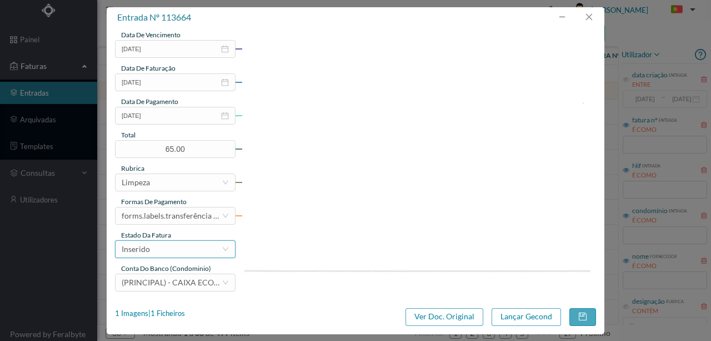
click at [158, 250] on div "Inserido" at bounding box center [172, 249] width 100 height 17
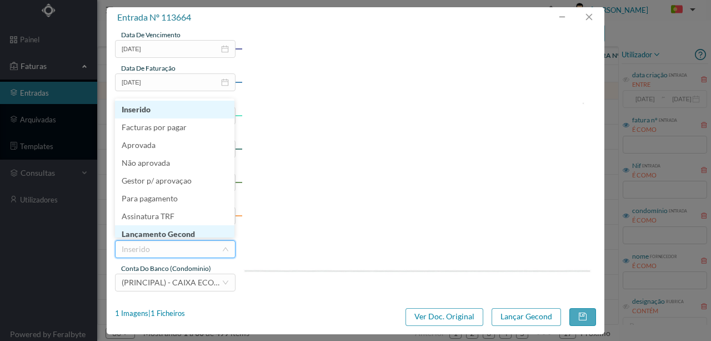
scroll to position [6, 0]
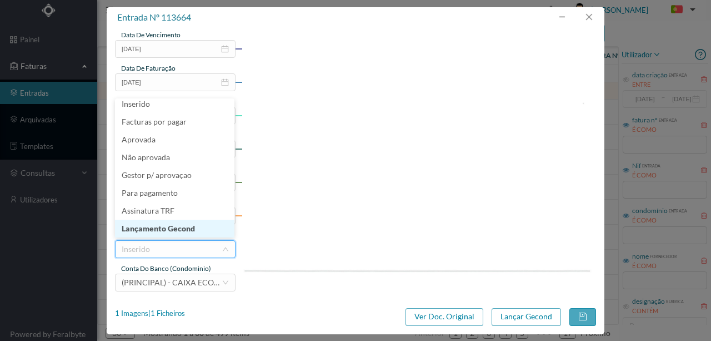
click at [160, 229] on li "Lançamento Gecond" at bounding box center [174, 228] width 119 height 18
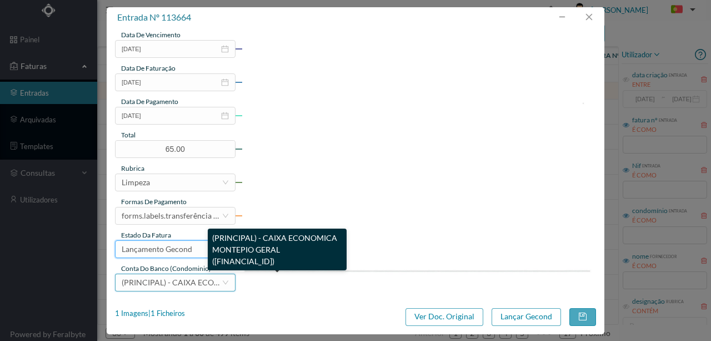
click at [172, 278] on span "(PRINCIPAL) - CAIXA ECONOMICA MONTEPIO GERAL (PT50 003600709910012555144)" at bounding box center [251, 281] width 258 height 9
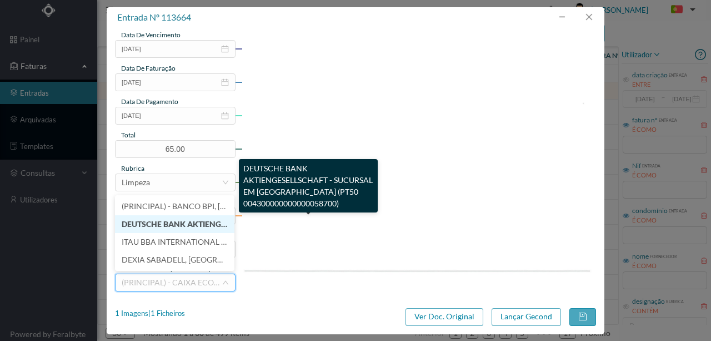
click at [161, 223] on span "DEUTSCHE BANK AKTIENGESELLSCHAFT - SUCURSAL EM PORTUGAL (PT50 00430000000000005…" at bounding box center [326, 223] width 409 height 9
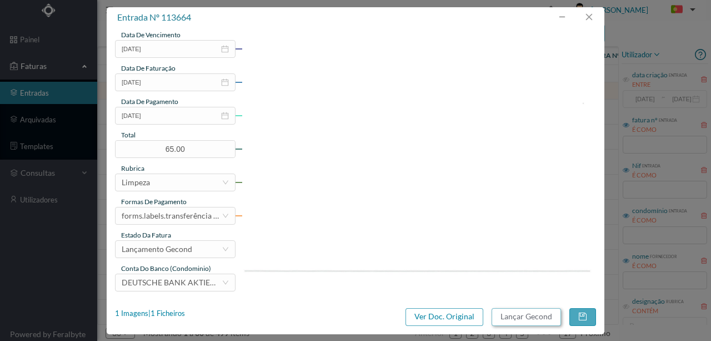
click at [515, 319] on button "Lançar Gecond" at bounding box center [526, 317] width 69 height 18
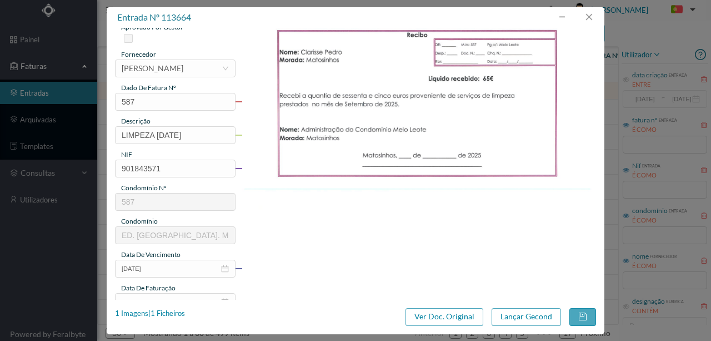
scroll to position [41, 0]
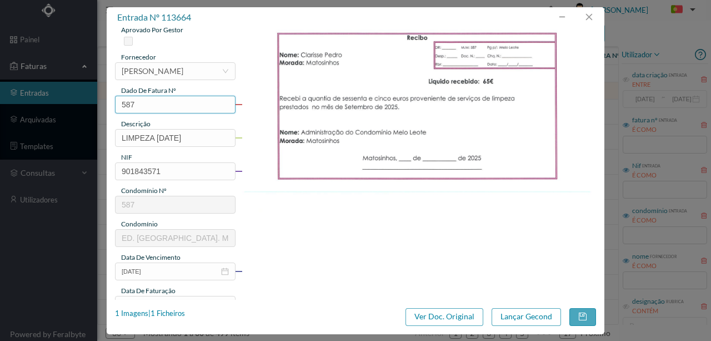
click at [137, 104] on input "587" at bounding box center [175, 105] width 121 height 18
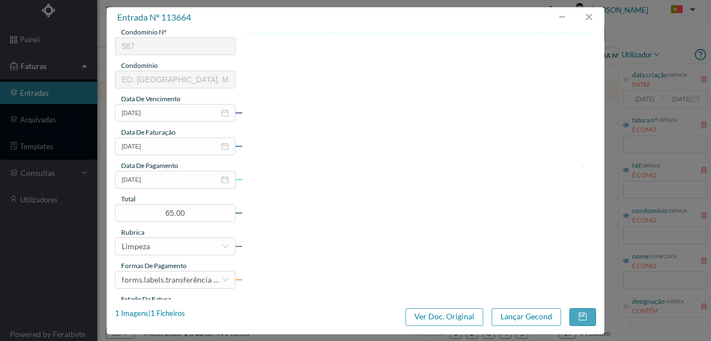
scroll to position [263, 0]
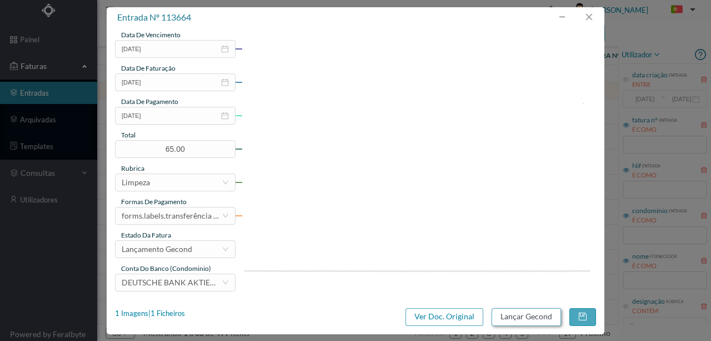
type input "587.29.09.2025"
click at [498, 313] on button "Lançar Gecond" at bounding box center [526, 317] width 69 height 18
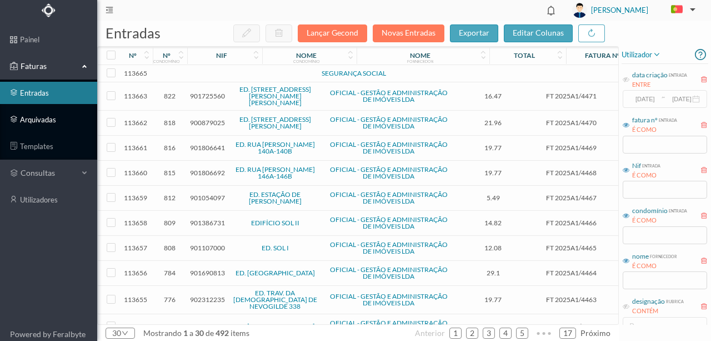
click at [41, 119] on link "arquivadas" at bounding box center [48, 119] width 97 height 22
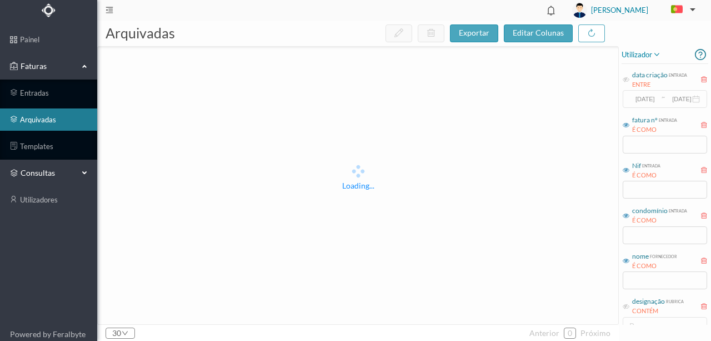
click at [41, 174] on span "consultas" at bounding box center [49, 172] width 56 height 11
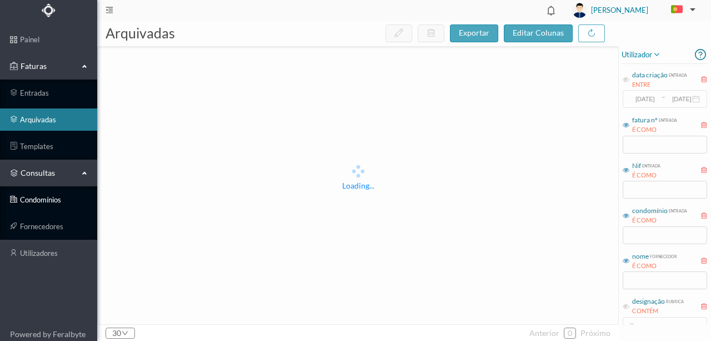
click at [36, 201] on link "condomínios" at bounding box center [48, 199] width 97 height 22
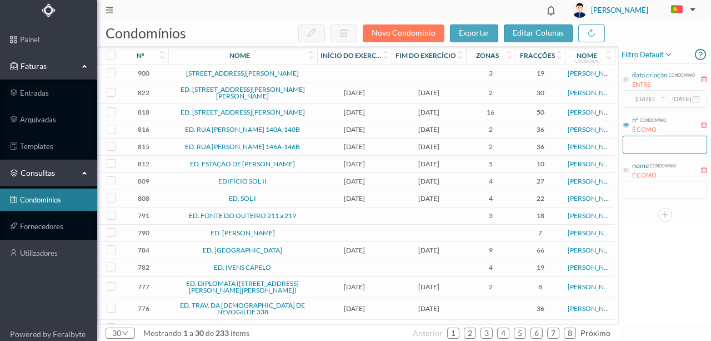
click at [634, 144] on input "text" at bounding box center [665, 145] width 84 height 18
click at [624, 171] on icon at bounding box center [626, 170] width 7 height 7
click at [641, 191] on input "text" at bounding box center [665, 190] width 84 height 18
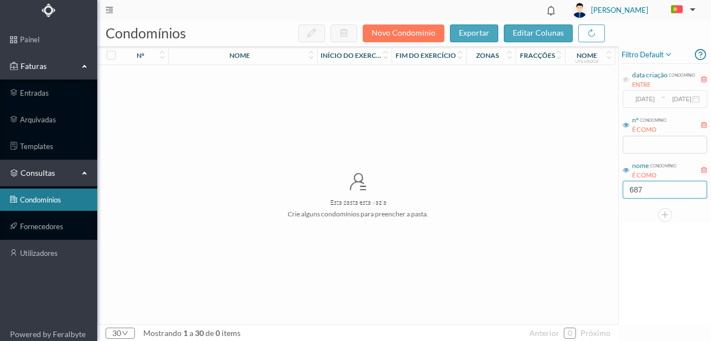
drag, startPoint x: 652, startPoint y: 190, endPoint x: 603, endPoint y: 193, distance: 48.4
click at [603, 193] on div "condomínios novo condomínio exportar editar colunas nº nome Início do exercício…" at bounding box center [404, 181] width 614 height 320
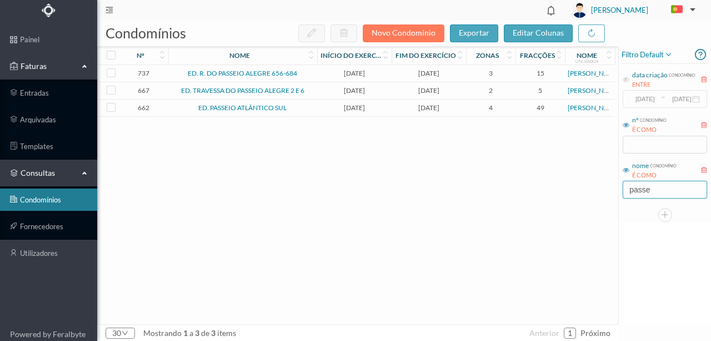
type input "passe"
click at [352, 110] on span "[DATE]" at bounding box center [354, 107] width 69 height 8
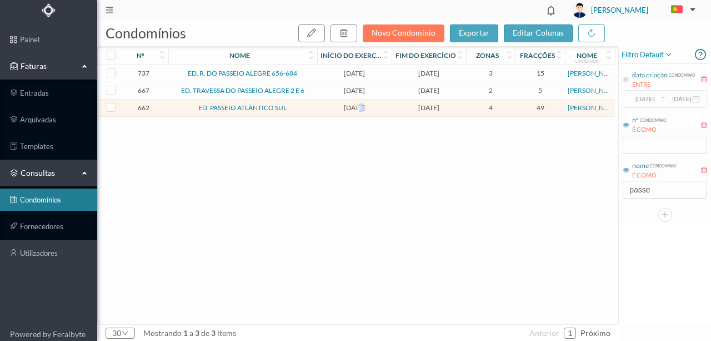
click at [352, 110] on span "[DATE]" at bounding box center [354, 107] width 69 height 8
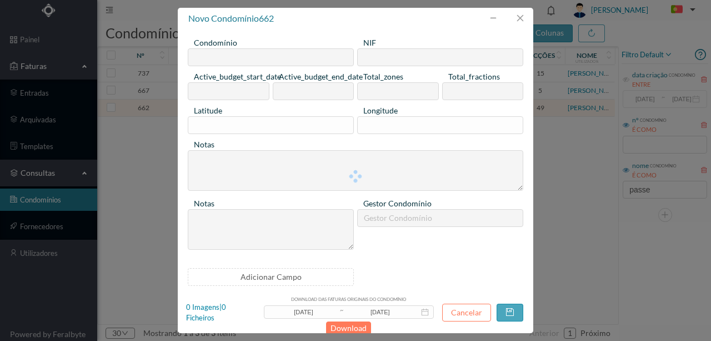
type input "ED. PASSEIO ATLÂNTICO SUL"
type input "901572403"
type input "[DATE]"
type input "4"
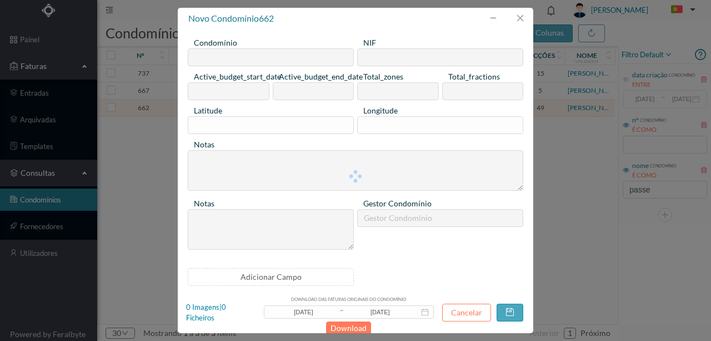
type input "49"
type input "0"
type textarea "Tem partes comuns + Frações : A, C, D, L, Q, S, T, W, X, Y, Z, AA, AD, AE, AG, …"
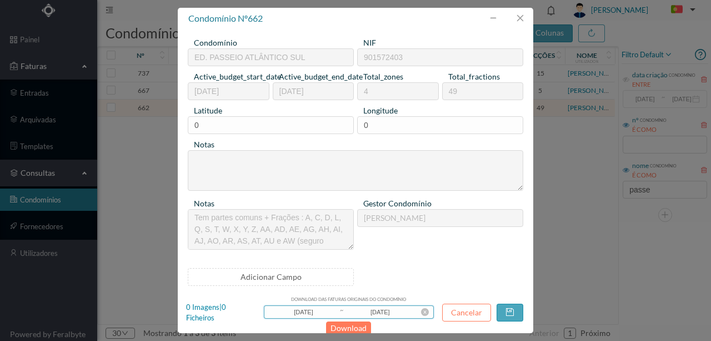
click at [310, 313] on input "[DATE]" at bounding box center [303, 312] width 71 height 12
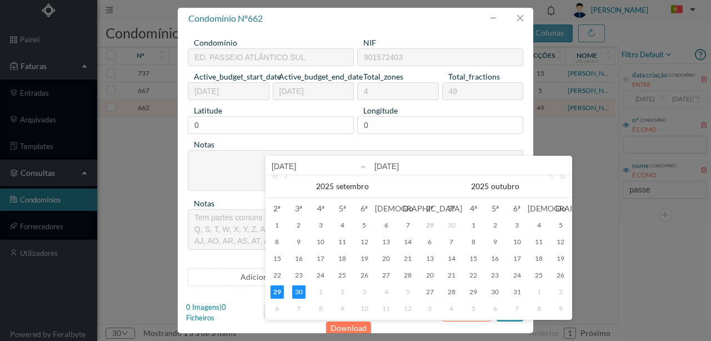
click at [288, 167] on input "[DATE]" at bounding box center [343, 165] width 142 height 13
type input "[PHONE_NUMBER]"
type input "[DATE]"
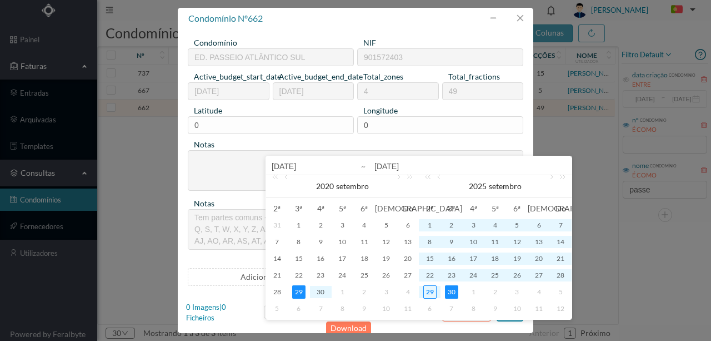
click at [300, 166] on input "[DATE]" at bounding box center [343, 165] width 142 height 13
type input "2020-0-29"
type input "[DATE]"
click at [310, 164] on input "[DATE]" at bounding box center [343, 165] width 142 height 13
type input "2020-01-0"
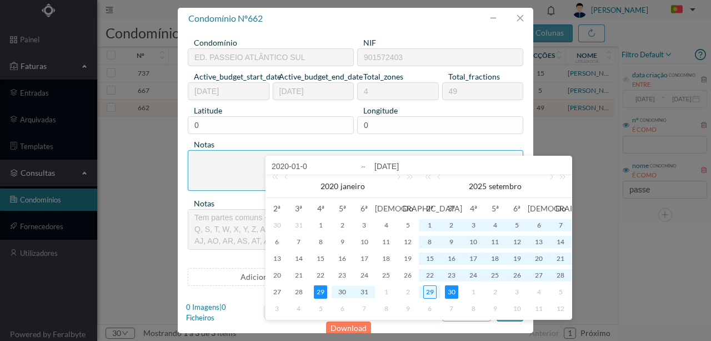
type input "[DATE]"
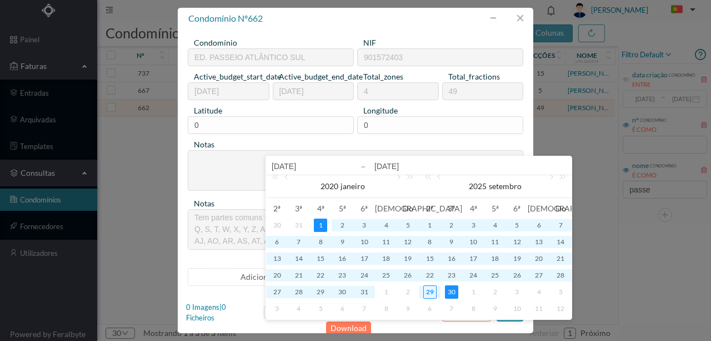
type input "[DATE]"
click at [407, 166] on input "[DATE]" at bounding box center [470, 165] width 192 height 13
click at [412, 166] on input "[DATE]" at bounding box center [470, 165] width 192 height 13
click at [413, 166] on input "[DATE]" at bounding box center [470, 165] width 192 height 13
click at [403, 165] on input "2025-09-31" at bounding box center [470, 165] width 192 height 13
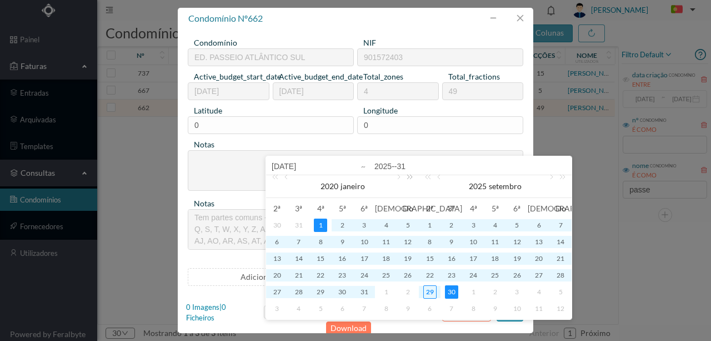
type input "[DATE]"
click at [353, 327] on button "Download" at bounding box center [348, 327] width 45 height 13
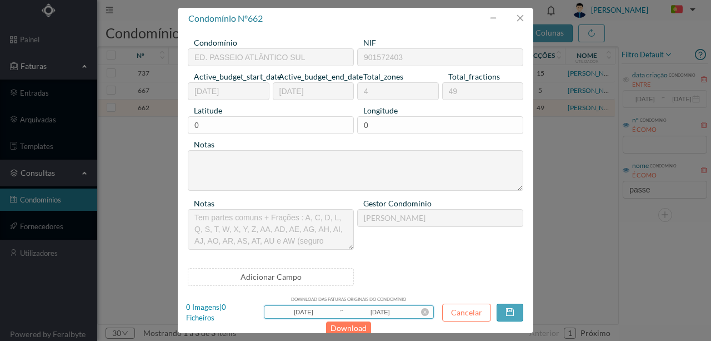
click at [367, 312] on input "[DATE]" at bounding box center [379, 312] width 71 height 12
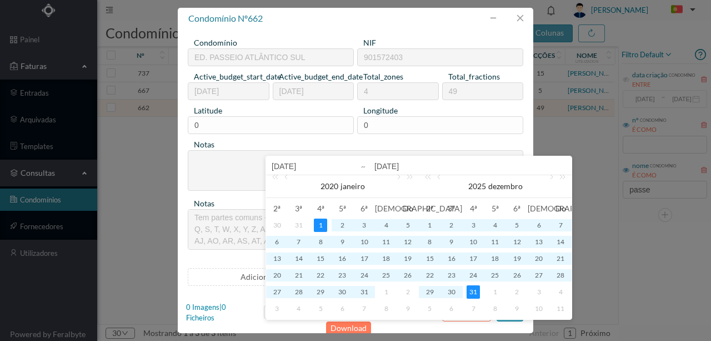
click at [390, 163] on input "[DATE]" at bounding box center [470, 165] width 192 height 13
type input "[PHONE_NUMBER]"
type input "[DATE]"
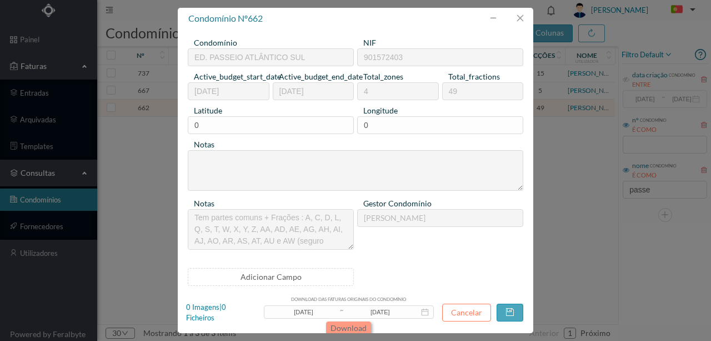
click at [353, 323] on button "Download" at bounding box center [348, 327] width 45 height 13
click at [523, 19] on button "button" at bounding box center [520, 18] width 27 height 18
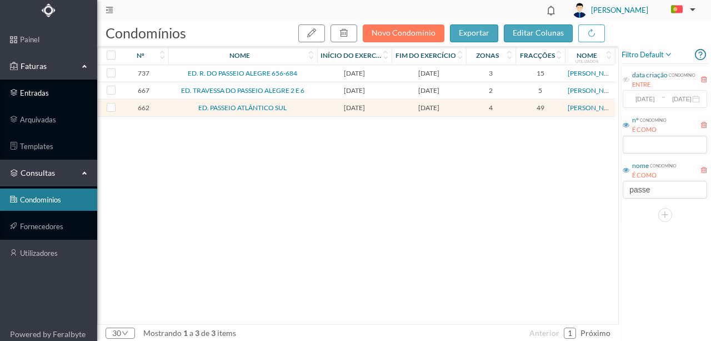
click at [41, 94] on link "entradas" at bounding box center [48, 93] width 97 height 22
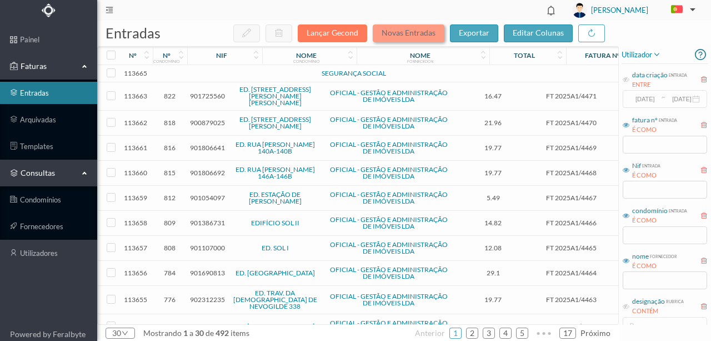
click at [407, 33] on button "Novas Entradas" at bounding box center [409, 33] width 72 height 18
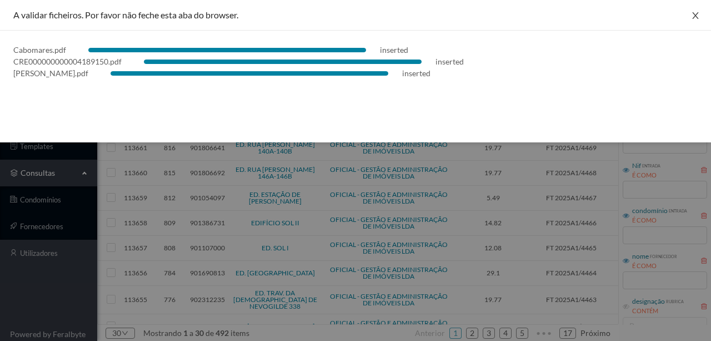
click at [695, 9] on button "Close" at bounding box center [695, 15] width 31 height 31
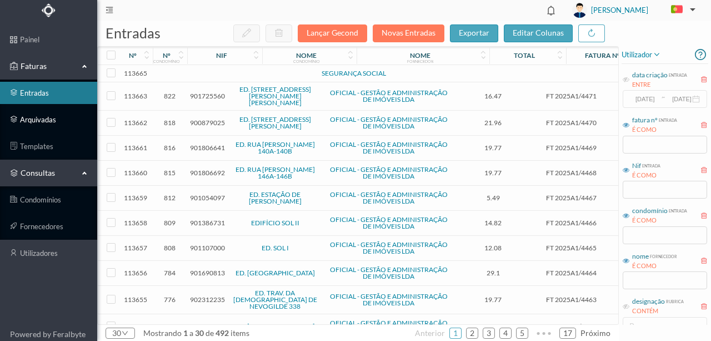
click at [29, 119] on link "arquivadas" at bounding box center [48, 119] width 97 height 22
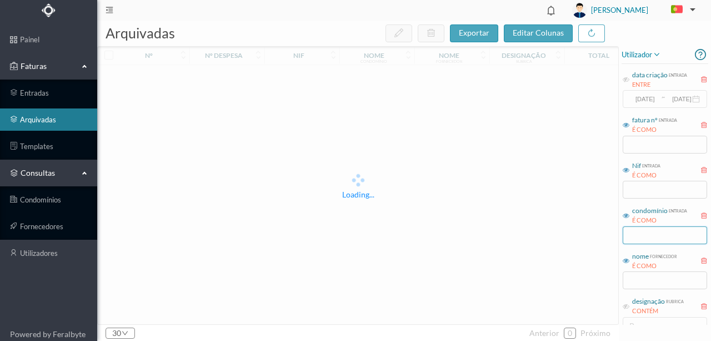
click at [650, 233] on input "text" at bounding box center [665, 235] width 84 height 18
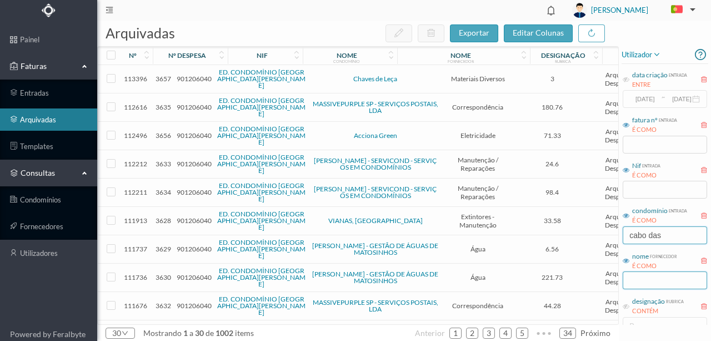
type input "cabo das"
click at [641, 278] on input "text" at bounding box center [665, 280] width 84 height 18
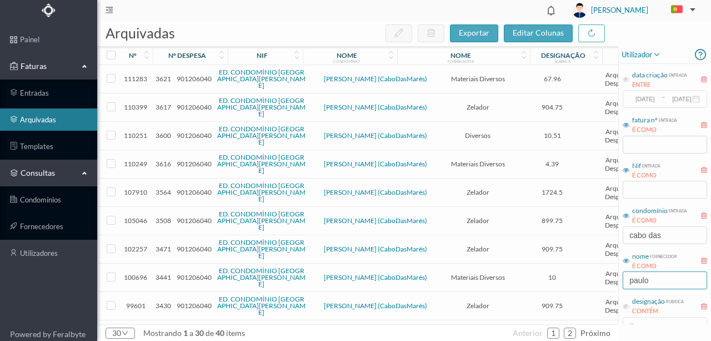
type input "paulo"
click at [194, 79] on span "901206040" at bounding box center [194, 78] width 35 height 8
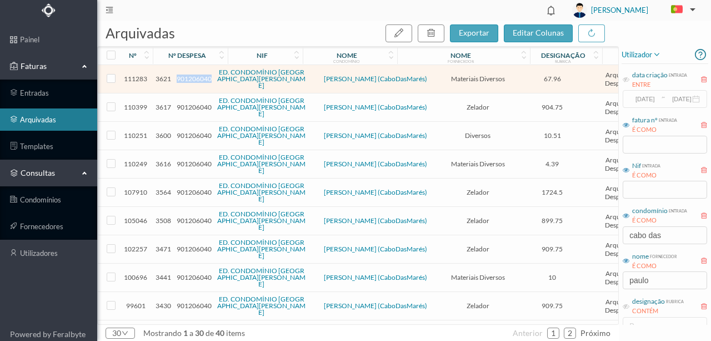
click at [194, 79] on span "901206040" at bounding box center [194, 78] width 35 height 8
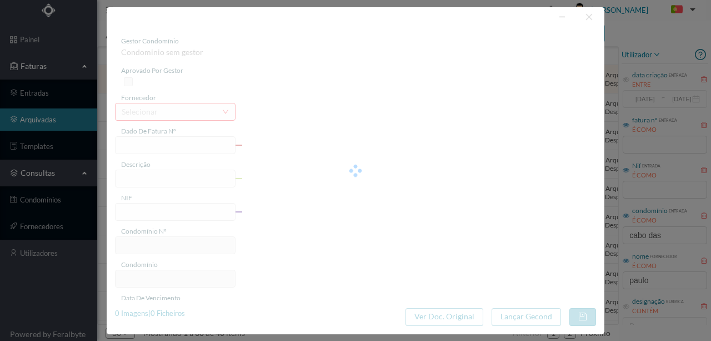
type input "FT 20250065101/005225"
type input "spray zinco"
type input "901206040"
type input "2025-09-03"
type input "2025-09-02"
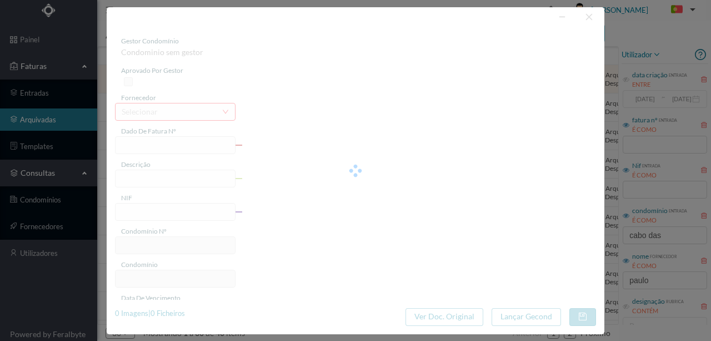
type input "2025-09-03"
type input "67.96"
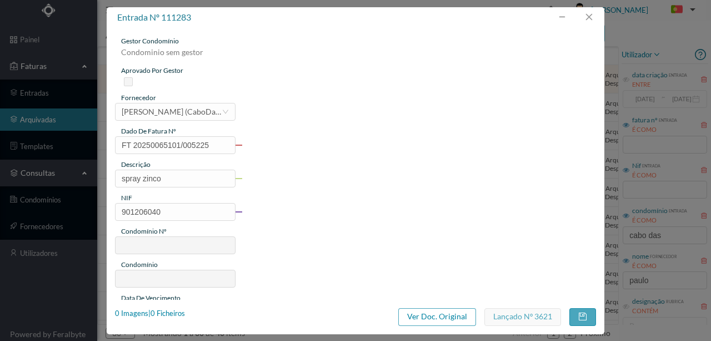
type input "564"
type input "ED. CONDOMÍNIO [GEOGRAPHIC_DATA]"
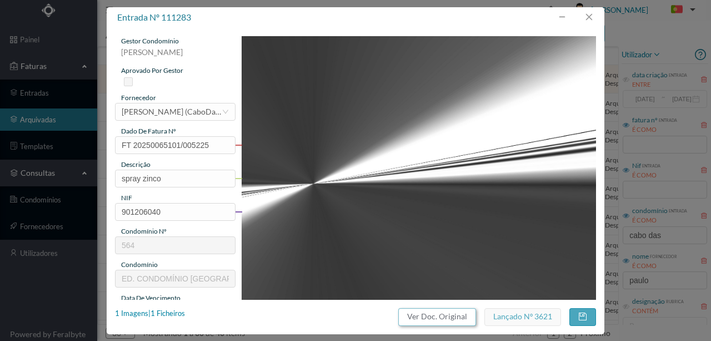
click at [421, 317] on button "Ver Doc. Original" at bounding box center [437, 317] width 78 height 18
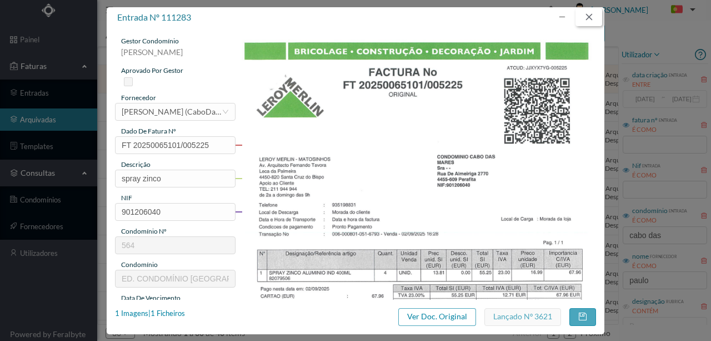
click at [595, 16] on button "button" at bounding box center [588, 17] width 27 height 18
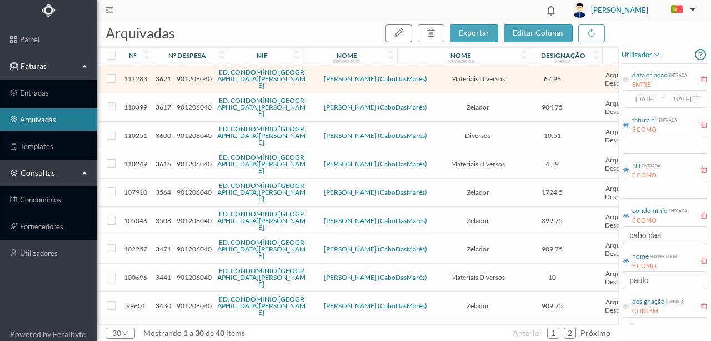
click at [189, 103] on span "901206040" at bounding box center [194, 107] width 35 height 8
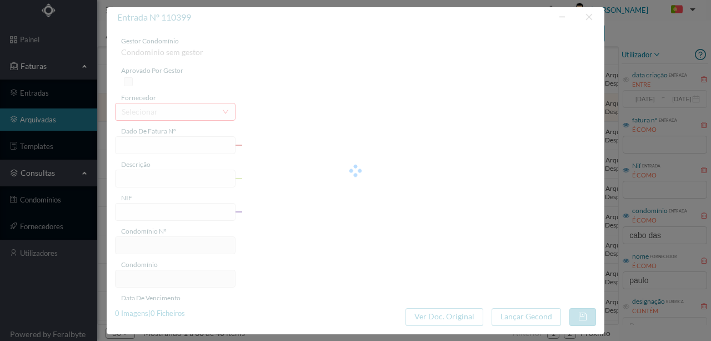
type input "SALARIO AGOSTO 2025"
type input "Zelador Agosto"
type input "901206040"
type input "2025-08-31"
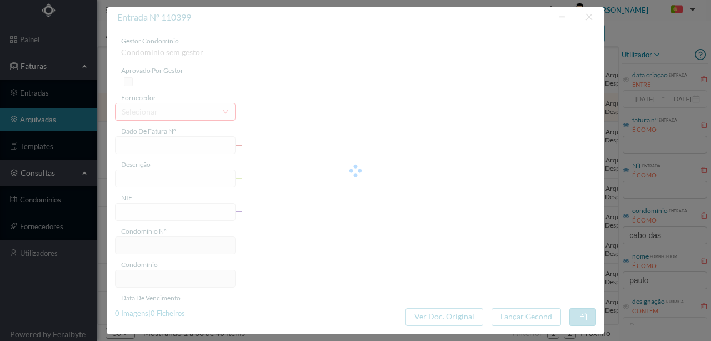
type input "2025-09-01"
type input "904.75"
type input "564"
type input "ED. CONDOMÍNIO [GEOGRAPHIC_DATA]"
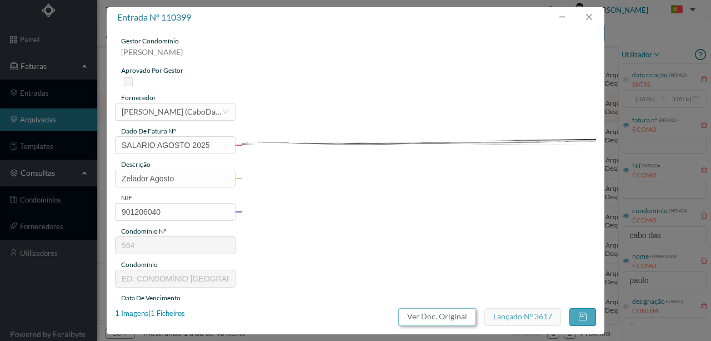
click at [447, 320] on button "Ver Doc. Original" at bounding box center [437, 317] width 78 height 18
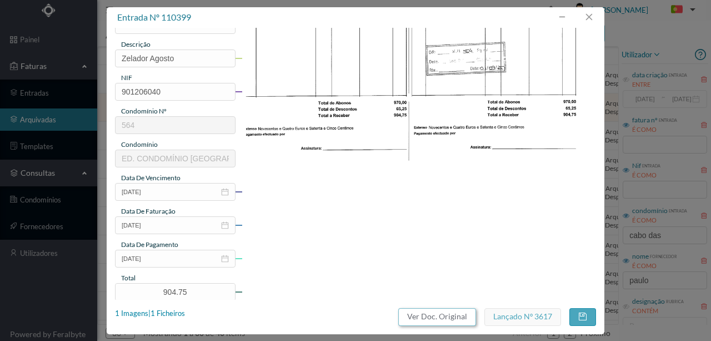
scroll to position [114, 0]
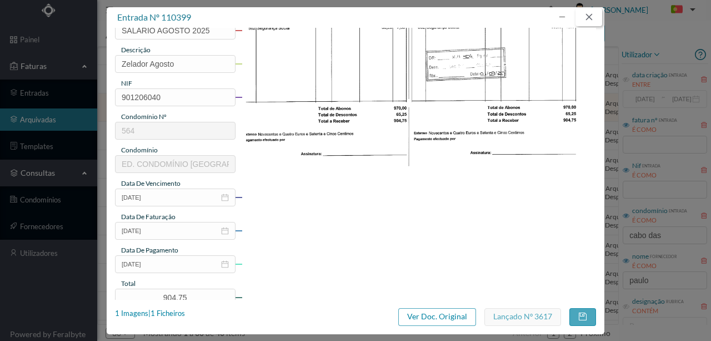
click at [594, 19] on button "button" at bounding box center [588, 17] width 27 height 18
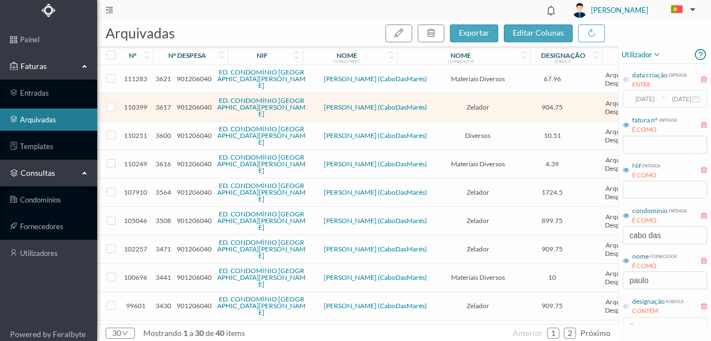
click at [190, 131] on span "901206040" at bounding box center [194, 135] width 35 height 8
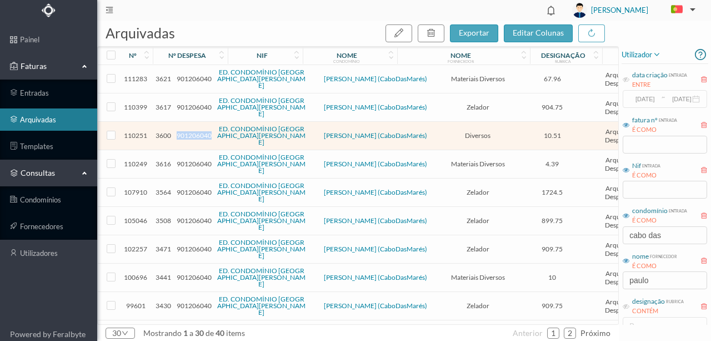
click at [190, 131] on span "901206040" at bounding box center [194, 135] width 35 height 8
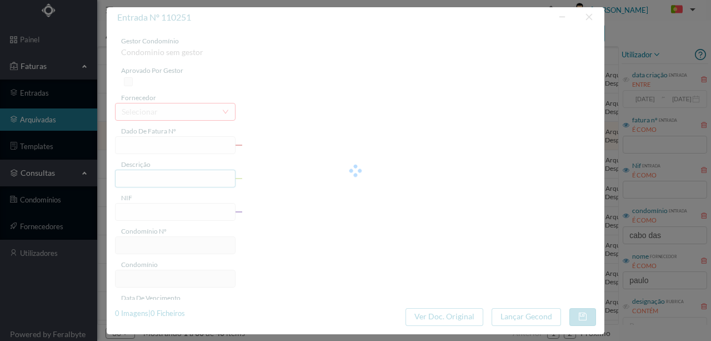
type input "7897"
type input "recibo gasolina"
type input "901206040"
type input "26-08-2025"
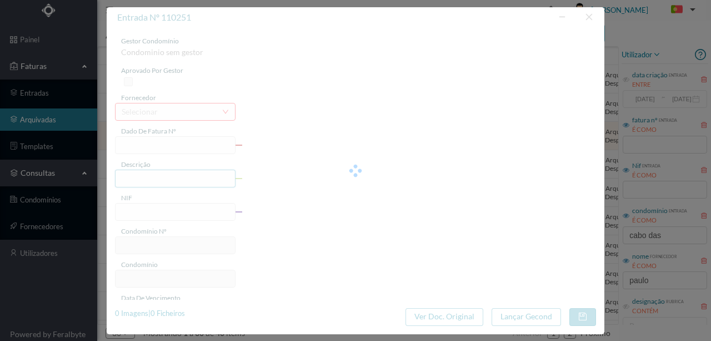
type input "26-08-2025"
type input "10.51"
type input "564"
type input "ED. CONDOMÍNIO [GEOGRAPHIC_DATA]"
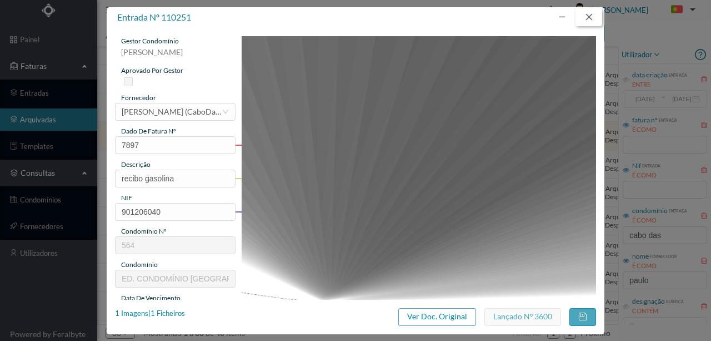
click at [583, 16] on button "button" at bounding box center [588, 17] width 27 height 18
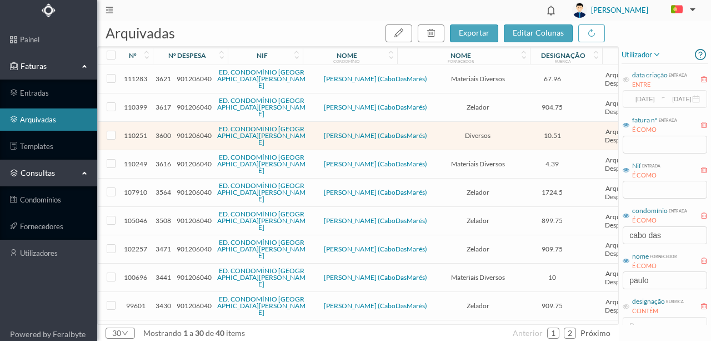
click at [183, 188] on span "901206040" at bounding box center [194, 192] width 35 height 8
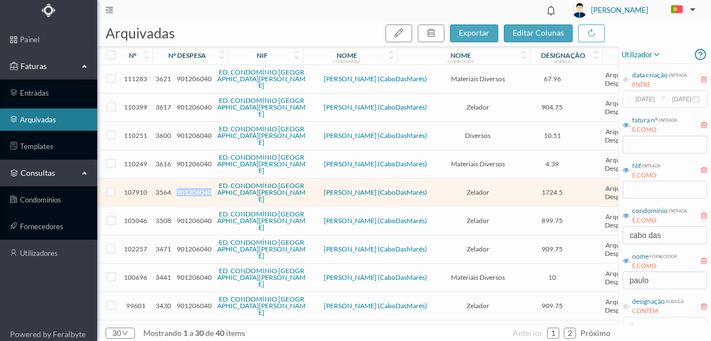
click at [183, 188] on span "901206040" at bounding box center [194, 192] width 35 height 8
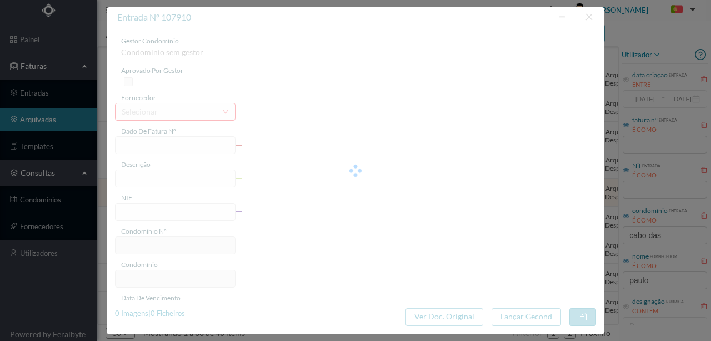
type input "SALARIO JULHO 2025"
type input "zelador julho 2025 + sub ferias"
type input "901206040"
type input "2025-07-31"
type input "2025-07-30"
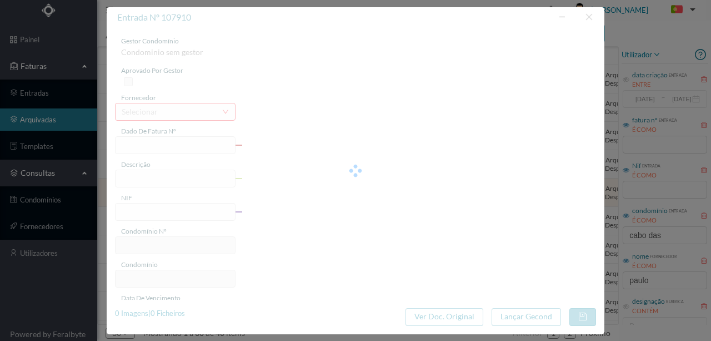
type input "2025-07-30"
type input "1724.50"
type input "564"
type input "ED. CONDOMÍNIO [GEOGRAPHIC_DATA]"
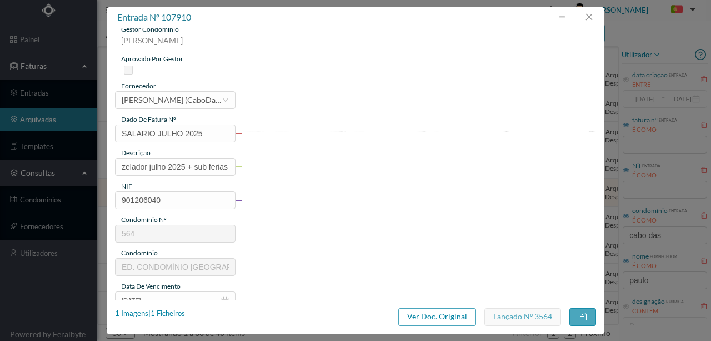
scroll to position [0, 0]
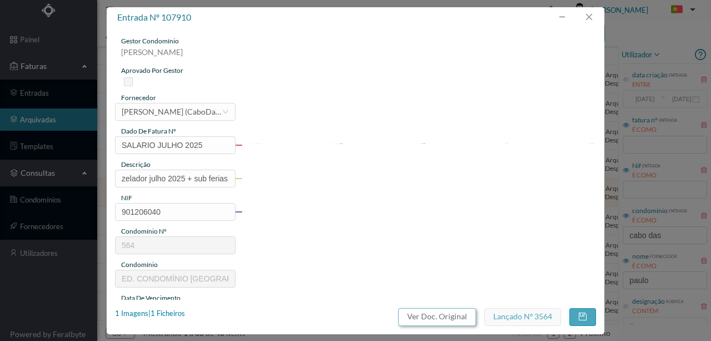
click at [447, 318] on button "Ver Doc. Original" at bounding box center [437, 317] width 78 height 18
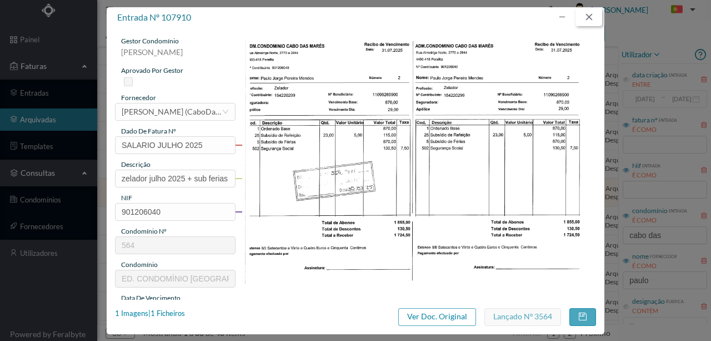
click at [596, 19] on button "button" at bounding box center [588, 17] width 27 height 18
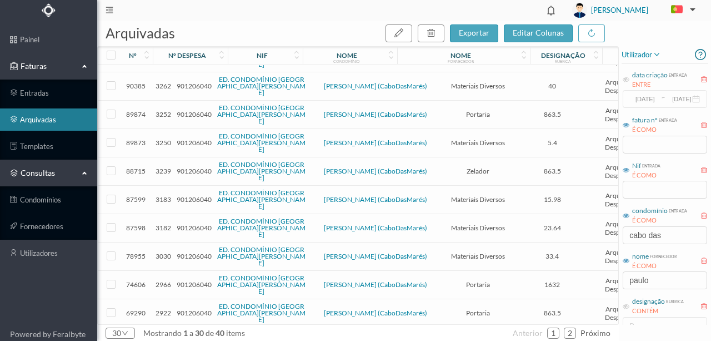
scroll to position [477, 0]
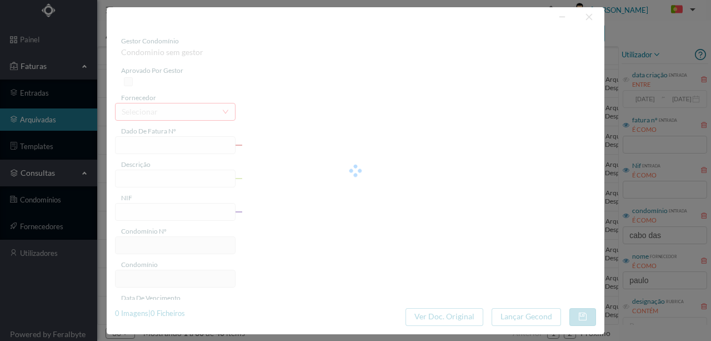
type input "82384-7"
type input "NOV 2023 + SUB NATAL"
type input "901206040"
type input "2023-11-28"
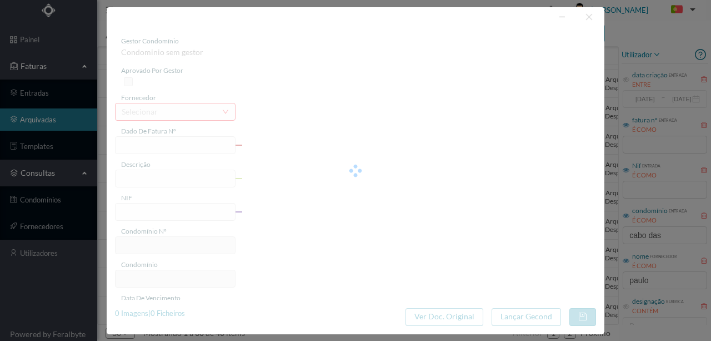
type input "2023-11-28"
type input "1511.00"
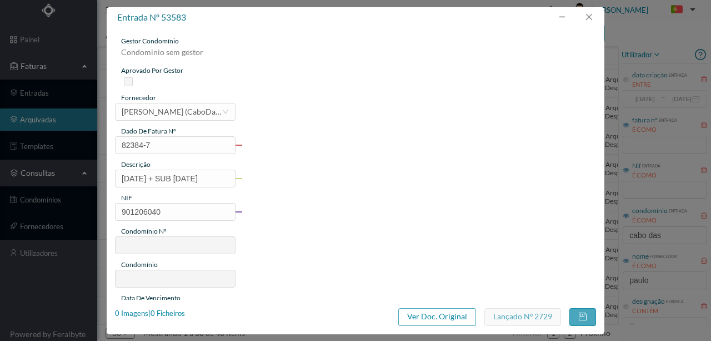
type input "564"
type input "ED. CONDOMÍNIO [GEOGRAPHIC_DATA]"
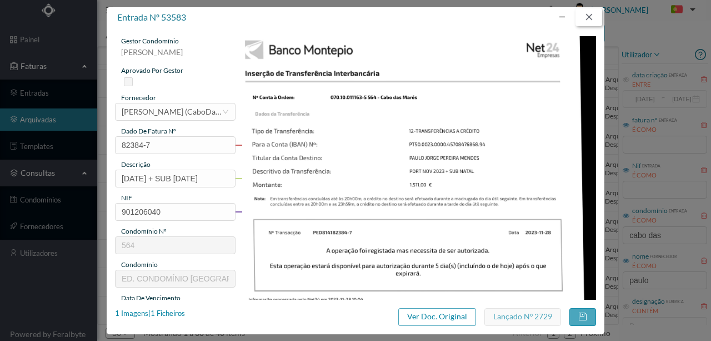
click at [593, 17] on button "button" at bounding box center [588, 17] width 27 height 18
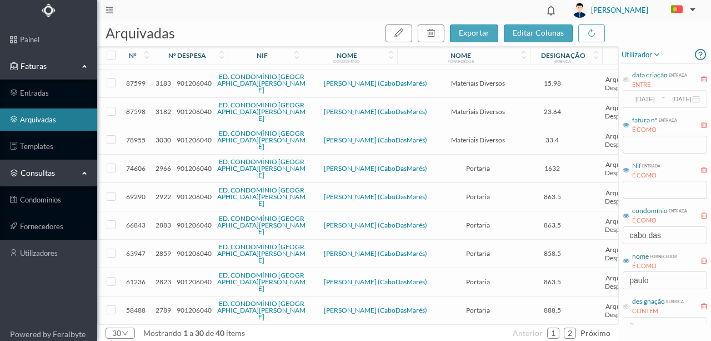
click at [190, 221] on span "901206040" at bounding box center [194, 225] width 35 height 8
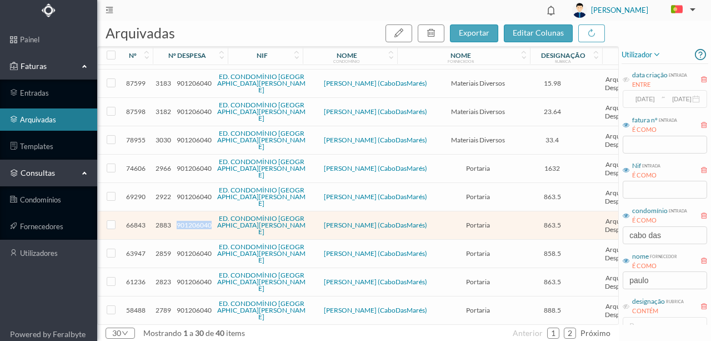
click at [190, 221] on span "901206040" at bounding box center [194, 225] width 35 height 8
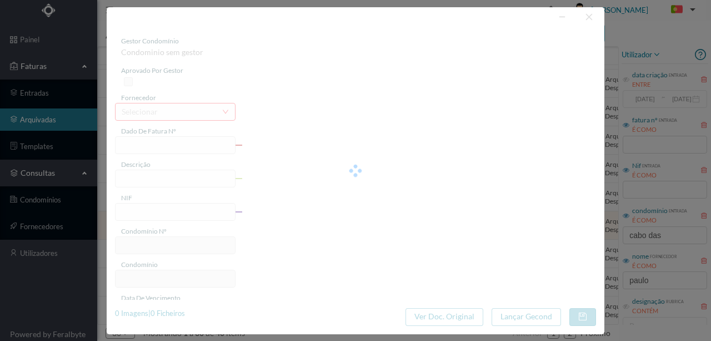
type input "0021664"
type input "PORT ABRIL 2024"
type input "901206040"
type input "2024-04-29"
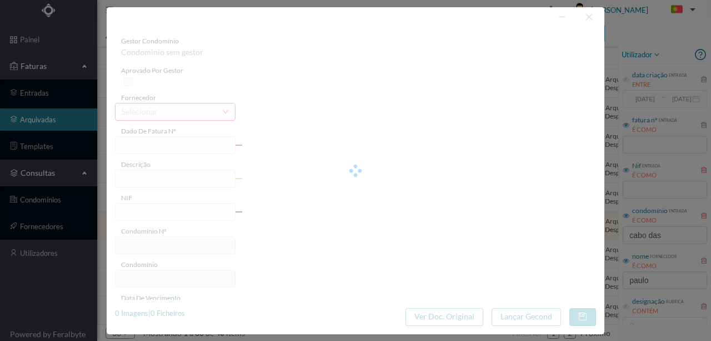
type input "2024-04-29"
type input "863.50"
type input "564"
type input "ED. CONDOMÍNIO [GEOGRAPHIC_DATA]"
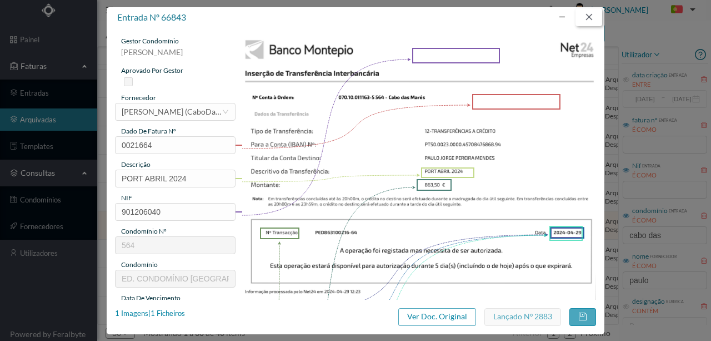
click at [590, 17] on button "button" at bounding box center [588, 17] width 27 height 18
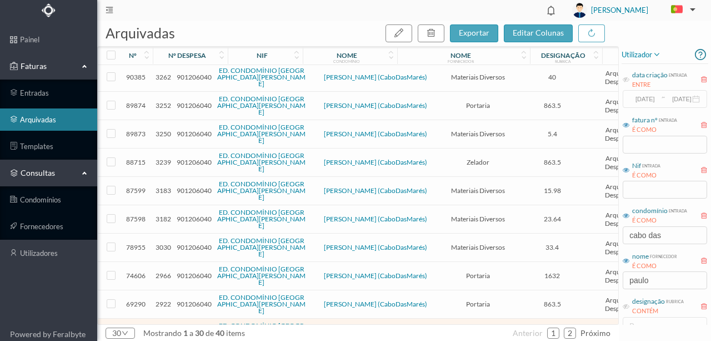
scroll to position [366, 0]
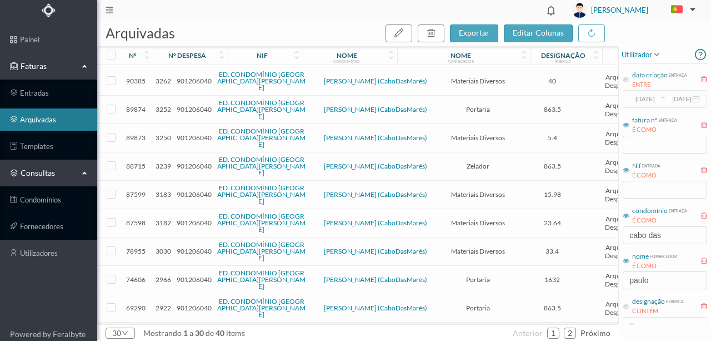
click at [192, 218] on span "901206040" at bounding box center [194, 222] width 35 height 8
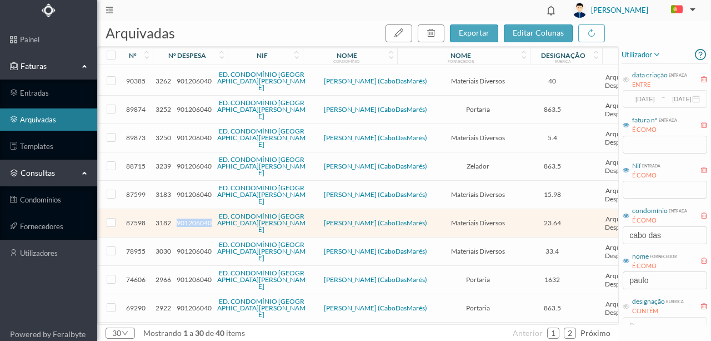
click at [192, 218] on span "901206040" at bounding box center [194, 222] width 35 height 8
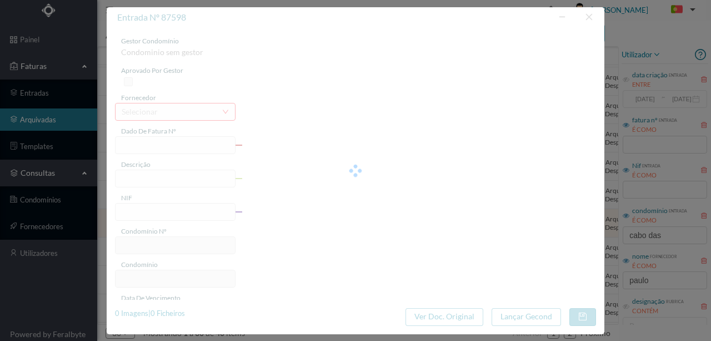
type input "FT 20240062401/016300"
type input "Materiais diversos"
type input "901206040"
type input "2024-12-09"
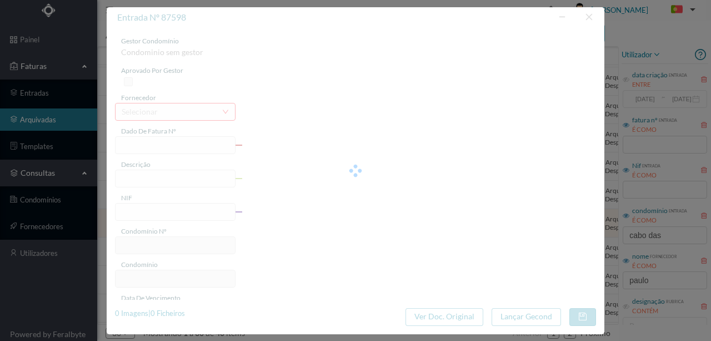
type input "2024-12-11"
type input "23.64"
type input "564"
type input "ED. CONDOMÍNIO [GEOGRAPHIC_DATA]"
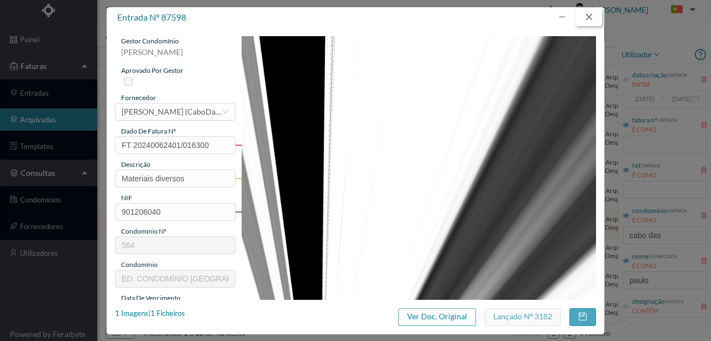
click at [593, 19] on button "button" at bounding box center [588, 17] width 27 height 18
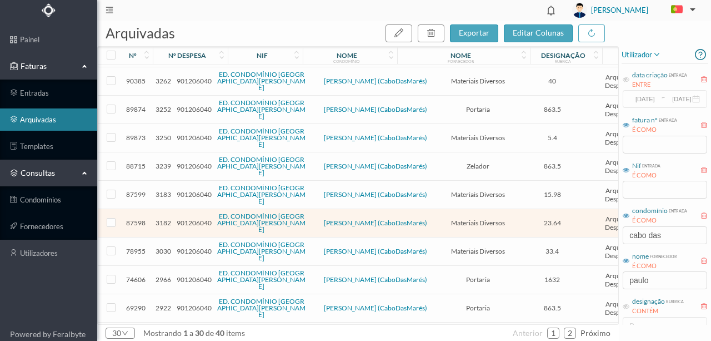
click at [189, 275] on span "901206040" at bounding box center [194, 279] width 35 height 8
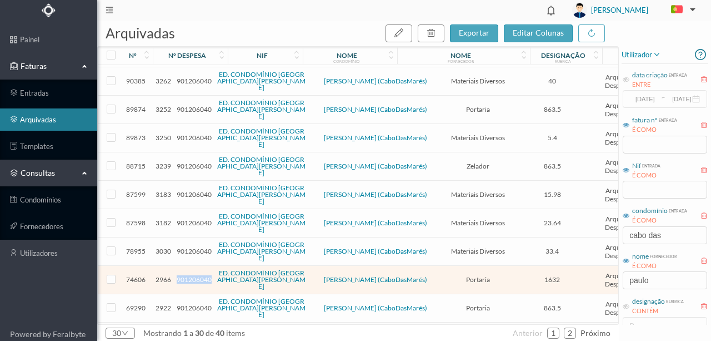
click at [189, 275] on span "901206040" at bounding box center [194, 279] width 35 height 8
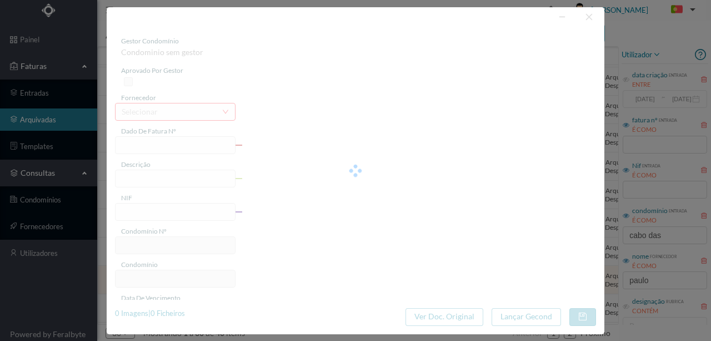
type input "6825708"
type input "JULHO + SUB FERIAS 2024"
type input "901206040"
type input "[DATE]"
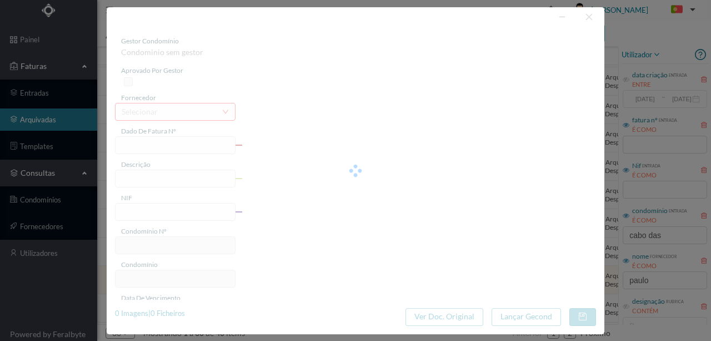
type input "[DATE]"
type input "1632.00"
type input "564"
type input "ED. CONDOMÍNIO [GEOGRAPHIC_DATA]"
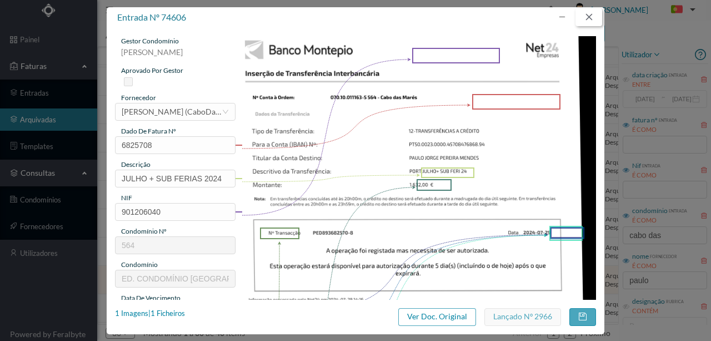
click at [593, 17] on button "button" at bounding box center [588, 17] width 27 height 18
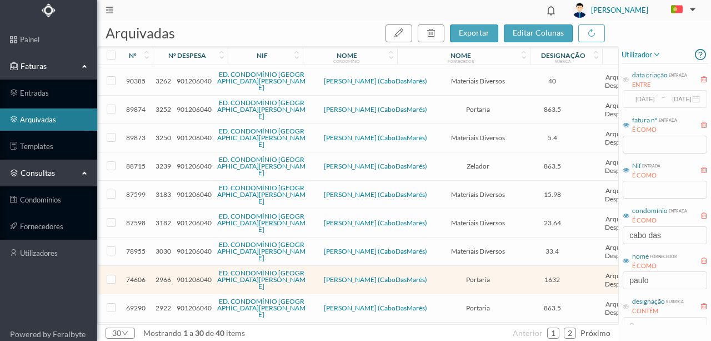
click at [188, 162] on span "901206040" at bounding box center [194, 166] width 35 height 8
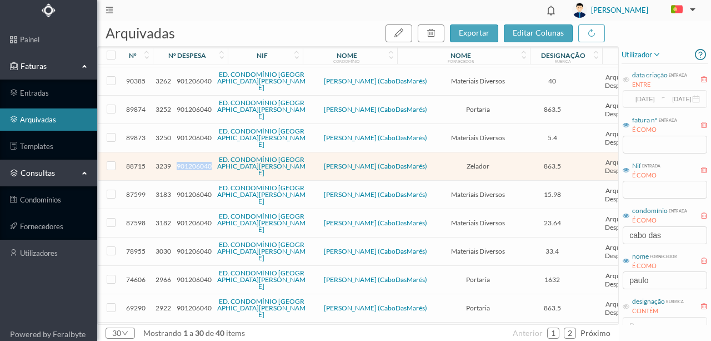
click at [188, 162] on span "901206040" at bounding box center [194, 166] width 35 height 8
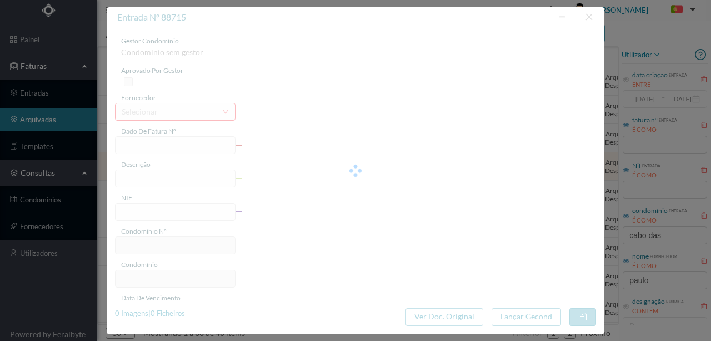
type input "Salário Dezembro 2024"
type input "901206040"
type input "24-12-2024"
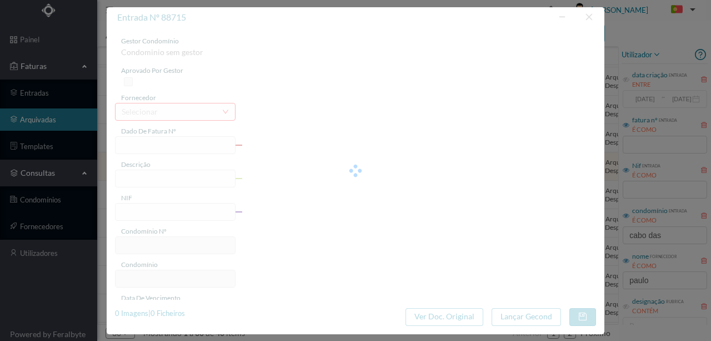
type input "24-12-2024"
type input "863.50"
type input "564"
type input "ED. CONDOMÍNIO [GEOGRAPHIC_DATA]"
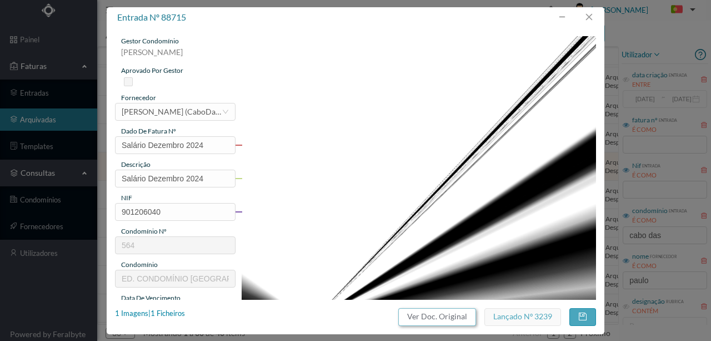
drag, startPoint x: 441, startPoint y: 320, endPoint x: 413, endPoint y: 42, distance: 279.1
click at [441, 320] on button "Ver Doc. Original" at bounding box center [437, 317] width 78 height 18
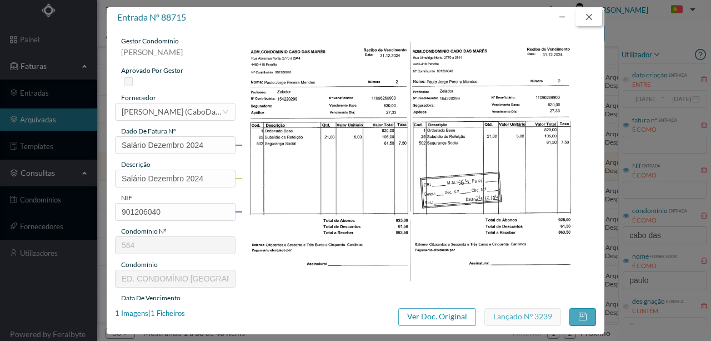
click at [588, 16] on button "button" at bounding box center [588, 17] width 27 height 18
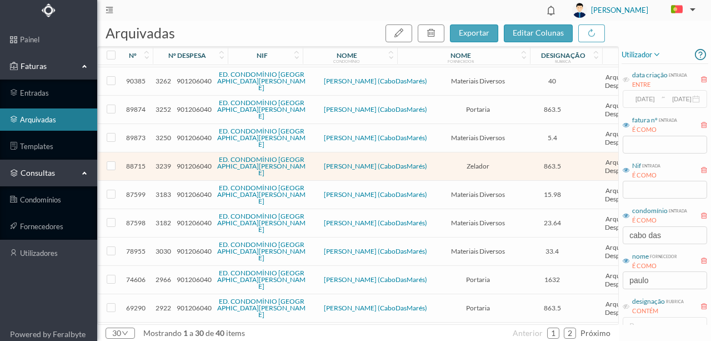
click at [179, 275] on span "901206040" at bounding box center [194, 279] width 35 height 8
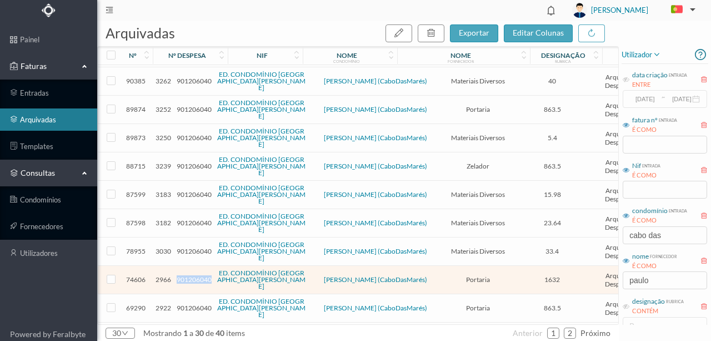
click at [179, 275] on span "901206040" at bounding box center [194, 279] width 35 height 8
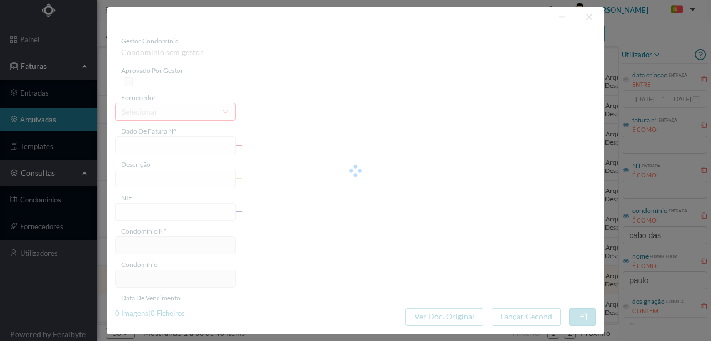
type input "6825708"
type input "JULHO + SUB FERIAS 2024"
type input "901206040"
type input "[DATE]"
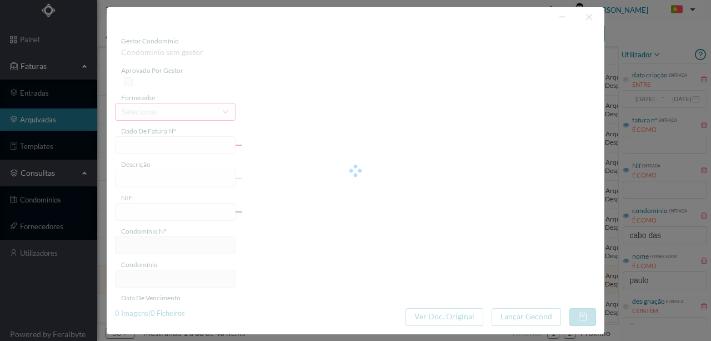
type input "[DATE]"
type input "1632.00"
type input "564"
type input "ED. CONDOMÍNIO [GEOGRAPHIC_DATA]"
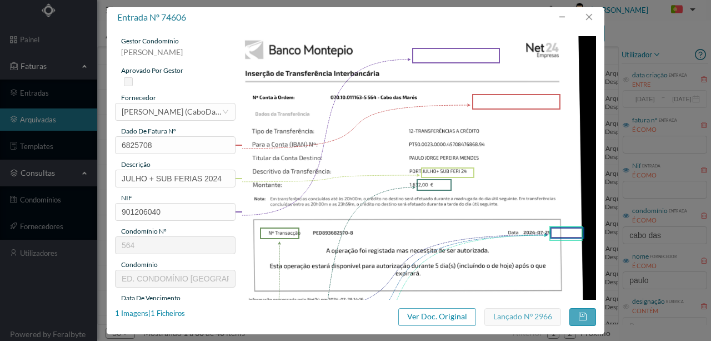
scroll to position [366, 0]
drag, startPoint x: 592, startPoint y: 17, endPoint x: 640, endPoint y: 78, distance: 78.0
click at [592, 17] on button "button" at bounding box center [588, 17] width 27 height 18
